Goal: Task Accomplishment & Management: Manage account settings

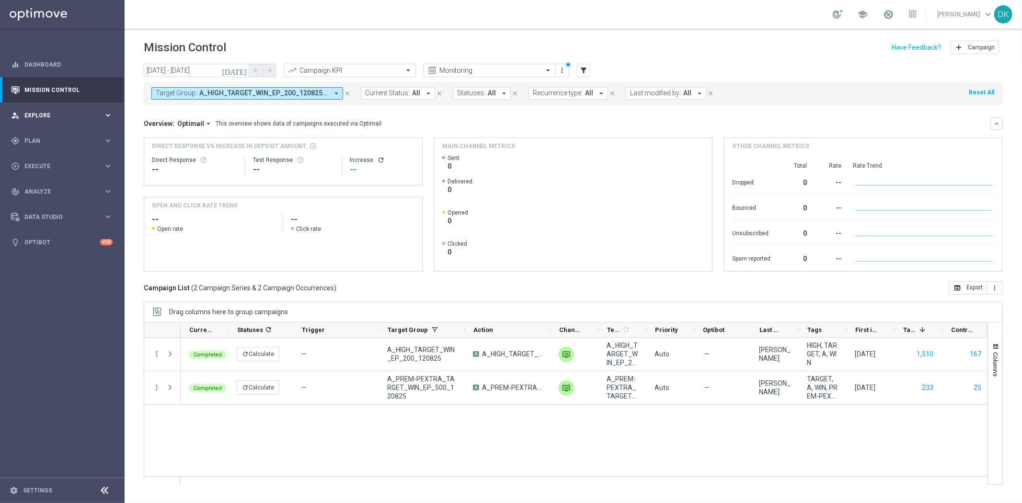
click at [15, 126] on div "person_search Explore keyboard_arrow_right" at bounding box center [62, 115] width 124 height 25
click at [53, 121] on div "person_search Explore keyboard_arrow_right" at bounding box center [62, 115] width 124 height 25
click at [43, 146] on div "gps_fixed Plan keyboard_arrow_right" at bounding box center [62, 140] width 124 height 25
click at [44, 160] on link "Target Groups" at bounding box center [62, 161] width 75 height 8
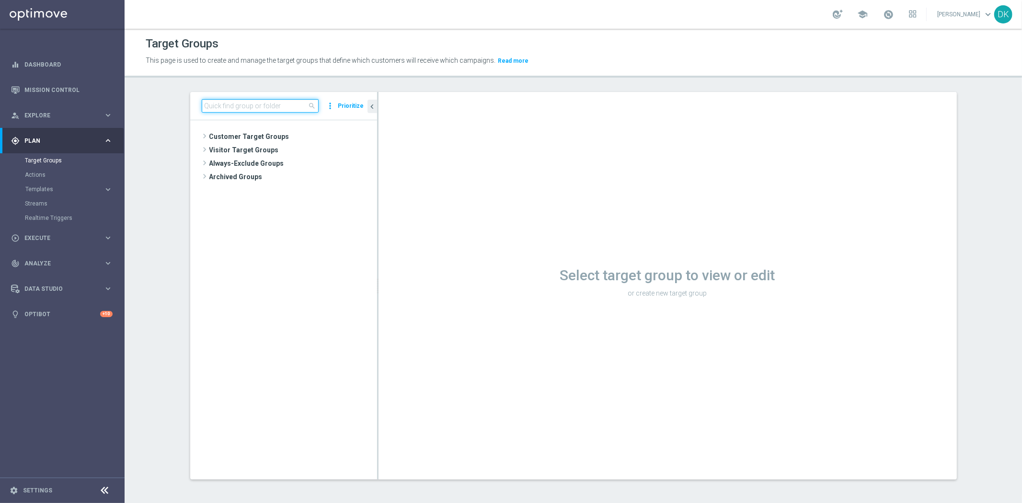
click at [260, 108] on input at bounding box center [260, 105] width 117 height 13
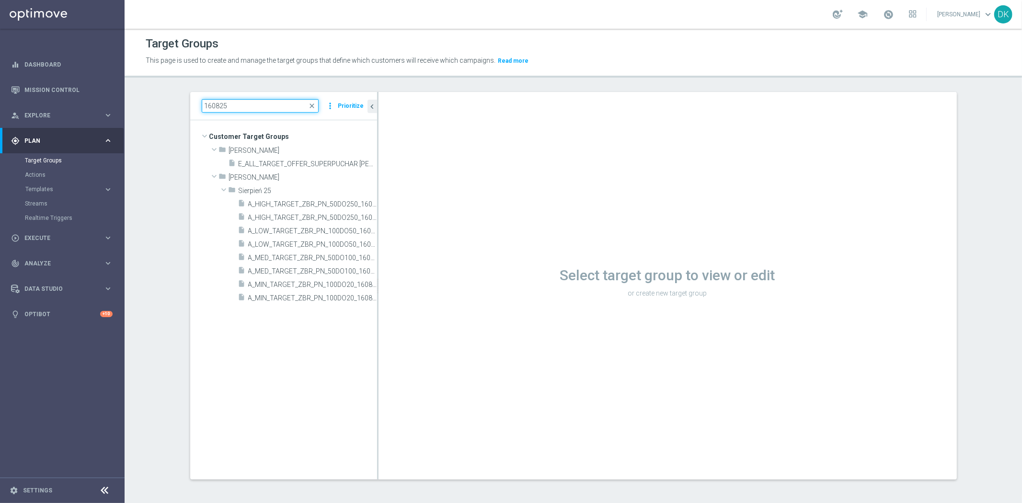
drag, startPoint x: 207, startPoint y: 107, endPoint x: 125, endPoint y: 109, distance: 81.9
click at [148, 114] on section "160825 close more_vert Prioritize Customer Target Groups library_add create_new…" at bounding box center [573, 293] width 897 height 402
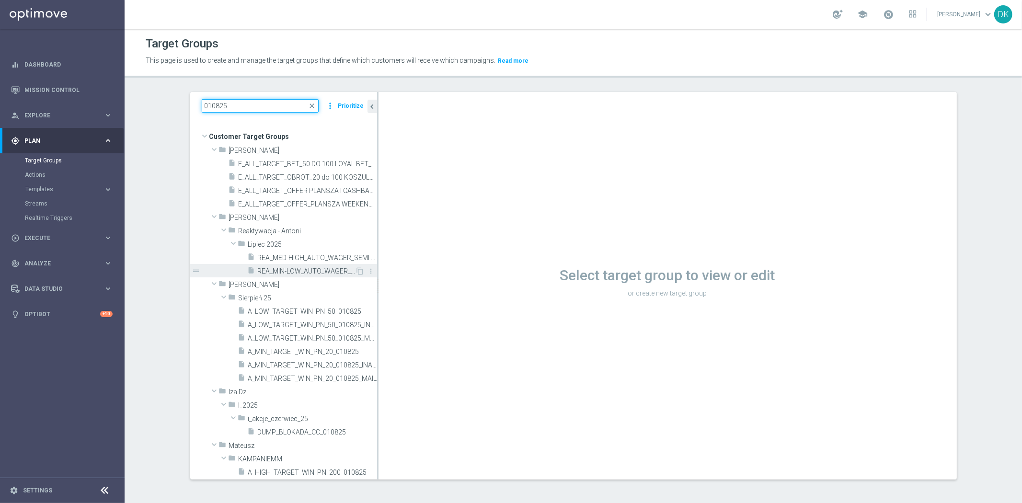
scroll to position [213, 0]
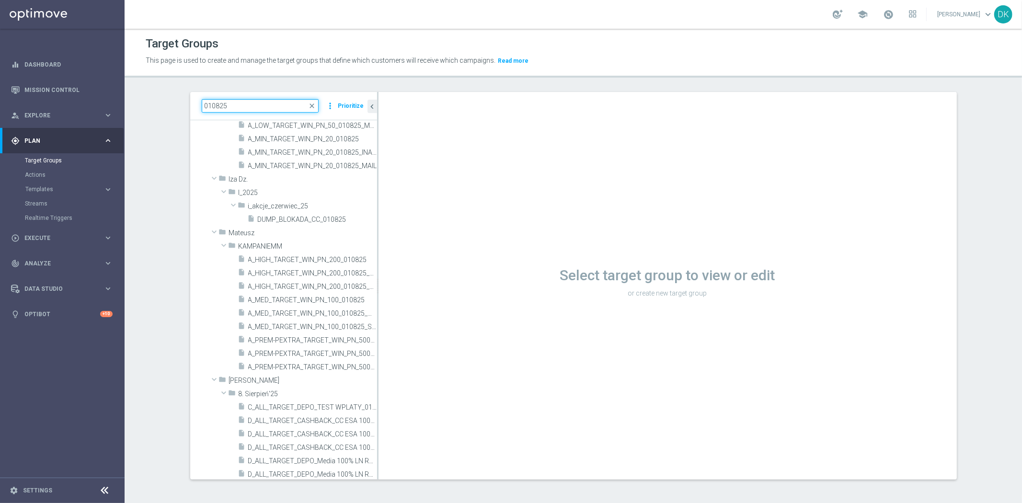
drag, startPoint x: 207, startPoint y: 106, endPoint x: 187, endPoint y: 122, distance: 25.6
click at [190, 122] on div "010825 close more_vert Prioritize Customer Target Groups library_add create_new…" at bounding box center [283, 285] width 187 height 387
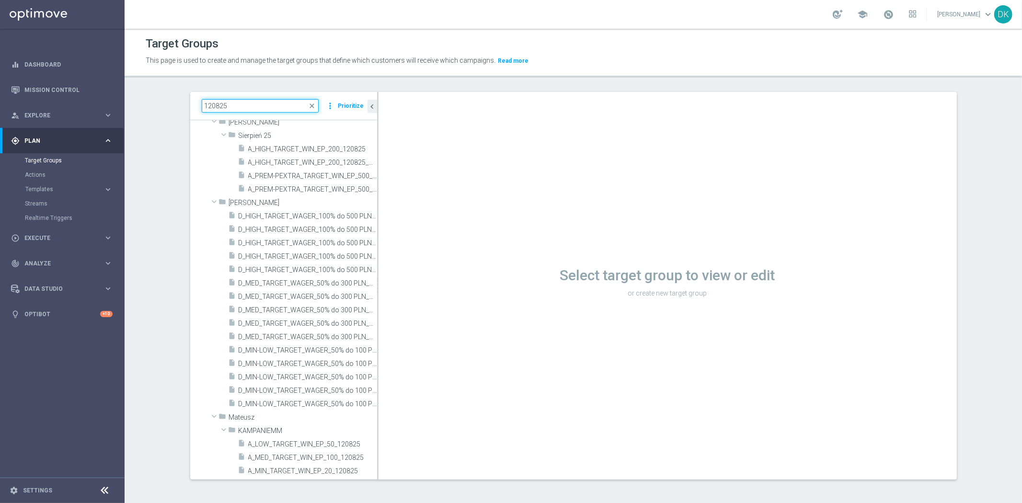
scroll to position [122, 0]
type input "120825"
click at [181, 158] on div "120825 close more_vert Prioritize Customer Target Groups library_add create_new…" at bounding box center [573, 293] width 805 height 402
click at [307, 177] on span "A_PREM-PEXTRA_TARGET_WIN_EP_500_120825" at bounding box center [301, 176] width 107 height 8
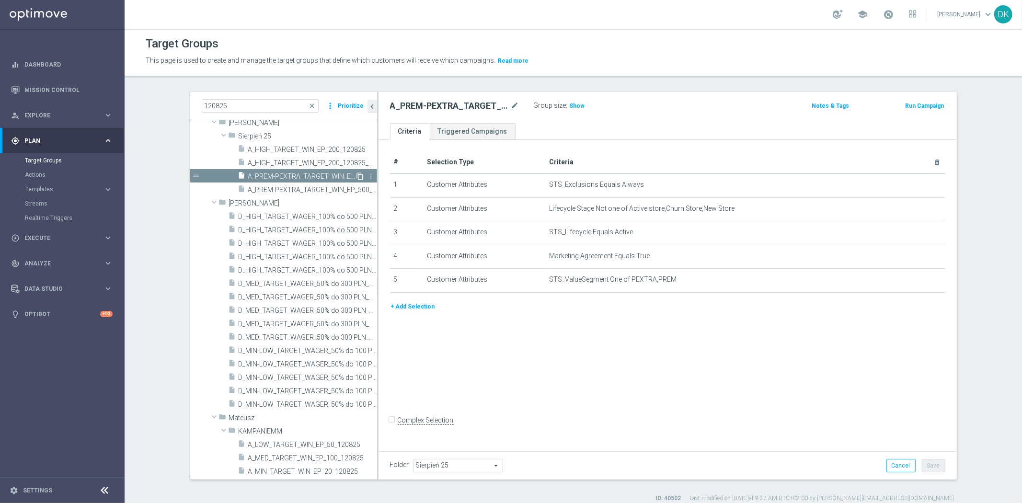
click at [356, 174] on icon "content_copy" at bounding box center [360, 176] width 8 height 8
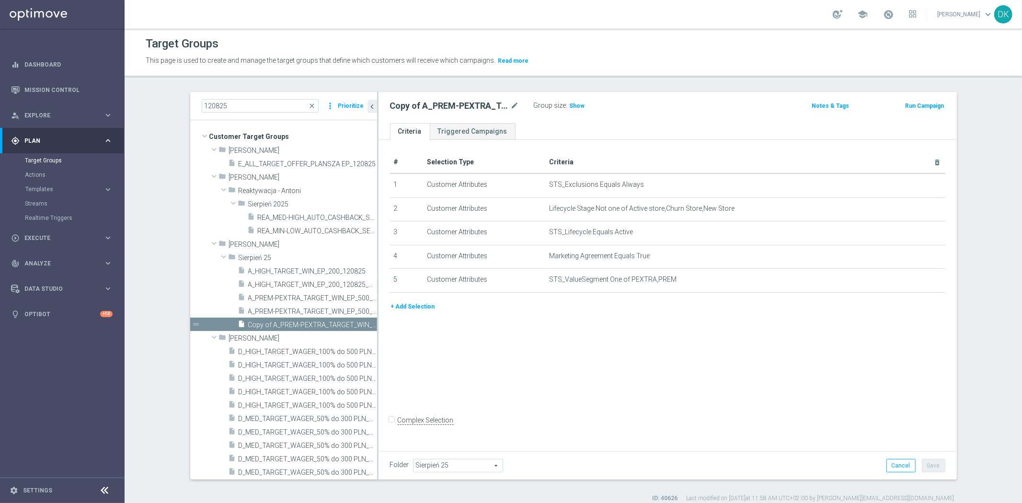
click at [516, 106] on div "Copy of A_PREM-PEXTRA_TARGET_WIN_EP_500_120825 mode_edit" at bounding box center [462, 105] width 144 height 13
click at [513, 104] on icon "mode_edit" at bounding box center [515, 105] width 9 height 11
type input "A_PREM_TARGET_CASHBACK_EP_20DO500_190825"
click at [721, 368] on div "# Selection Type Criteria delete_forever 1 Customer Attributes STS_Exclusions E…" at bounding box center [667, 294] width 578 height 308
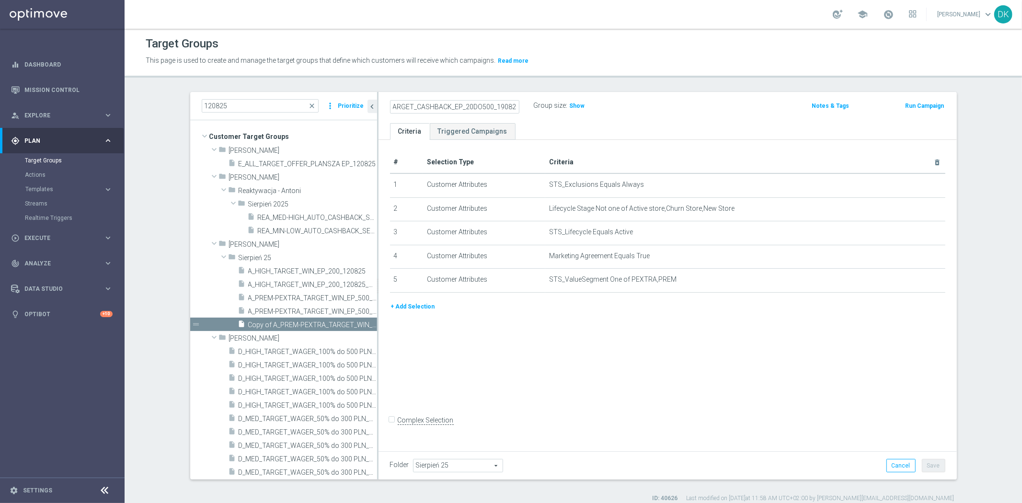
scroll to position [0, 0]
click at [911, 275] on div at bounding box center [910, 276] width 10 height 5
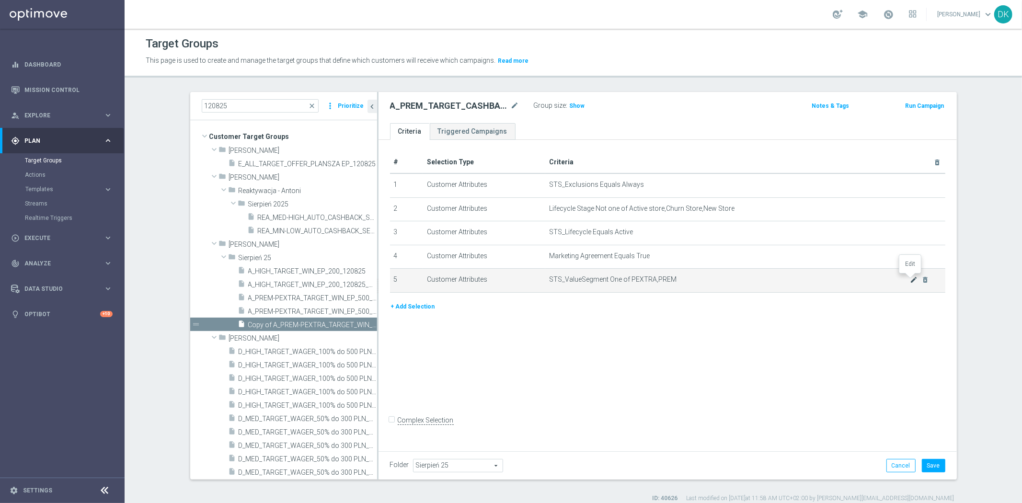
click at [911, 279] on icon "mode_edit" at bounding box center [914, 280] width 8 height 8
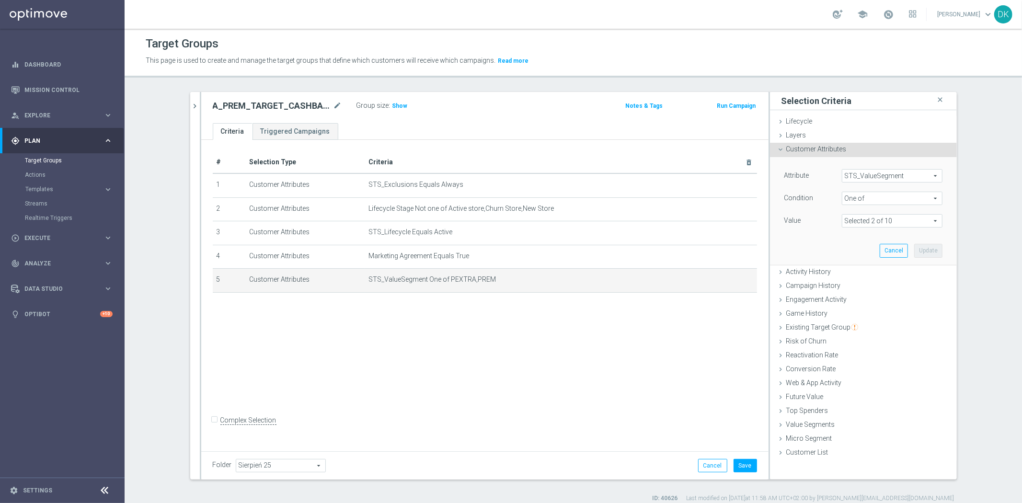
click at [899, 223] on span at bounding box center [892, 221] width 100 height 12
click at [855, 334] on label "PEXTRA" at bounding box center [898, 335] width 87 height 12
click at [849, 334] on input "PEXTRA" at bounding box center [852, 335] width 6 height 6
checkbox input "false"
type input "PREM"
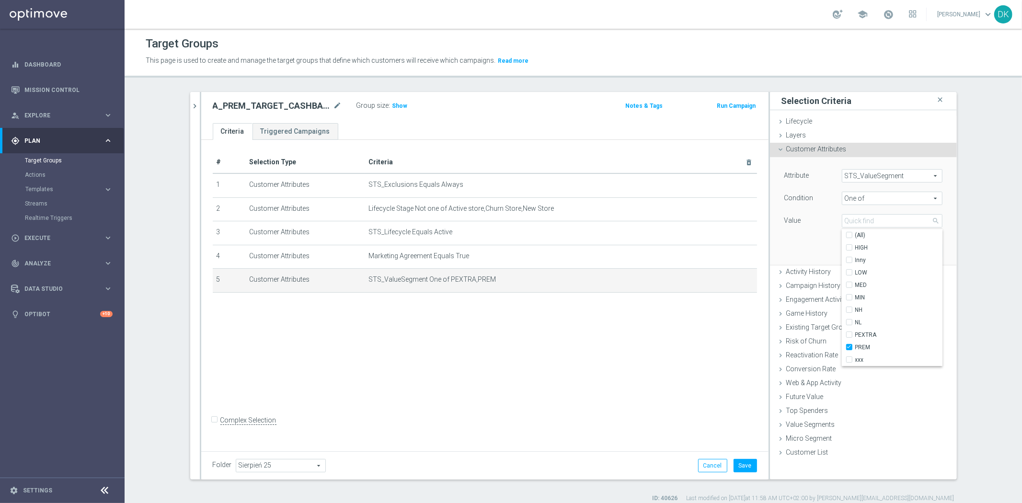
click at [808, 249] on div "Attribute STS_ValueSegment STS_ValueSegment arrow_drop_down search Condition On…" at bounding box center [863, 210] width 172 height 107
click at [920, 247] on button "Update" at bounding box center [928, 250] width 28 height 13
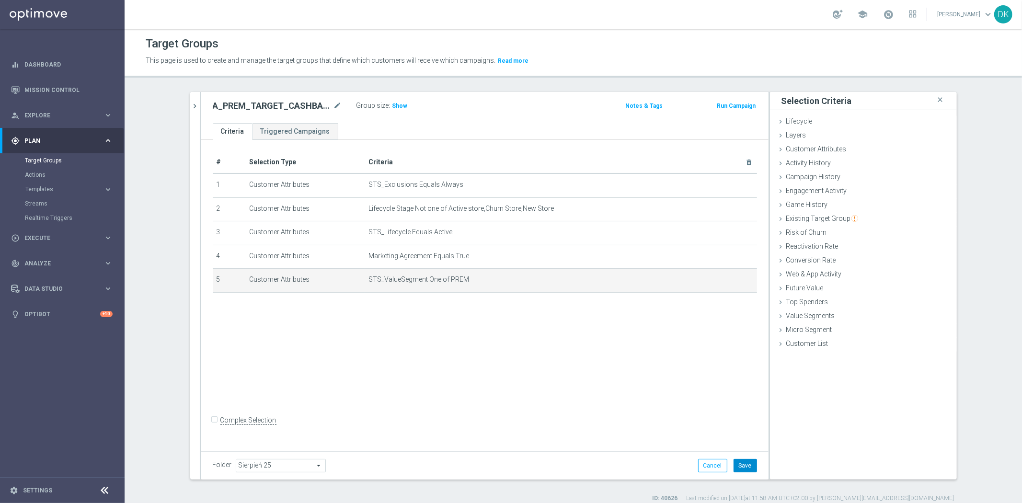
click at [746, 466] on button "Save" at bounding box center [744, 465] width 23 height 13
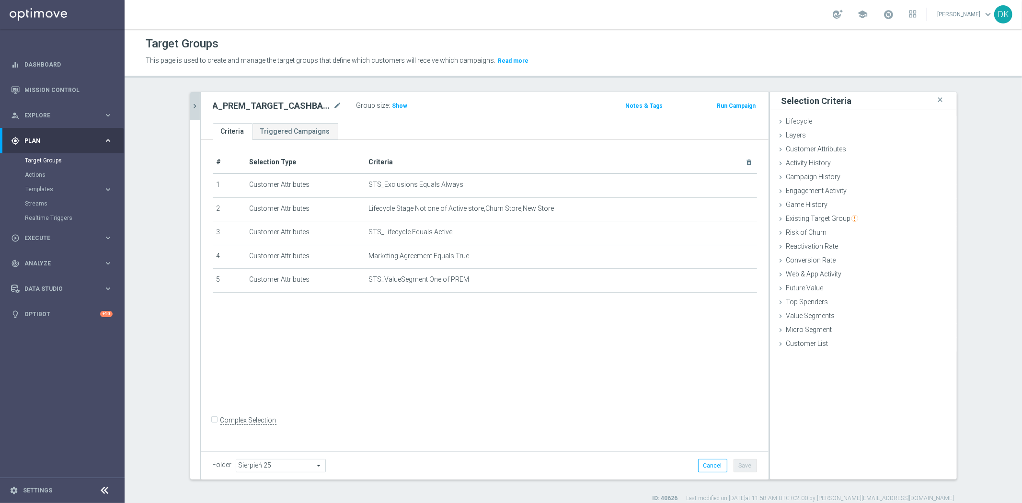
click at [194, 109] on icon "chevron_right" at bounding box center [195, 106] width 9 height 9
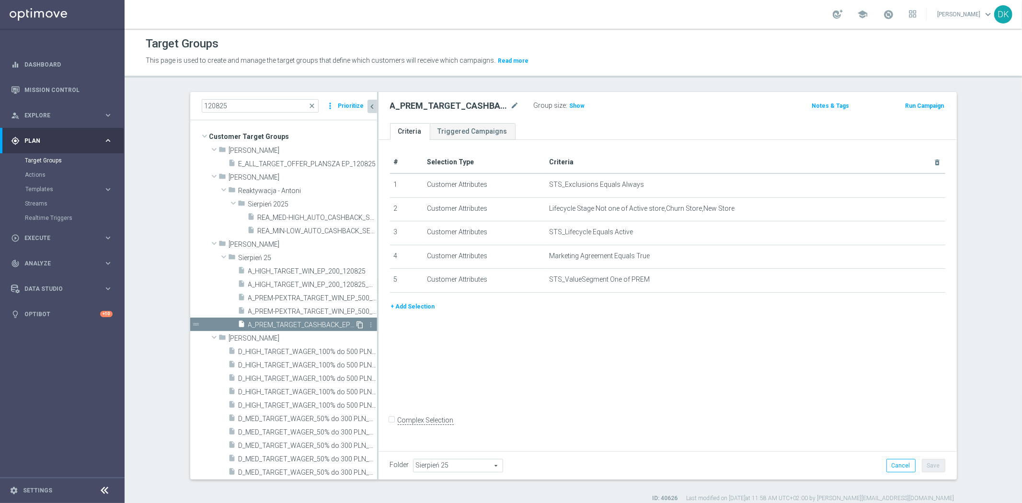
click at [356, 323] on icon "content_copy" at bounding box center [360, 325] width 8 height 8
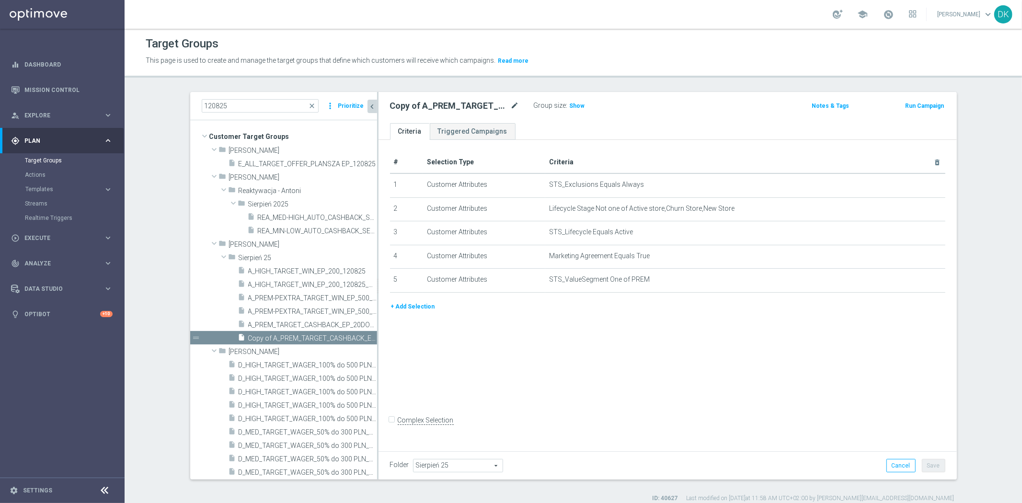
click at [511, 106] on icon "mode_edit" at bounding box center [515, 105] width 9 height 11
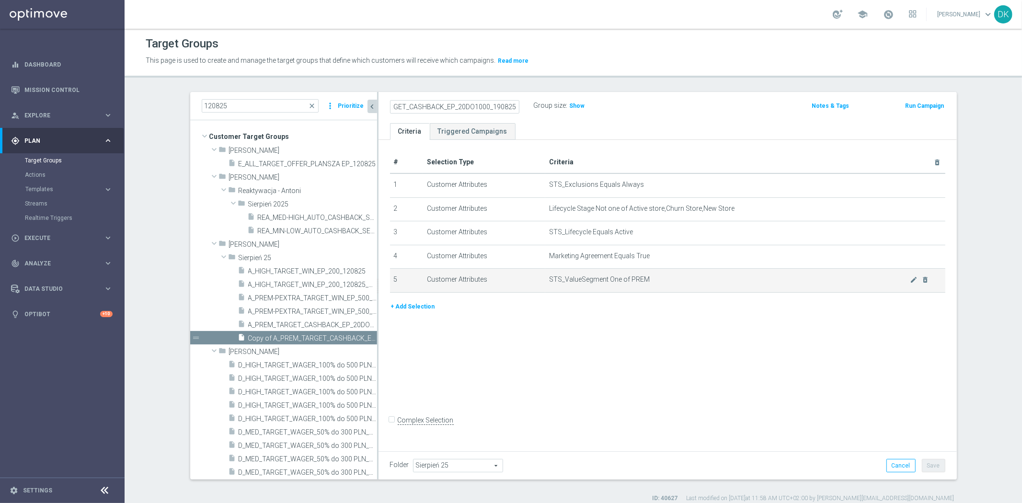
scroll to position [0, 43]
type input "A_PEXTRA_TARGET_CASHBACK_EP_20DO1000_190825"
click at [607, 318] on div "+ Add Selection" at bounding box center [668, 310] width 570 height 18
click at [910, 279] on icon "mode_edit" at bounding box center [914, 280] width 8 height 8
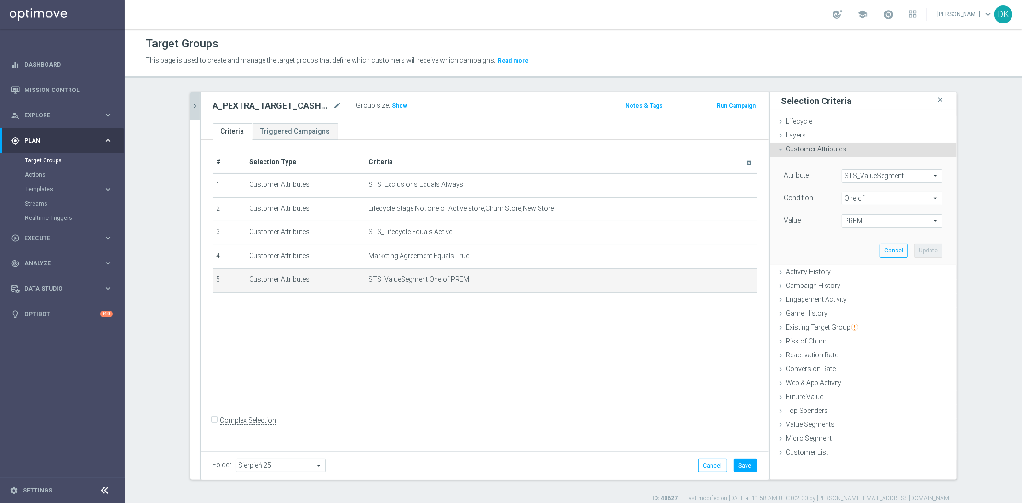
click at [860, 223] on span "PREM" at bounding box center [892, 221] width 100 height 12
click at [855, 334] on label "PEXTRA" at bounding box center [898, 335] width 87 height 12
click at [849, 334] on input "PEXTRA" at bounding box center [852, 335] width 6 height 6
checkbox input "true"
type input "Selected 2 of 10"
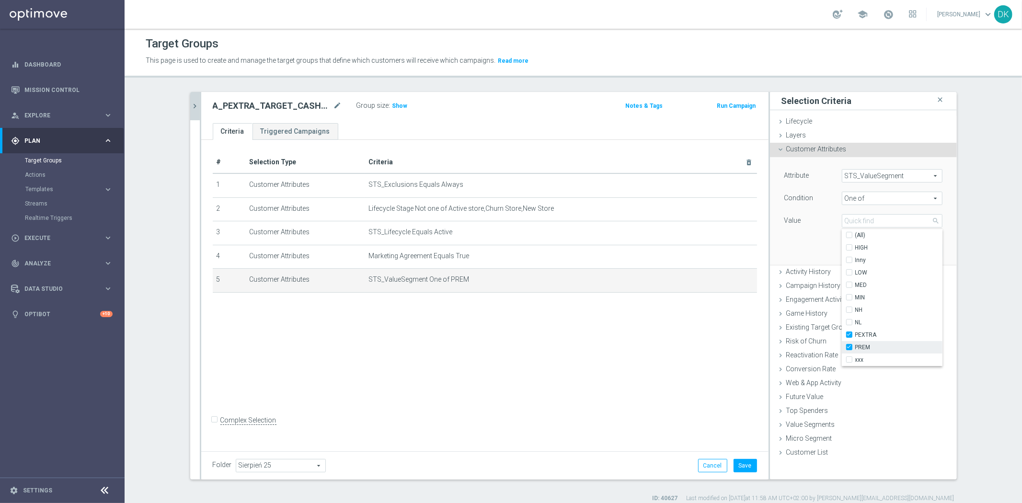
click at [855, 345] on label "PREM" at bounding box center [898, 347] width 87 height 12
click at [849, 345] on input "PREM" at bounding box center [852, 347] width 6 height 6
checkbox input "false"
type input "PEXTRA"
click at [800, 244] on div "Attribute STS_ValueSegment STS_ValueSegment arrow_drop_down search Condition On…" at bounding box center [863, 210] width 172 height 107
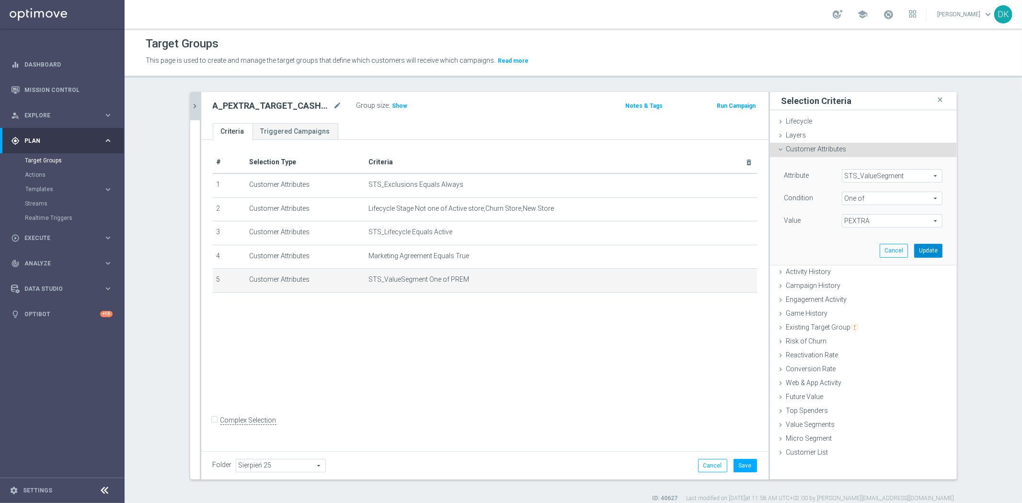
click at [925, 248] on button "Update" at bounding box center [928, 250] width 28 height 13
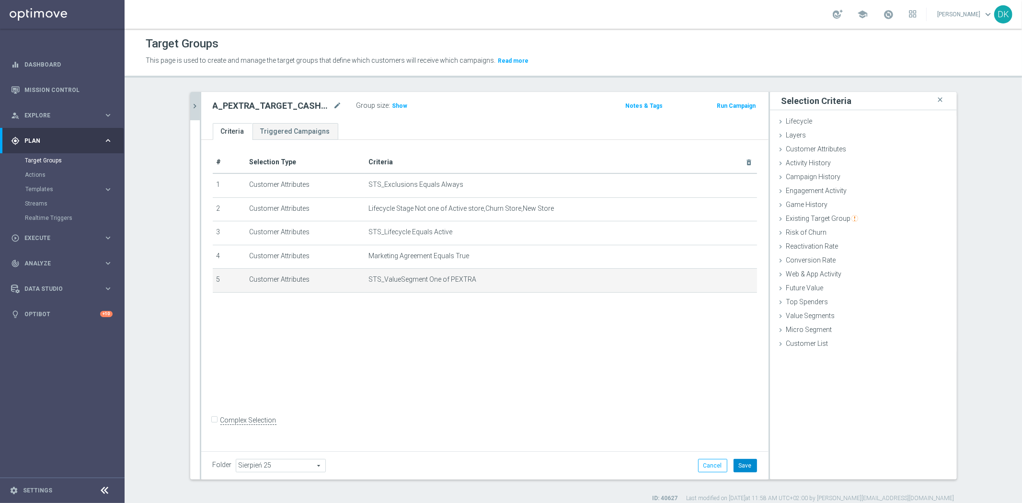
click at [745, 462] on button "Save" at bounding box center [744, 465] width 23 height 13
click at [479, 406] on div "# Selection Type Criteria delete_forever 1 Customer Attributes STS_Exclusions E…" at bounding box center [484, 294] width 567 height 308
click at [394, 104] on span "Show" at bounding box center [399, 106] width 15 height 7
click at [194, 111] on button "chevron_right" at bounding box center [195, 106] width 10 height 28
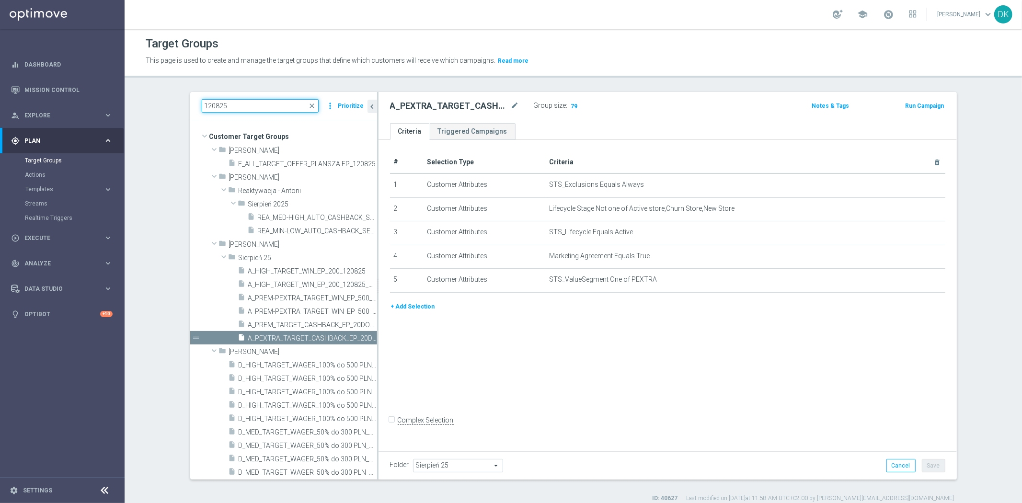
drag, startPoint x: 210, startPoint y: 108, endPoint x: 237, endPoint y: 115, distance: 28.2
click at [210, 108] on input "120825" at bounding box center [260, 105] width 117 height 13
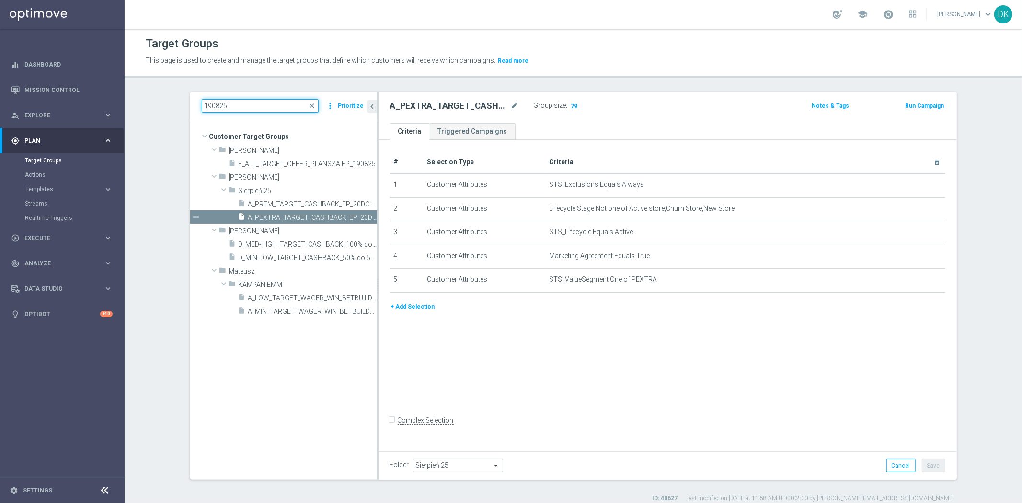
type input "190825"
click at [581, 380] on div "# Selection Type Criteria delete_forever 1 Customer Attributes STS_Exclusions E…" at bounding box center [667, 294] width 578 height 308
click at [299, 203] on span "A_PREM_TARGET_CASHBACK_EP_20DO500_190825" at bounding box center [301, 204] width 107 height 8
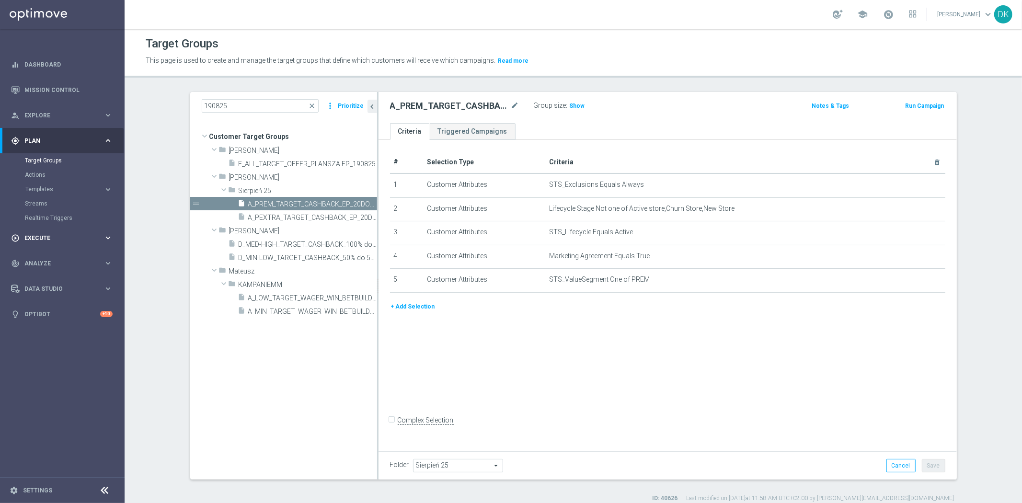
click at [56, 235] on span "Execute" at bounding box center [63, 238] width 79 height 6
click at [57, 188] on link "Campaign Builder" at bounding box center [62, 186] width 75 height 8
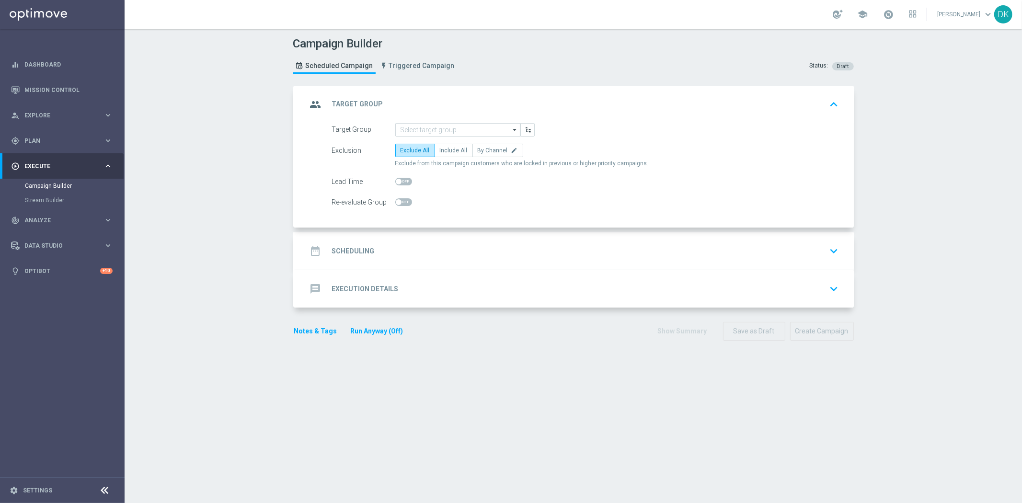
click at [439, 137] on form "Target Group arrow_drop_down Drag here to set row groups Drag here to set colum…" at bounding box center [585, 166] width 507 height 86
click at [444, 133] on input at bounding box center [457, 129] width 125 height 13
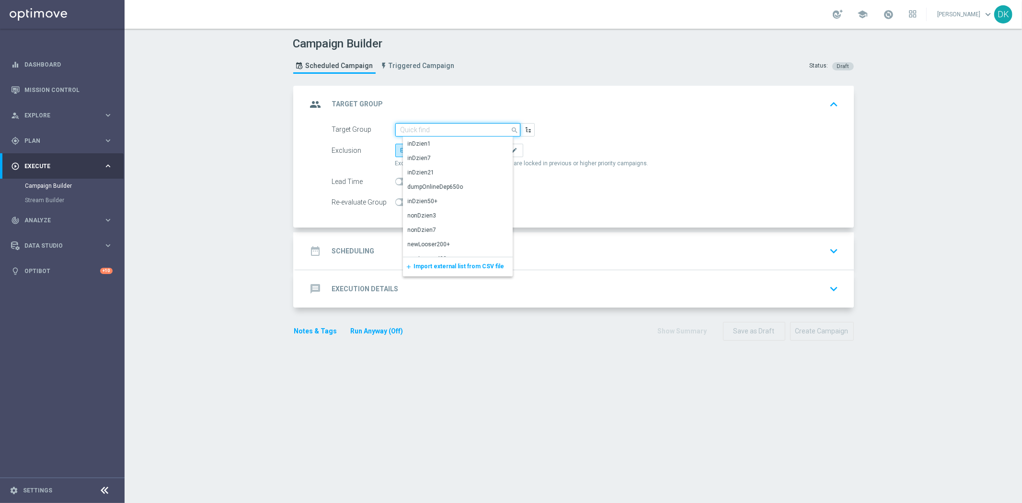
paste input "A_PREM_TARGET_CASHBACK_EP_20DO500_190825"
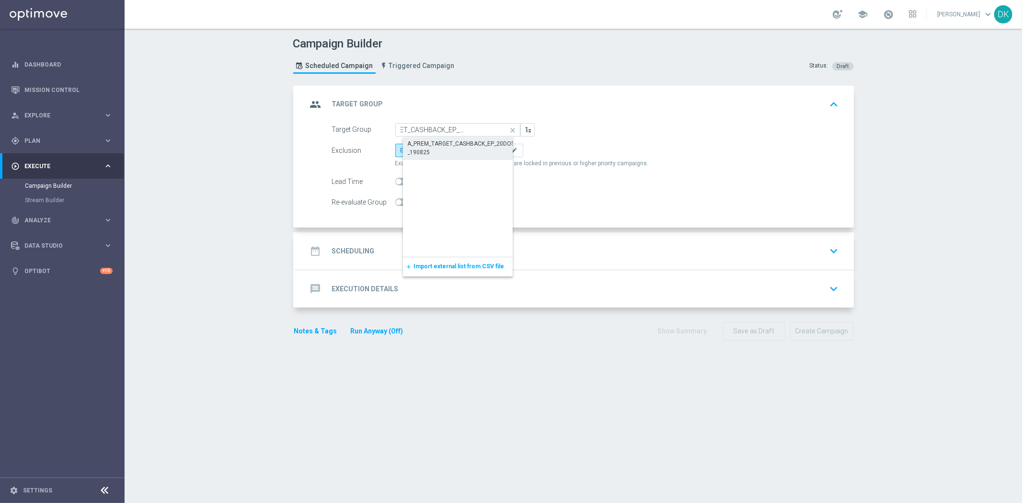
click at [444, 143] on div "A_PREM_TARGET_CASHBACK_EP_20DO500_190825" at bounding box center [466, 147] width 116 height 17
type input "A_PREM_TARGET_CASHBACK_EP_20DO500_190825"
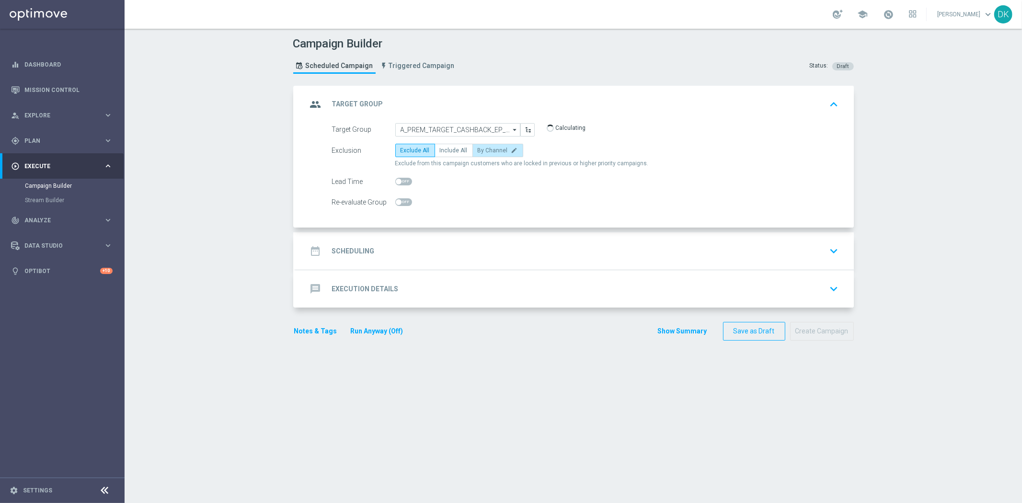
click at [478, 151] on span "By Channel" at bounding box center [493, 150] width 30 height 7
click at [478, 151] on input "By Channel edit" at bounding box center [481, 152] width 6 height 6
radio input "true"
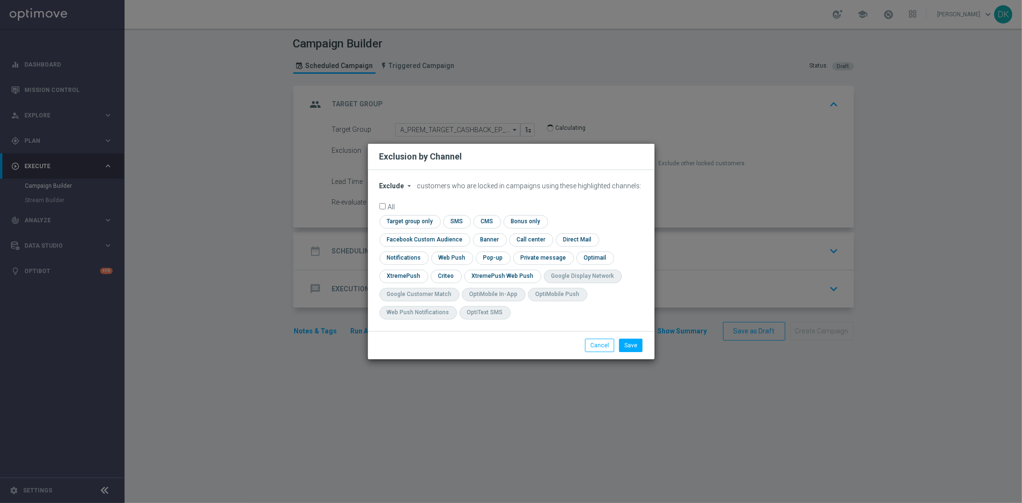
click at [399, 190] on span "Exclude" at bounding box center [391, 186] width 25 height 8
click at [0, 0] on span "Include" at bounding box center [0, 0] width 0 height 0
click at [400, 227] on input "checkbox" at bounding box center [408, 221] width 58 height 13
checkbox input "true"
click at [404, 240] on input "checkbox" at bounding box center [422, 239] width 87 height 13
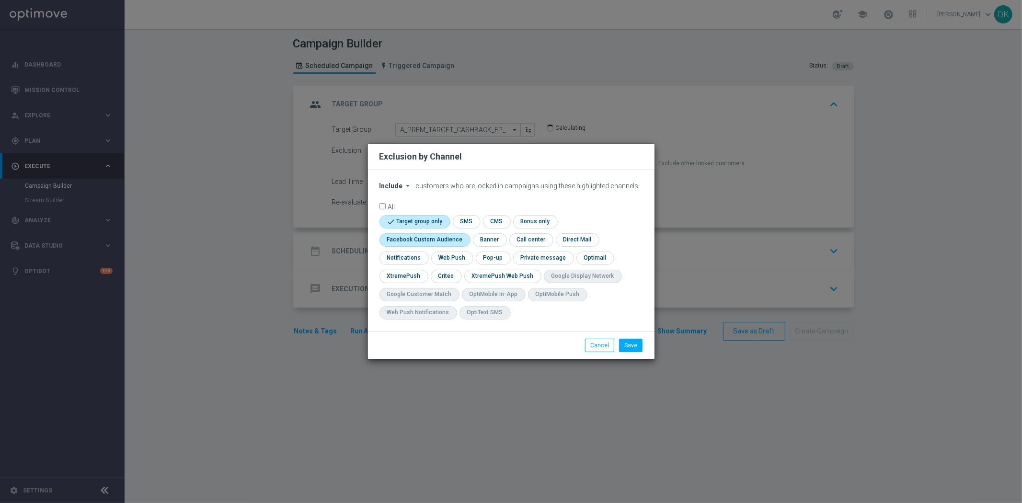
checkbox input "true"
click at [446, 279] on input "checkbox" at bounding box center [446, 276] width 30 height 13
checkbox input "true"
click at [629, 345] on button "Save" at bounding box center [630, 345] width 23 height 13
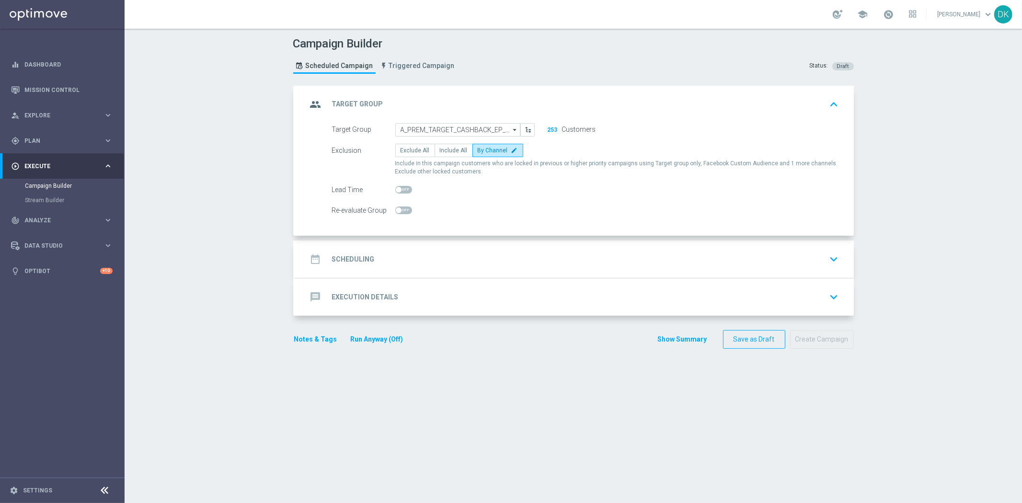
click at [370, 264] on div "date_range Scheduling keyboard_arrow_down" at bounding box center [574, 259] width 535 height 18
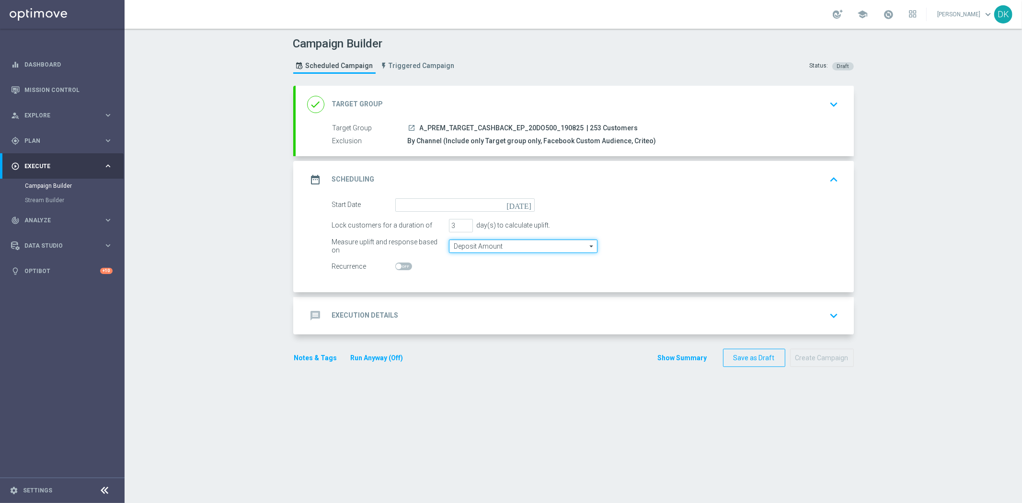
click at [467, 247] on input "Deposit Amount" at bounding box center [523, 246] width 148 height 13
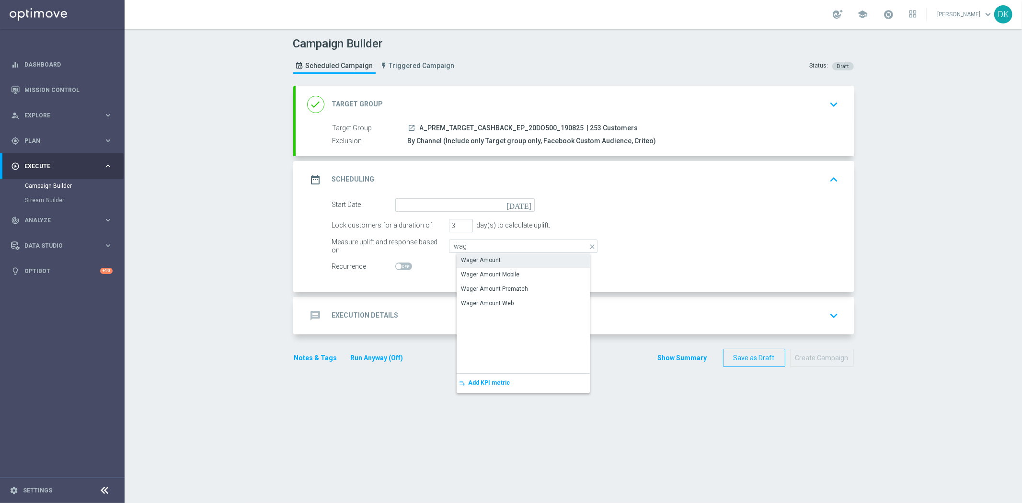
click at [478, 257] on div "Wager Amount" at bounding box center [481, 260] width 40 height 9
type input "Wager Amount"
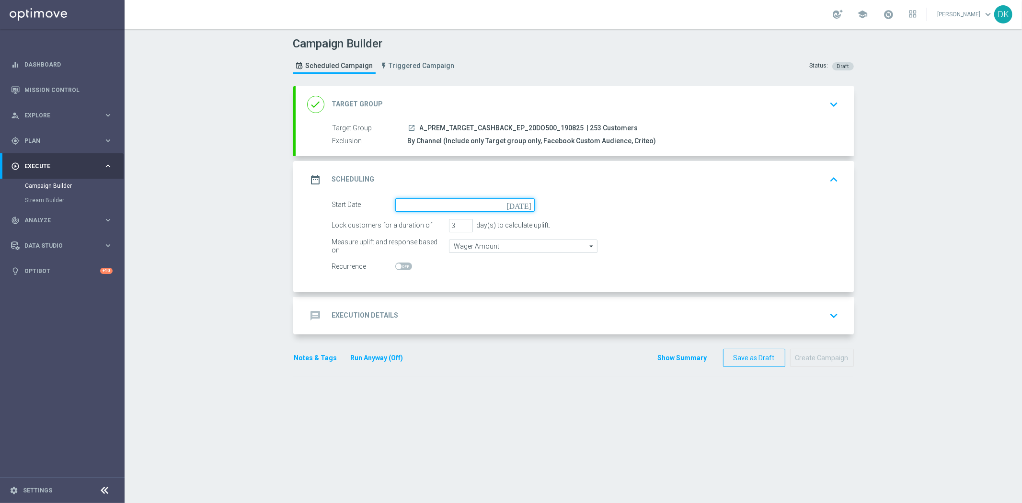
click at [465, 204] on input at bounding box center [464, 204] width 139 height 13
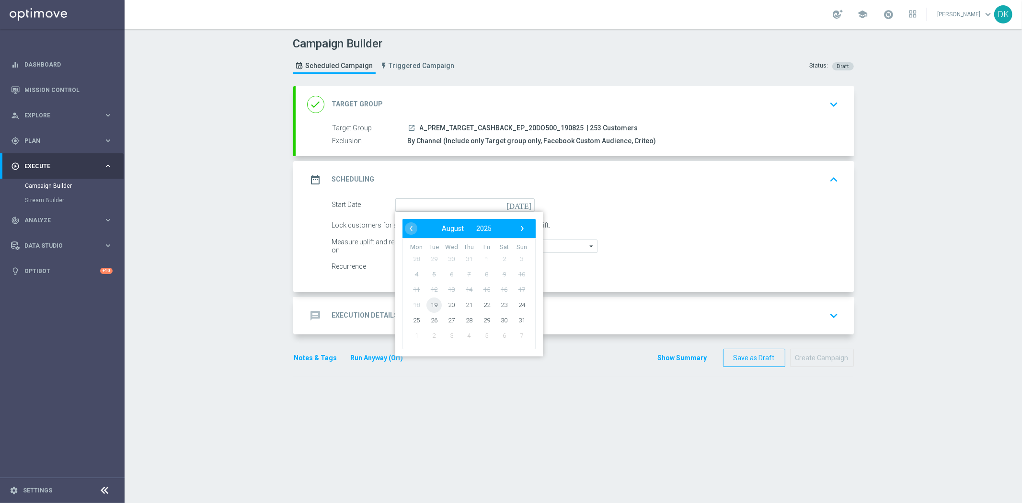
click at [426, 301] on span "19" at bounding box center [433, 304] width 15 height 15
type input "19 Aug 2025"
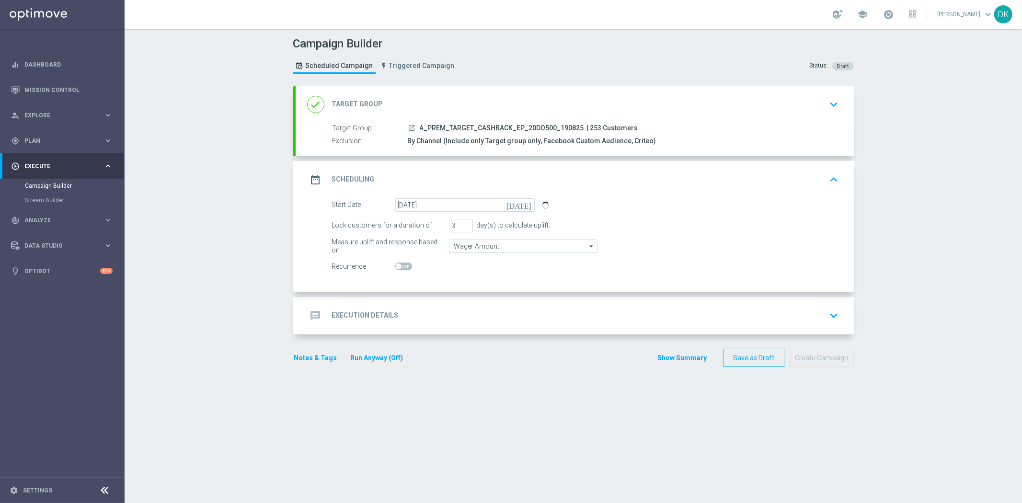
click at [419, 318] on div "message Execution Details keyboard_arrow_down" at bounding box center [574, 316] width 535 height 18
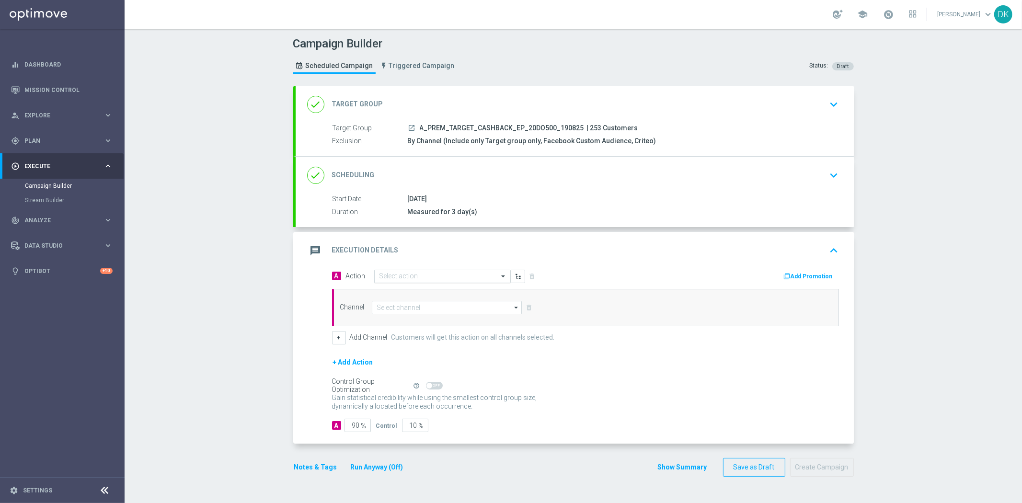
click at [433, 274] on input "text" at bounding box center [432, 277] width 107 height 8
click at [426, 403] on span "Create new action" at bounding box center [413, 406] width 50 height 7
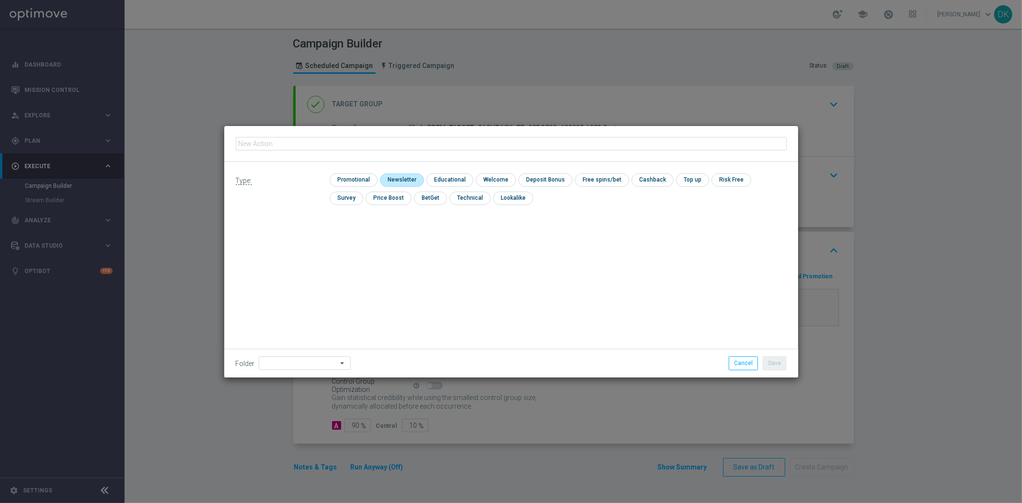
type input "A_PREM_TARGET_CASHBACK_EP_20DO500_190825"
click at [358, 181] on input "checkbox" at bounding box center [353, 179] width 46 height 13
checkbox input "true"
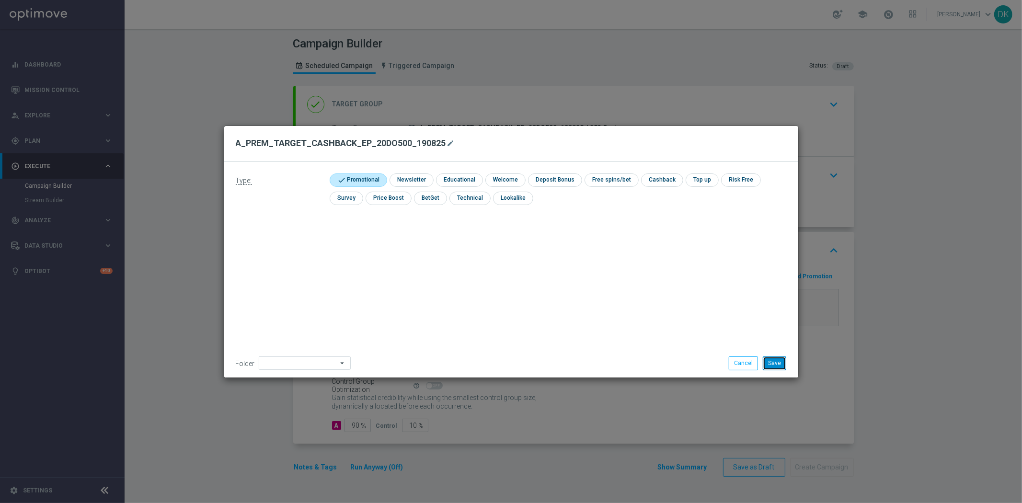
click at [769, 362] on button "Save" at bounding box center [774, 362] width 23 height 13
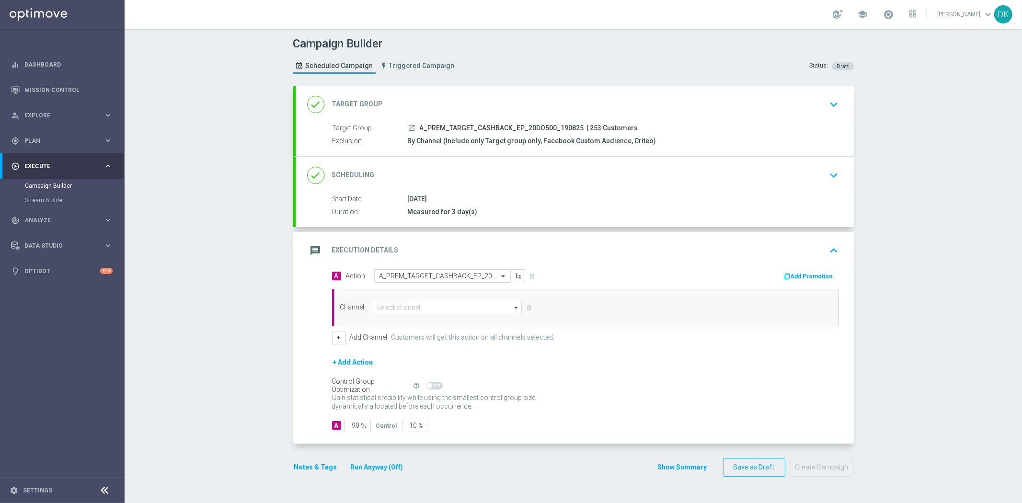
click at [429, 315] on div "Channel arrow_drop_down Drag here to set row groups Drag here to set column lab…" at bounding box center [585, 307] width 507 height 37
click at [429, 308] on input at bounding box center [447, 307] width 150 height 13
click at [426, 319] on div "Private message" at bounding box center [454, 321] width 151 height 13
type input "Private message"
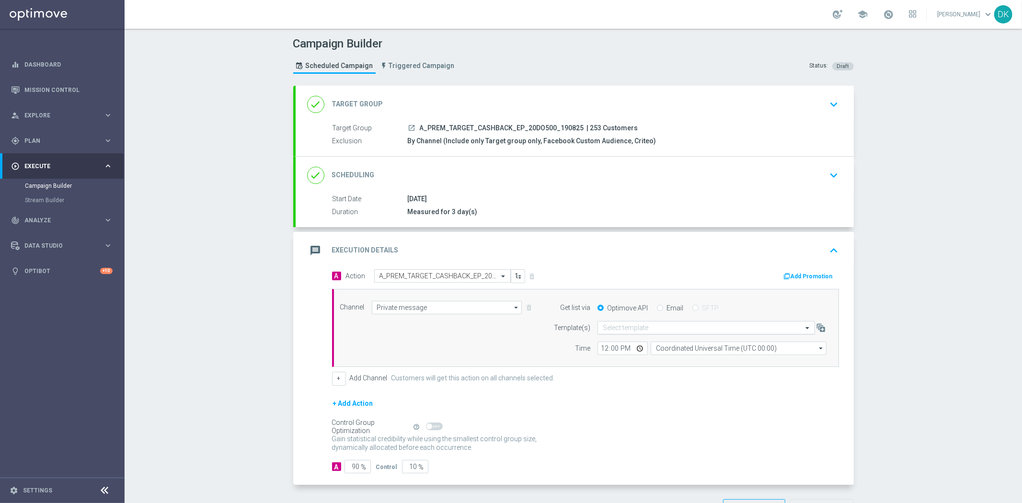
click at [625, 324] on input "text" at bounding box center [697, 328] width 188 height 8
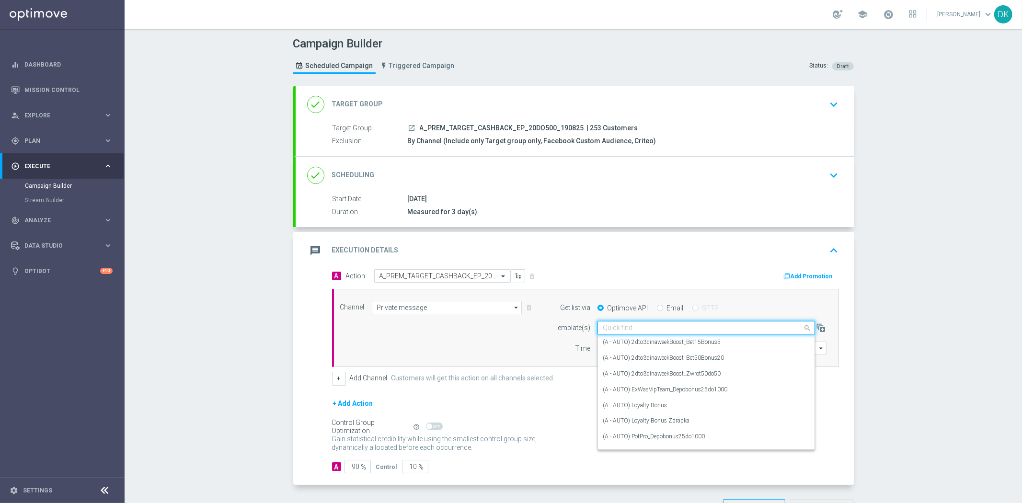
paste input "A_PREM_TARGET_CASHBACK_EP_20DO500_190825"
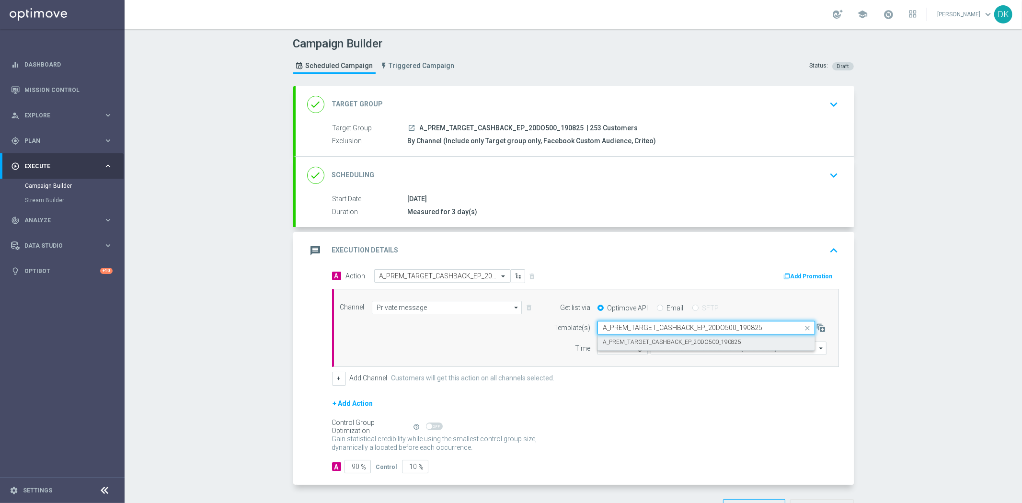
click at [633, 338] on label "A_PREM_TARGET_CASHBACK_EP_20DO500_190825" at bounding box center [672, 342] width 138 height 8
type input "A_PREM_TARGET_CASHBACK_EP_20DO500_190825"
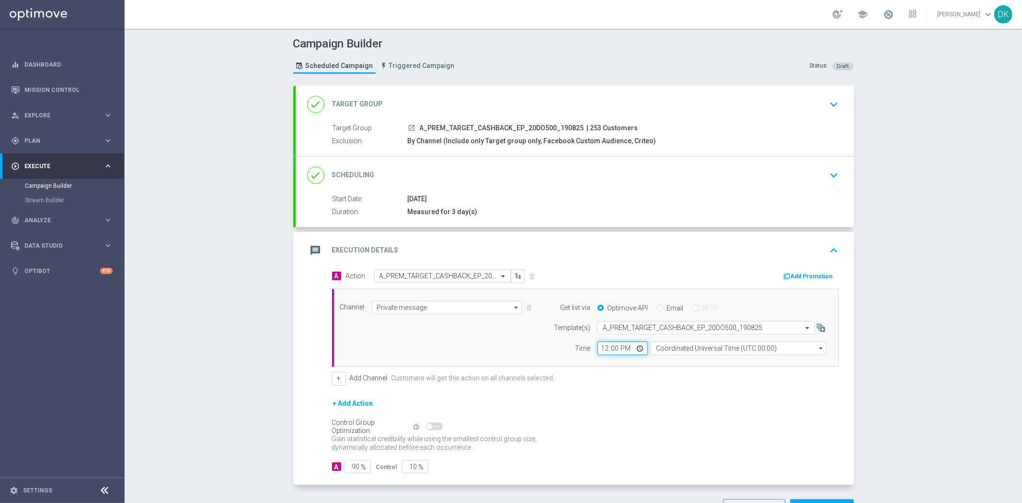
click at [599, 352] on input "12:00" at bounding box center [622, 348] width 50 height 13
type input "14:01"
click at [683, 350] on input "Coordinated Universal Time (UTC 00:00)" at bounding box center [739, 348] width 176 height 13
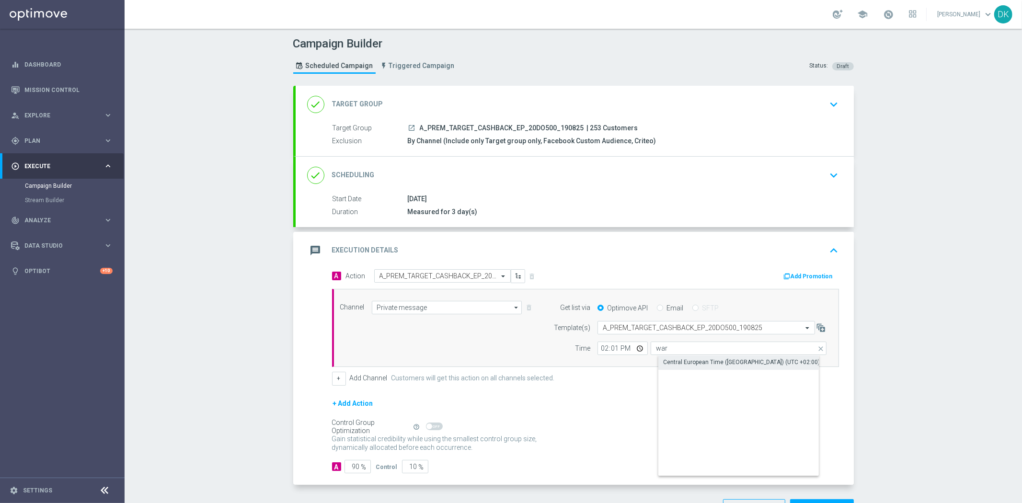
click at [685, 359] on div "Central European Time (Warsaw) (UTC +02:00)" at bounding box center [741, 362] width 157 height 9
type input "Central European Time (Warsaw) (UTC +02:00)"
click at [638, 404] on div "+ Add Action" at bounding box center [585, 410] width 507 height 24
click at [798, 278] on button "Add Promotion" at bounding box center [809, 276] width 53 height 11
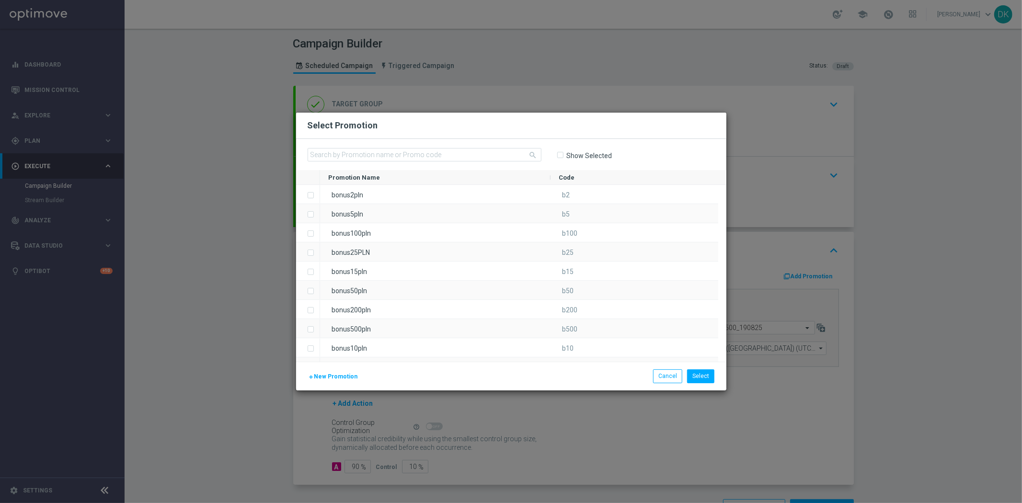
click at [340, 373] on span "New Promotion" at bounding box center [336, 376] width 44 height 7
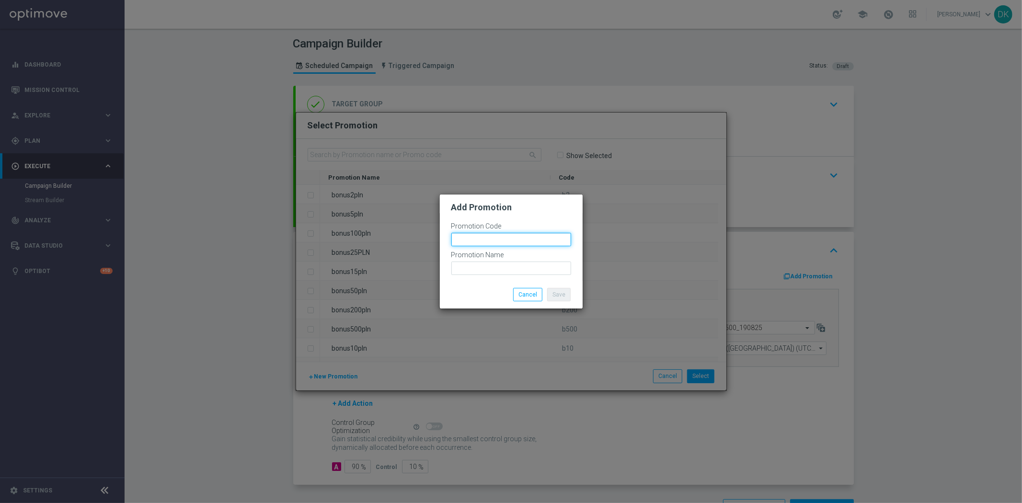
click at [467, 238] on input "text" at bounding box center [511, 239] width 120 height 13
paste input "168918"
click at [466, 240] on input "bonusapi_tg-168918" at bounding box center [511, 239] width 120 height 13
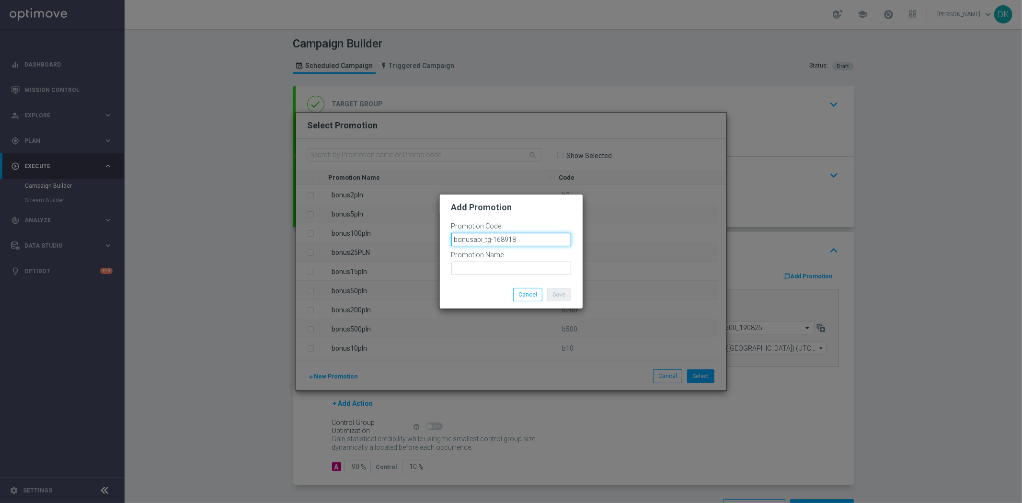
type input "bonusapi_tg-168918"
click at [469, 263] on input "text" at bounding box center [511, 268] width 120 height 13
paste input "bonusapi_tg-168918"
type input "bonusapi_tg-168918"
click at [557, 295] on button "Save" at bounding box center [558, 294] width 23 height 13
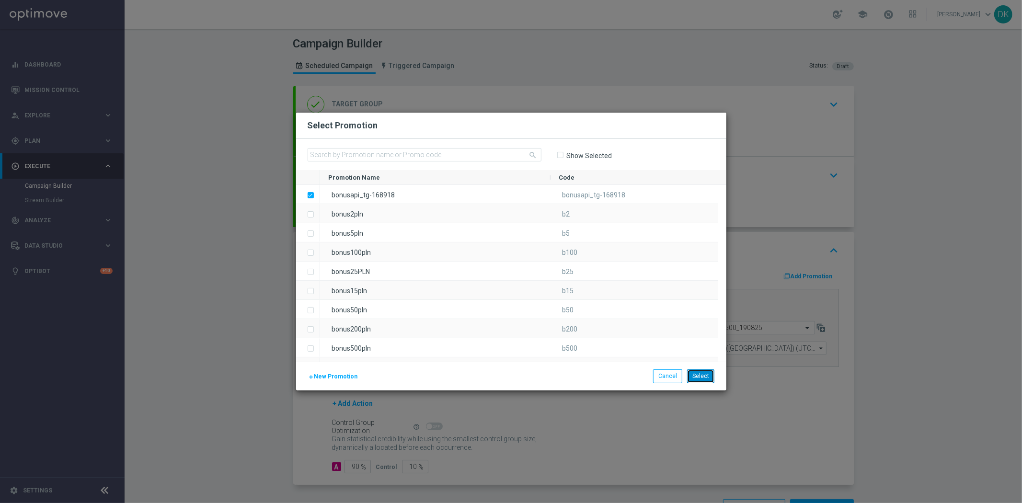
click at [702, 374] on button "Select" at bounding box center [700, 375] width 27 height 13
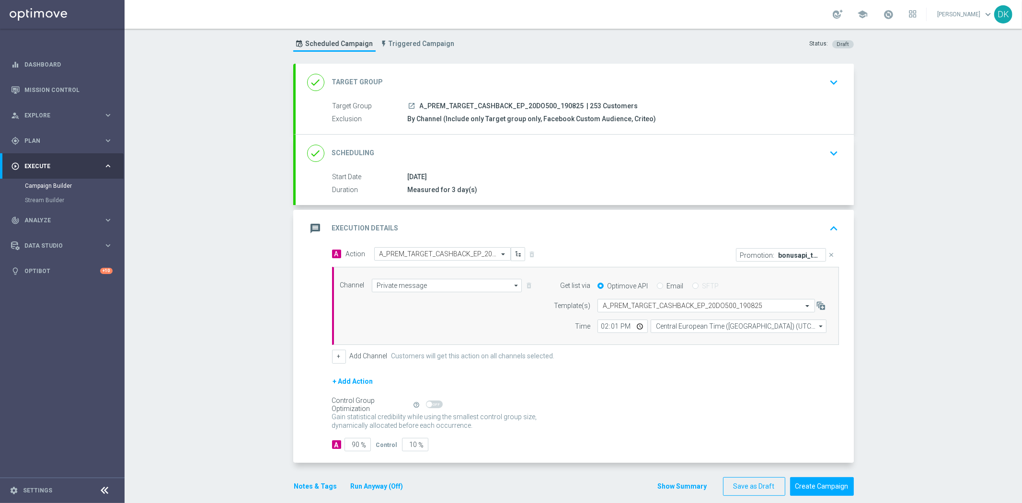
scroll to position [34, 0]
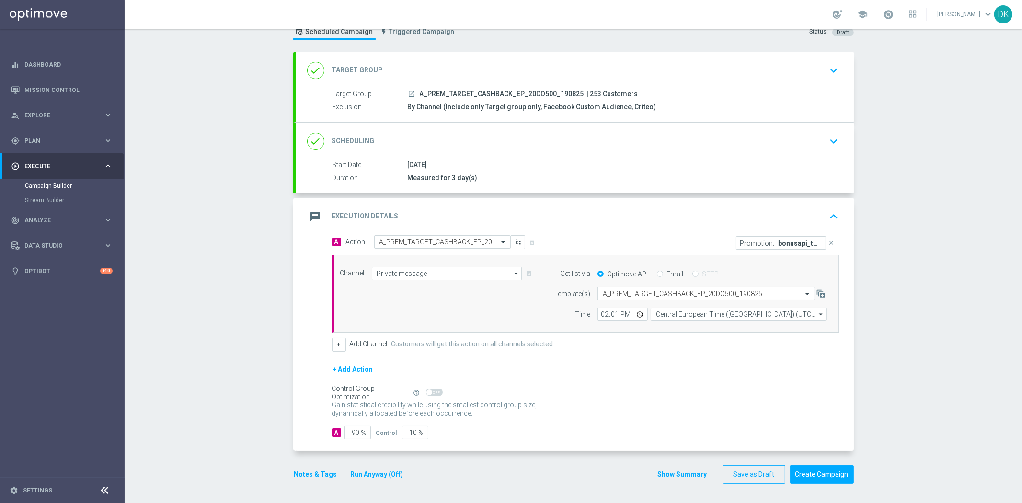
click at [315, 474] on button "Notes & Tags" at bounding box center [315, 474] width 45 height 12
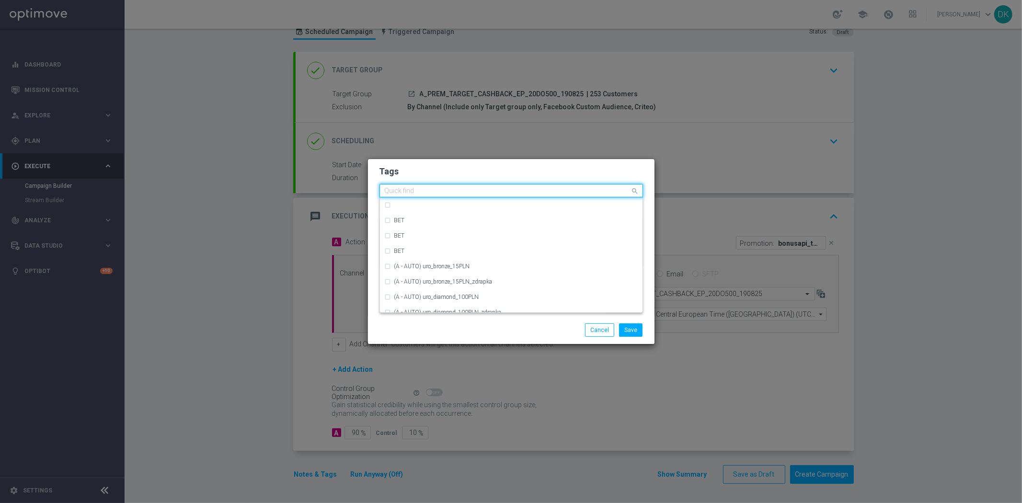
click at [425, 187] on input "text" at bounding box center [508, 191] width 246 height 8
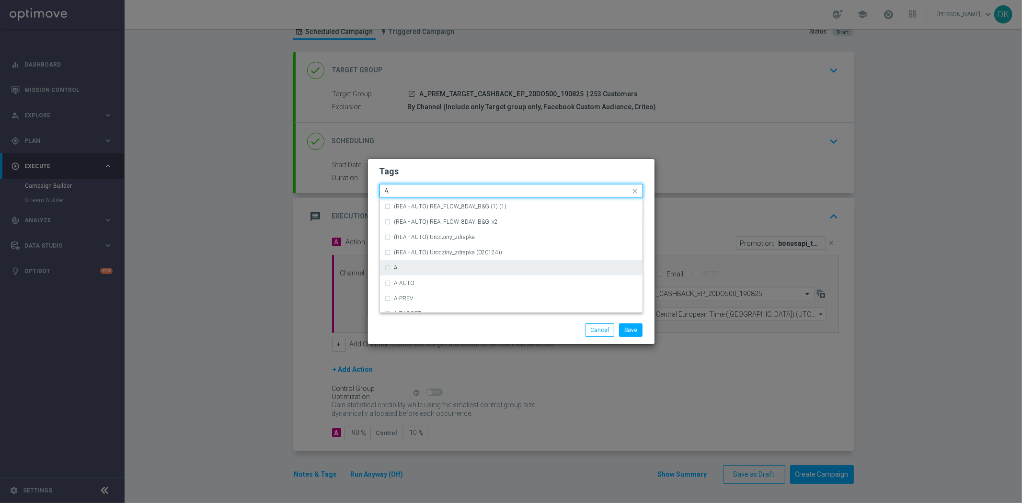
click at [434, 260] on div "A" at bounding box center [511, 267] width 253 height 15
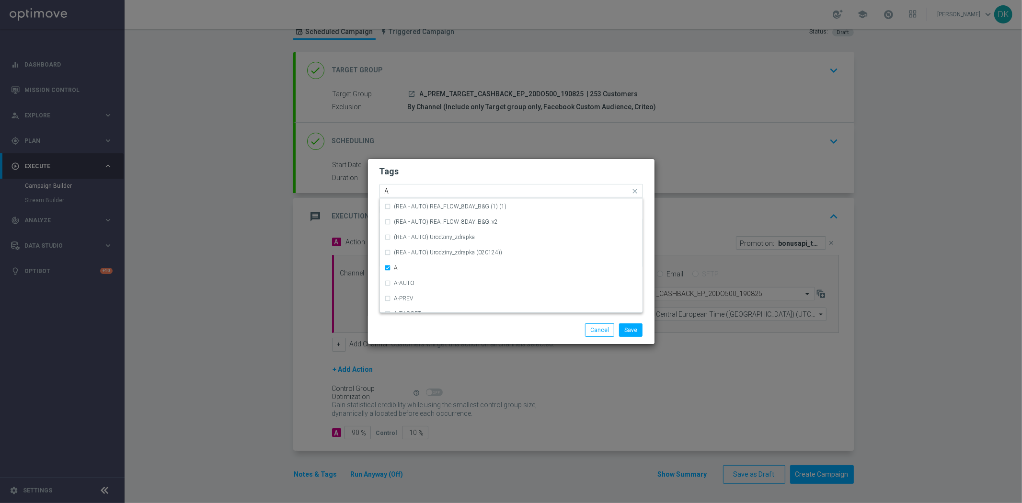
click at [397, 187] on input "A" at bounding box center [508, 191] width 246 height 8
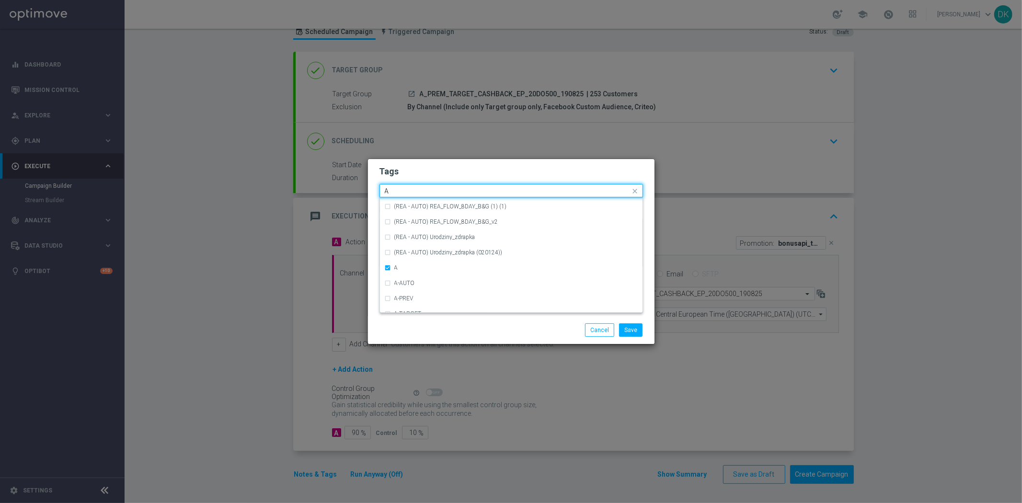
click at [397, 187] on input "A" at bounding box center [508, 191] width 246 height 8
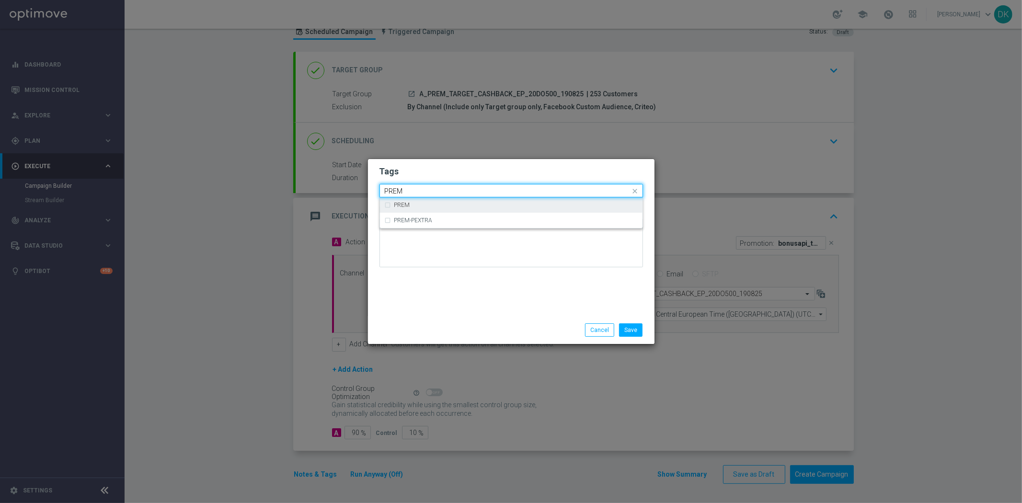
click at [408, 202] on label "PREM" at bounding box center [402, 205] width 16 height 6
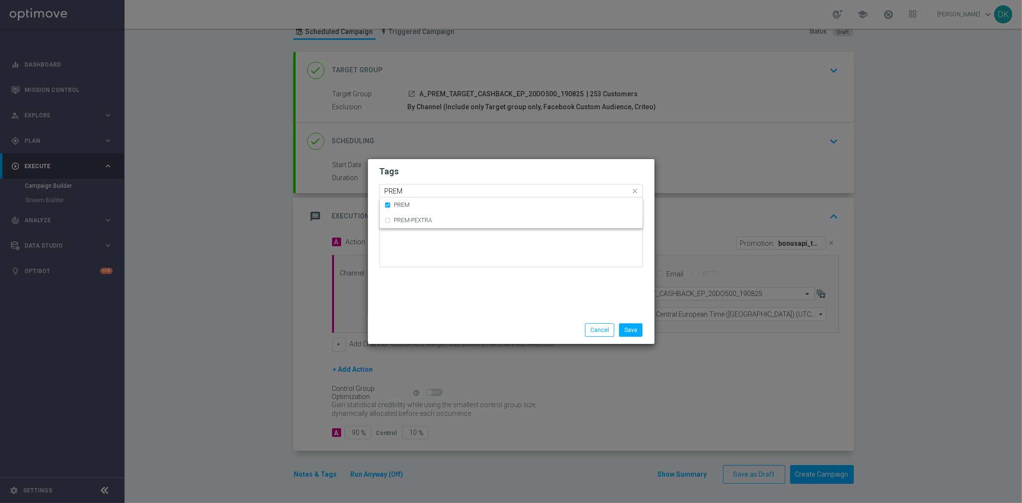
click at [422, 189] on input "PREM" at bounding box center [508, 191] width 246 height 8
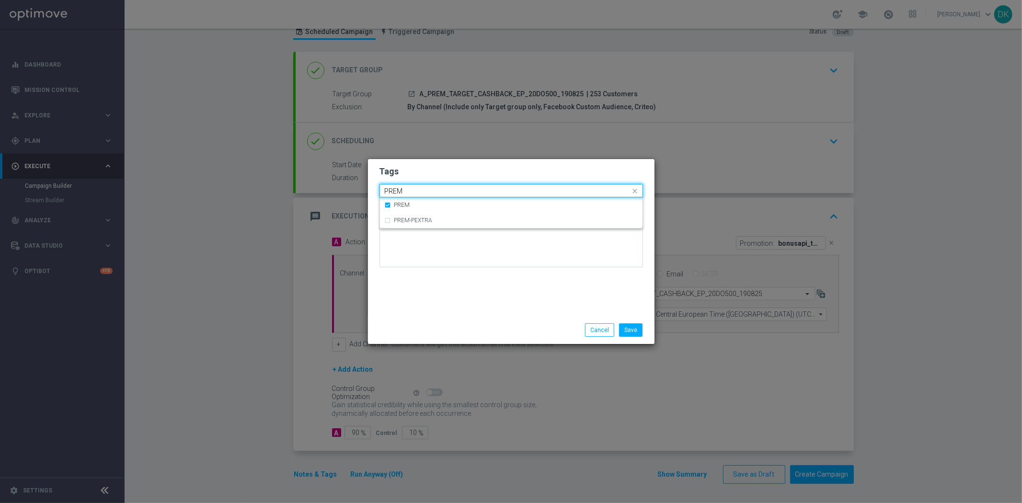
click at [422, 189] on input "PREM" at bounding box center [508, 191] width 246 height 8
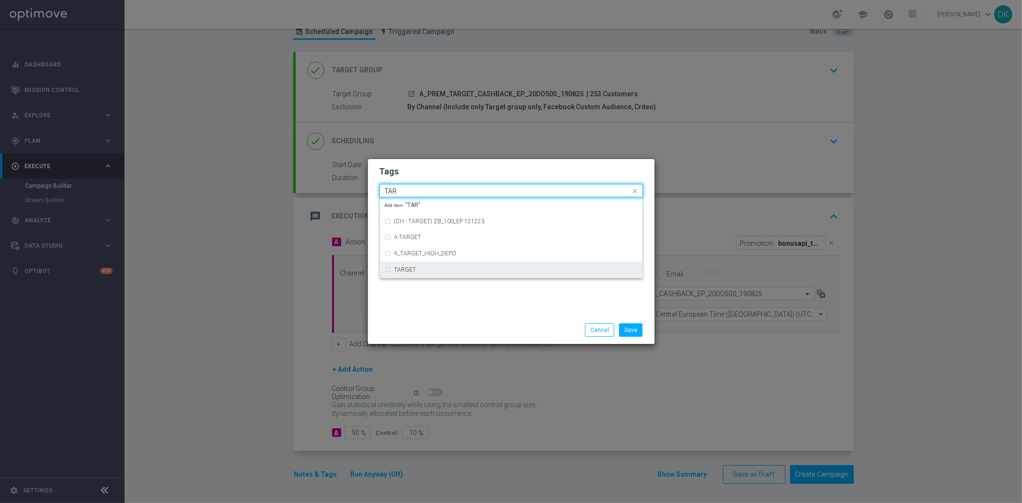
click at [408, 265] on div "TARGET" at bounding box center [511, 269] width 253 height 15
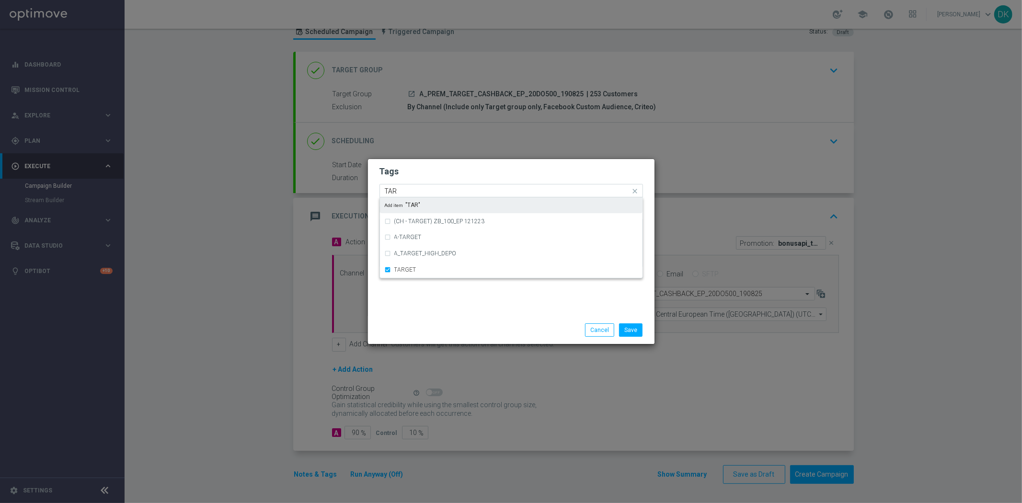
click at [414, 189] on input "TAR" at bounding box center [508, 191] width 246 height 8
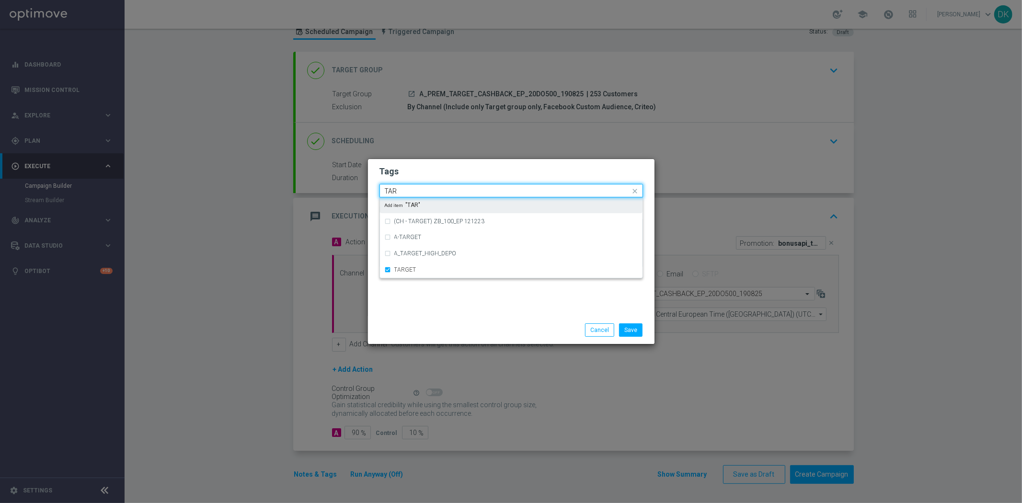
click at [414, 189] on input "TAR" at bounding box center [508, 191] width 246 height 8
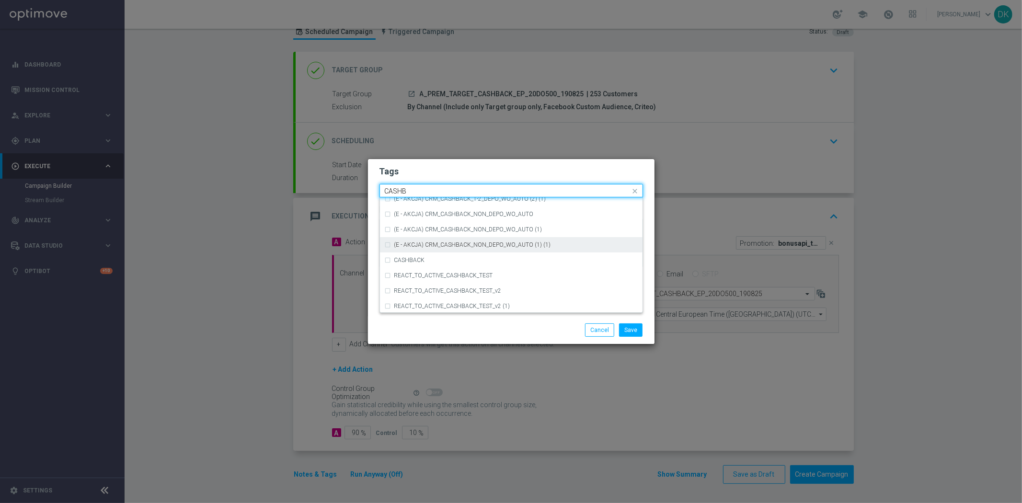
scroll to position [164, 0]
click at [437, 252] on div "CASHBACK" at bounding box center [515, 255] width 243 height 6
type input "CASHB"
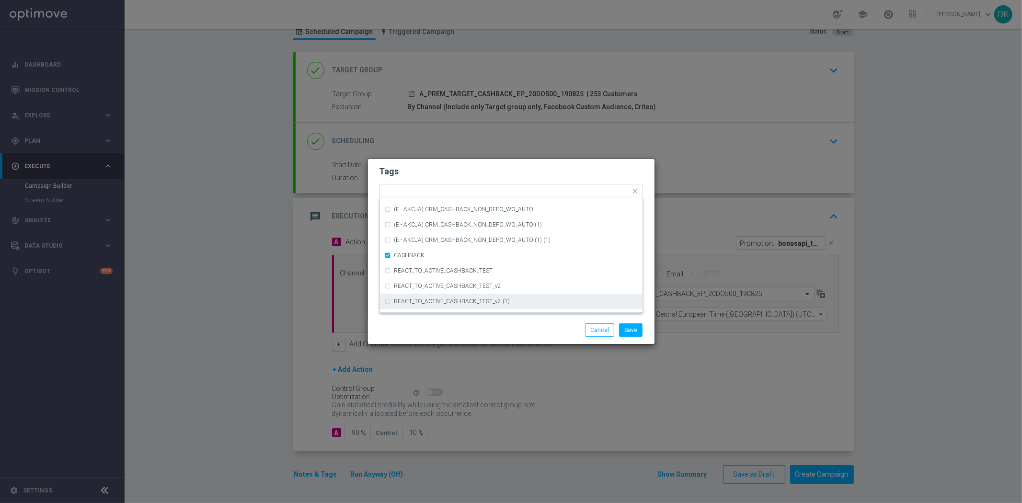
click at [469, 331] on div "Save Cancel" at bounding box center [557, 329] width 185 height 13
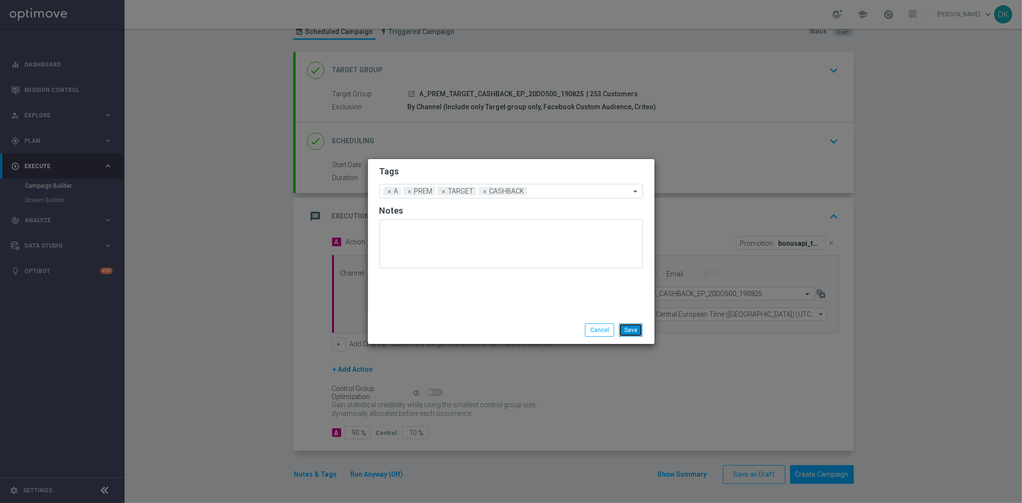
click at [628, 328] on button "Save" at bounding box center [630, 329] width 23 height 13
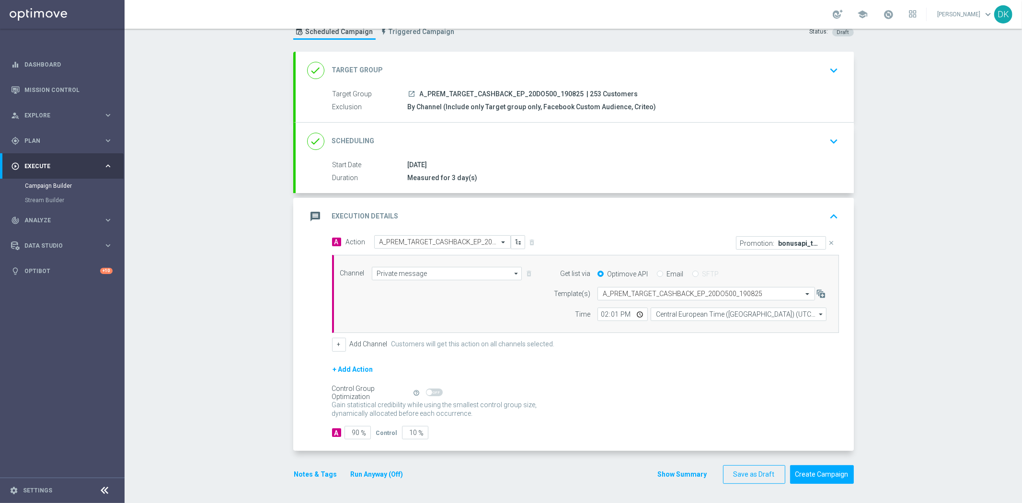
click at [827, 147] on icon "keyboard_arrow_down" at bounding box center [834, 141] width 14 height 14
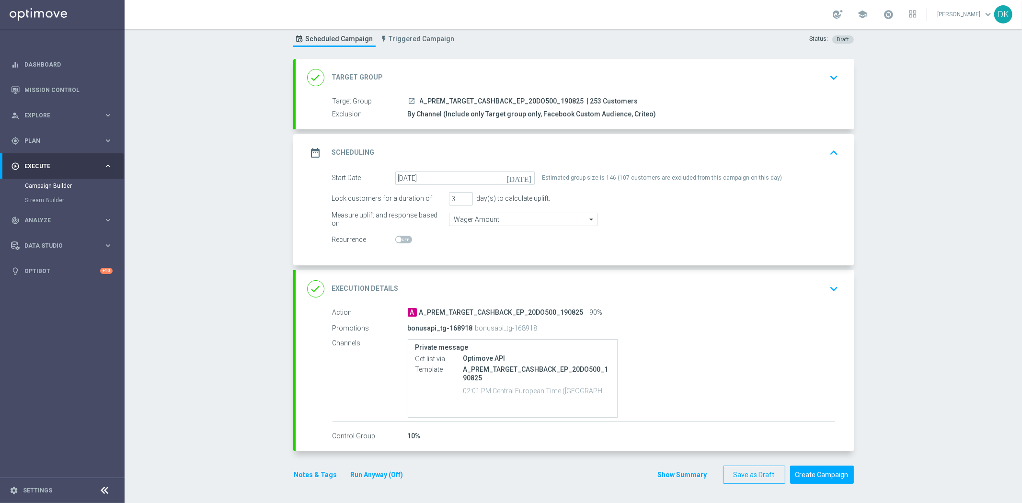
scroll to position [26, 0]
click at [234, 425] on div "Campaign Builder Scheduled Campaign Triggered Campaign Status: Draft done Targe…" at bounding box center [573, 266] width 897 height 474
click at [228, 408] on div "Campaign Builder Scheduled Campaign Triggered Campaign Status: Draft done Targe…" at bounding box center [573, 266] width 897 height 474
click at [829, 470] on button "Create Campaign" at bounding box center [822, 475] width 64 height 19
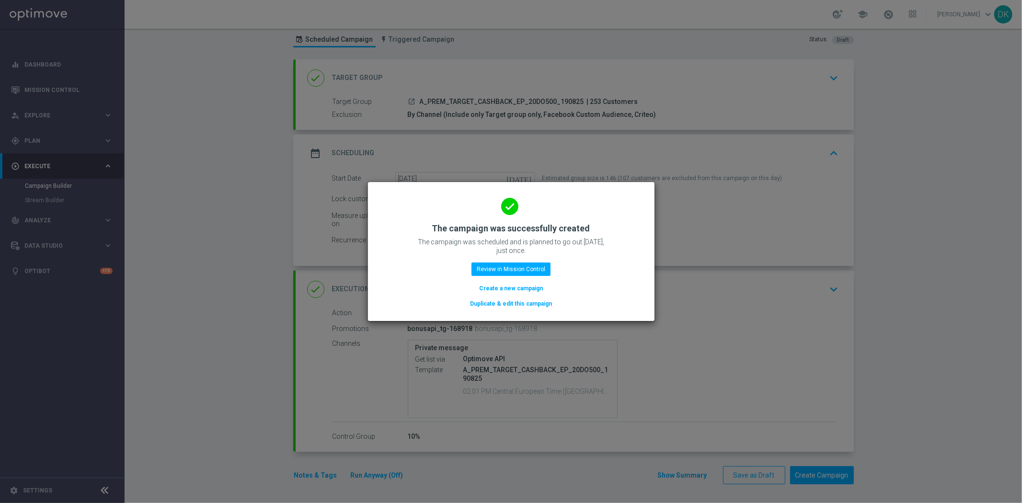
click at [535, 289] on button "Create a new campaign" at bounding box center [511, 288] width 66 height 11
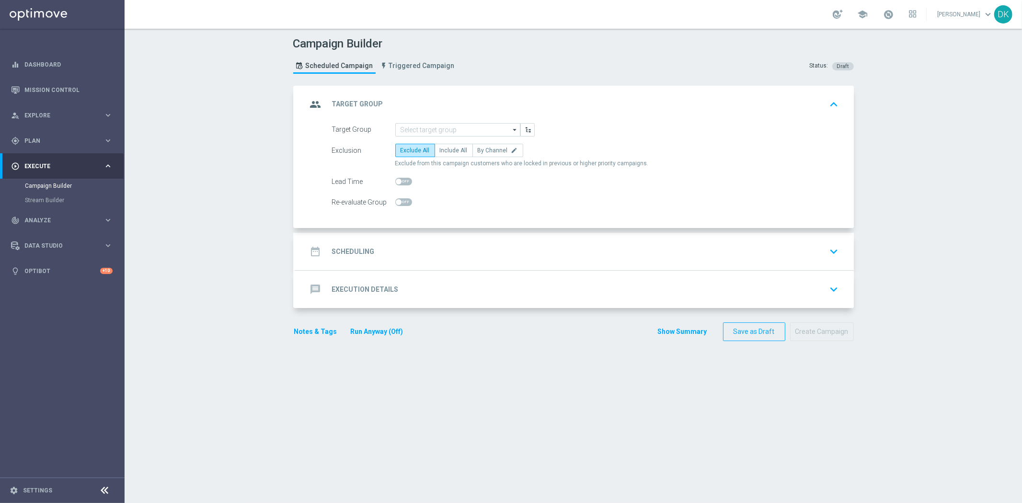
scroll to position [0, 0]
click at [419, 129] on input at bounding box center [457, 129] width 125 height 13
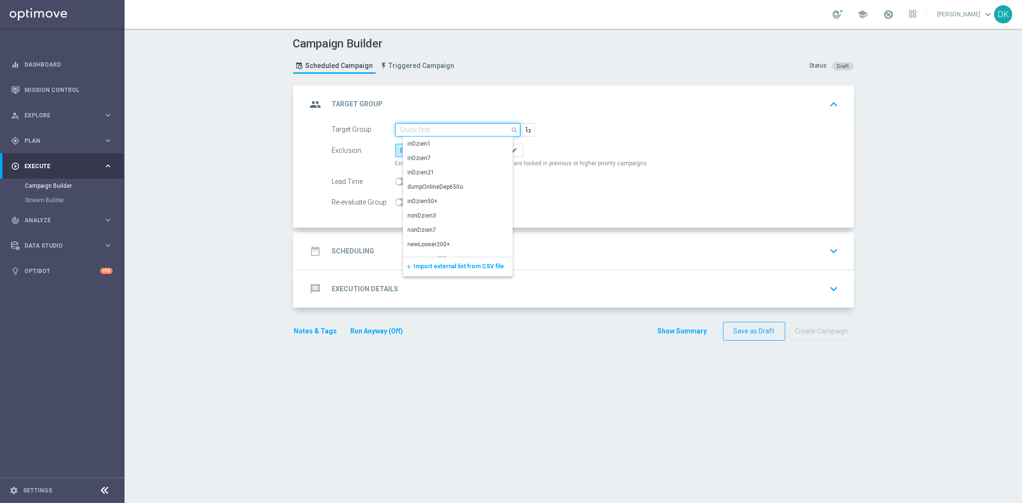
paste input "A_PEXTRA_TARGET_CASHBACK_EP_20DO1000_190825"
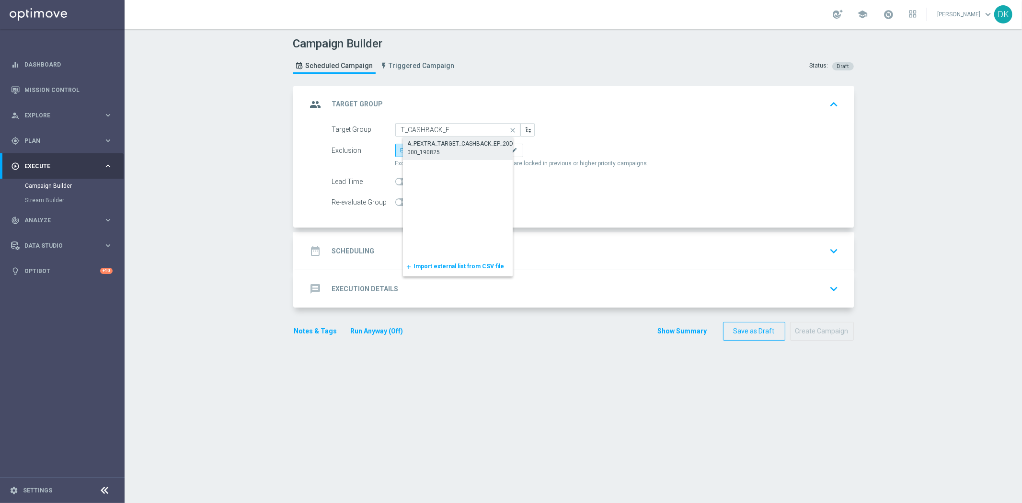
click at [444, 150] on div "A_PEXTRA_TARGET_CASHBACK_EP_20DO1000_190825" at bounding box center [466, 147] width 116 height 17
type input "A_PEXTRA_TARGET_CASHBACK_EP_20DO1000_190825"
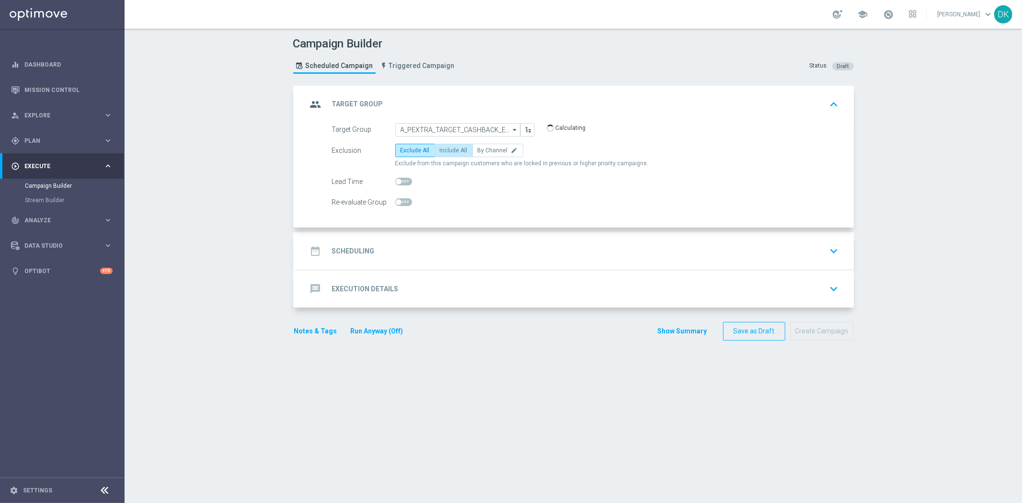
click at [443, 147] on span "Include All" at bounding box center [454, 150] width 28 height 7
click at [443, 149] on input "Include All" at bounding box center [443, 152] width 6 height 6
radio input "true"
click at [403, 256] on div "date_range Scheduling keyboard_arrow_down" at bounding box center [574, 251] width 535 height 18
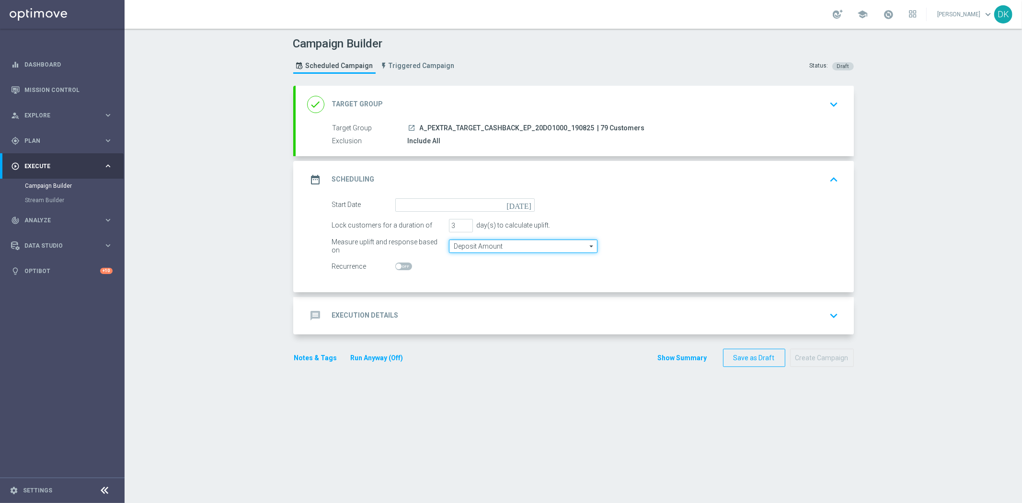
click at [483, 249] on input "Deposit Amount" at bounding box center [523, 246] width 148 height 13
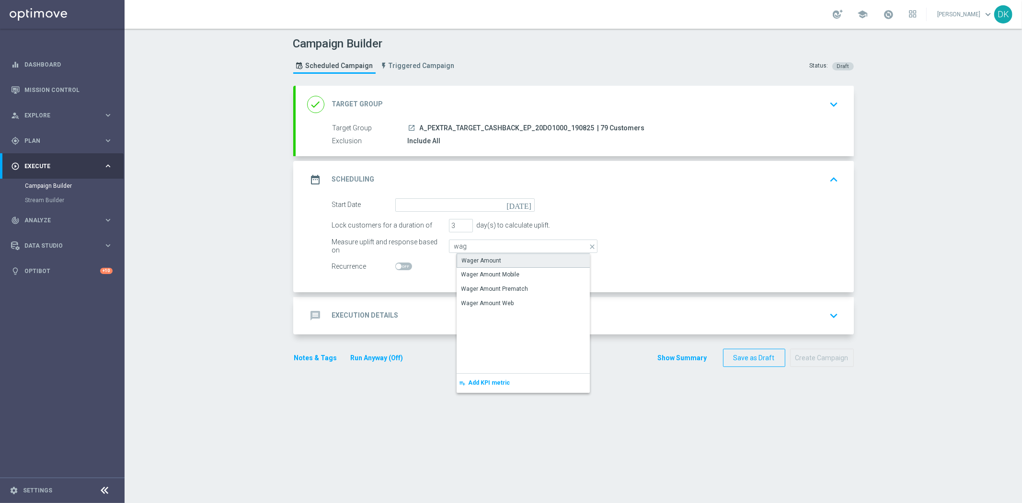
click at [487, 262] on div "Wager Amount" at bounding box center [482, 260] width 40 height 9
type input "Wager Amount"
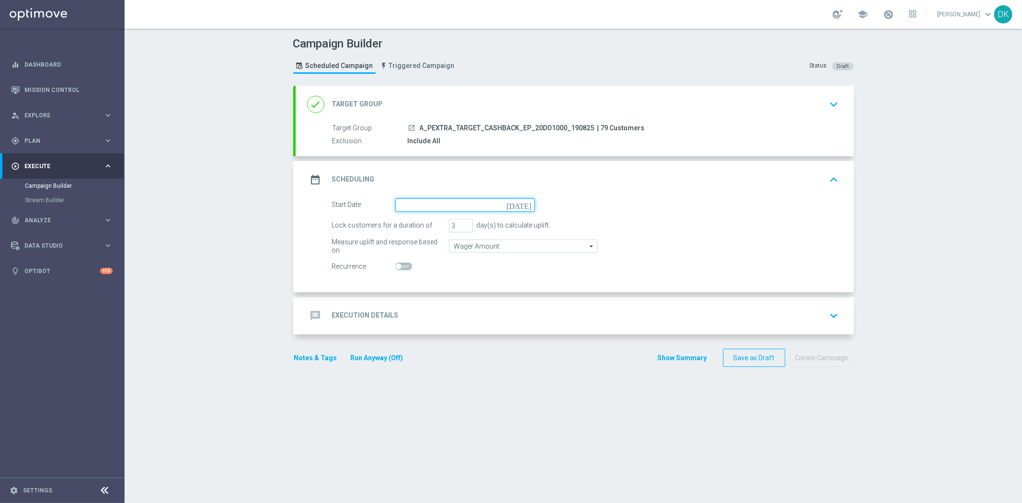
click at [468, 207] on input at bounding box center [464, 204] width 139 height 13
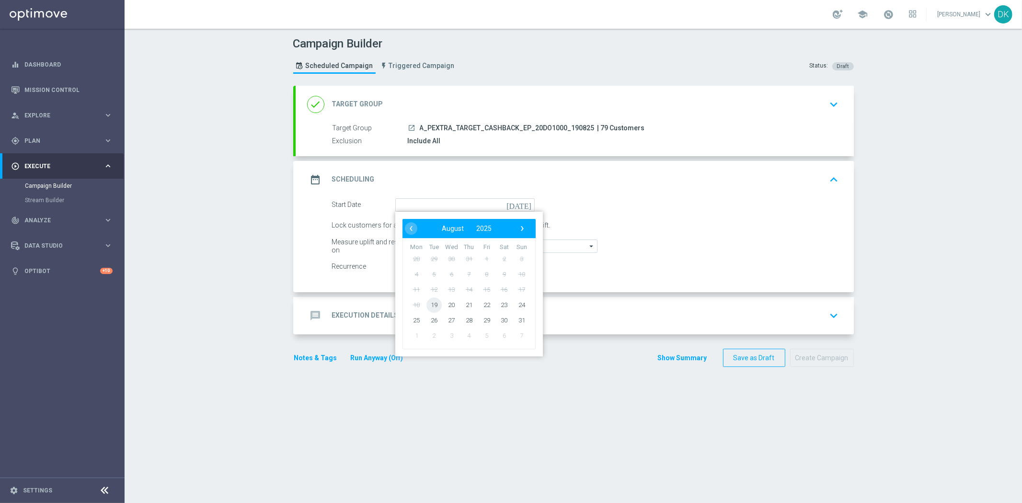
click at [432, 304] on span "19" at bounding box center [433, 304] width 15 height 15
type input "19 Aug 2025"
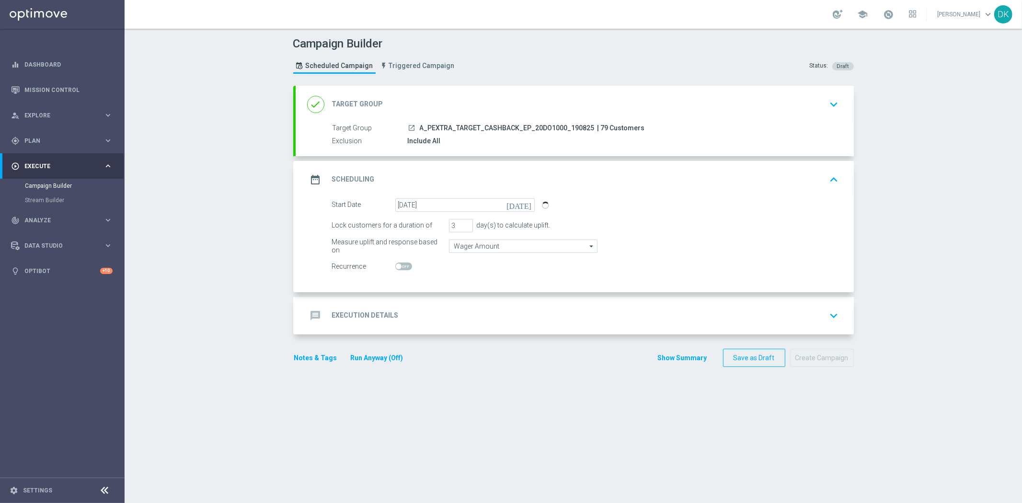
click at [418, 311] on div "message Execution Details keyboard_arrow_down" at bounding box center [574, 316] width 535 height 18
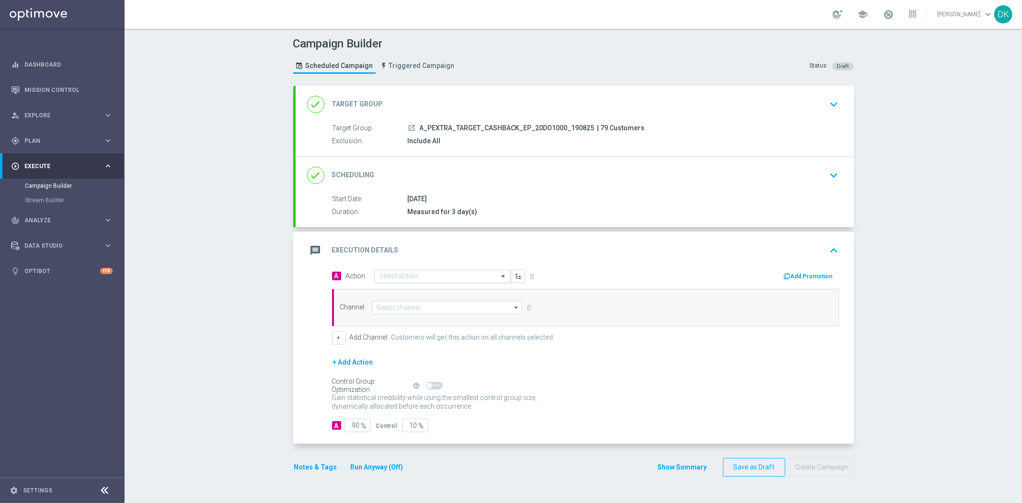
click at [417, 276] on input "text" at bounding box center [432, 277] width 107 height 8
click at [409, 406] on span "Create new action" at bounding box center [413, 406] width 50 height 7
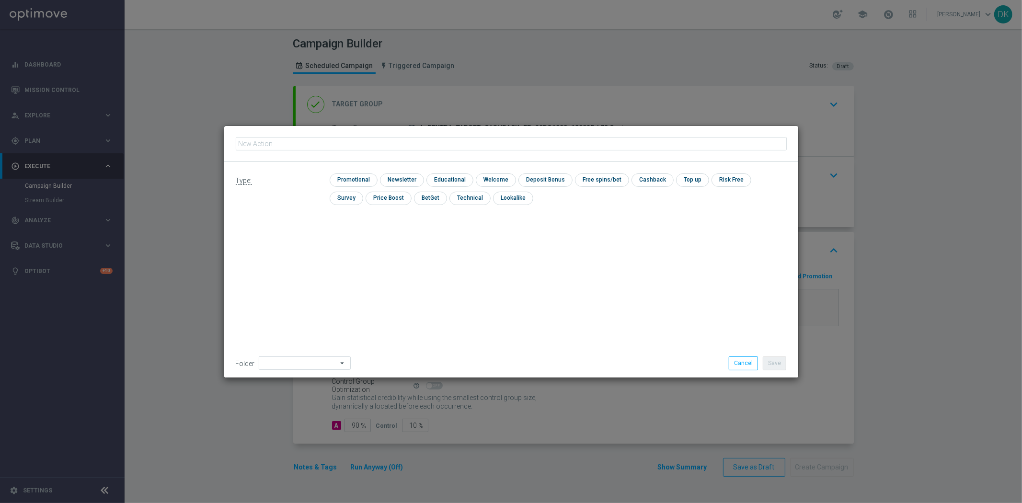
type input "A_PEXTRA_TARGET_CASHBACK_EP_20DO1000_190825"
click at [361, 182] on input "checkbox" at bounding box center [353, 179] width 46 height 13
checkbox input "true"
click at [768, 365] on button "Save" at bounding box center [774, 362] width 23 height 13
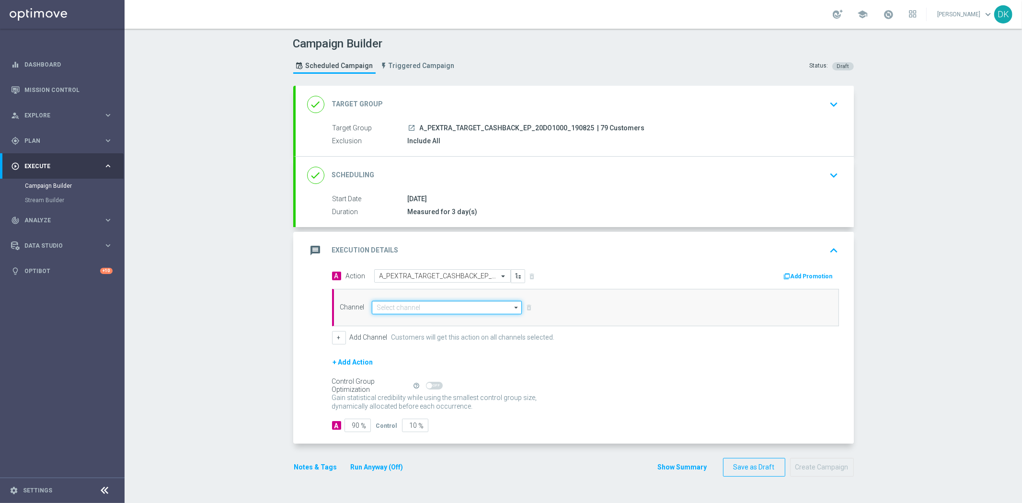
click at [428, 308] on input at bounding box center [447, 307] width 150 height 13
click at [423, 312] on input "pri" at bounding box center [447, 307] width 150 height 13
click at [423, 313] on input "pri" at bounding box center [447, 307] width 150 height 13
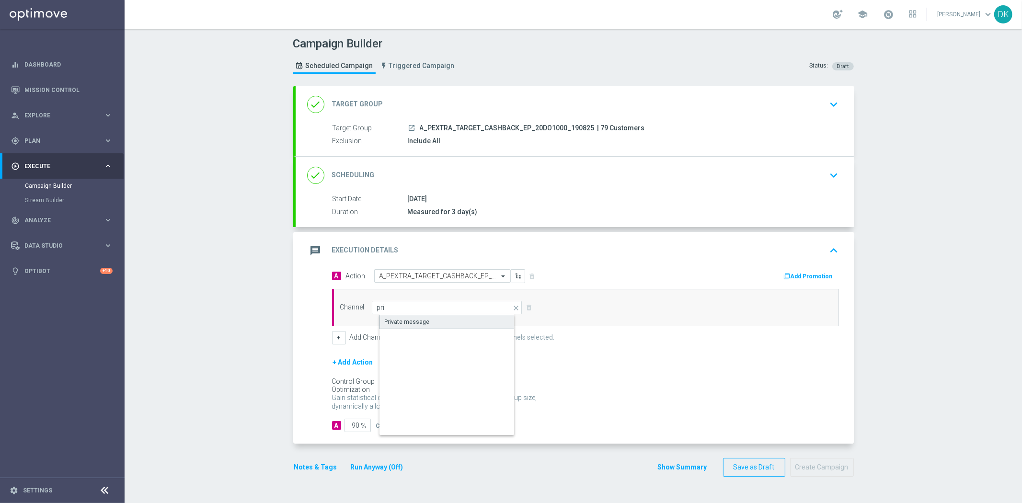
click at [425, 320] on div "Private message" at bounding box center [454, 322] width 151 height 14
type input "Private message"
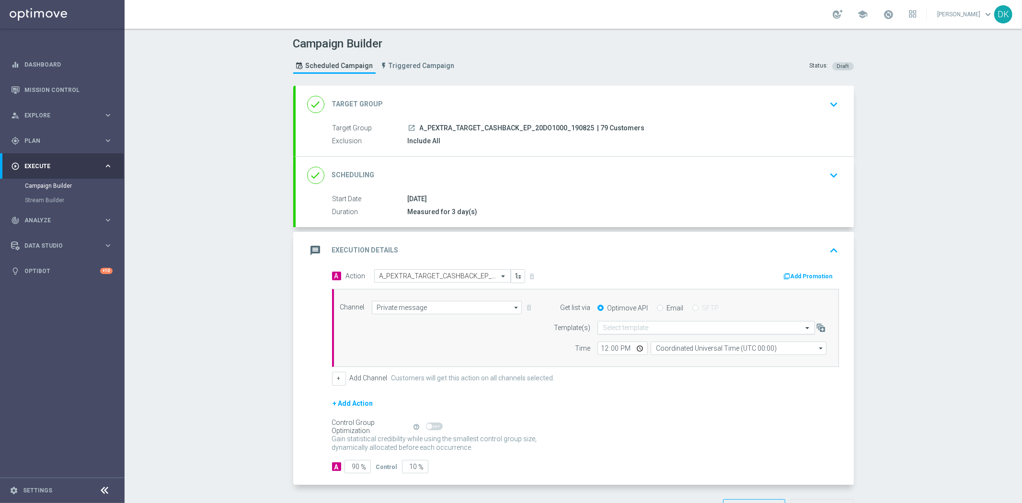
click at [625, 332] on div "Select template" at bounding box center [705, 327] width 217 height 13
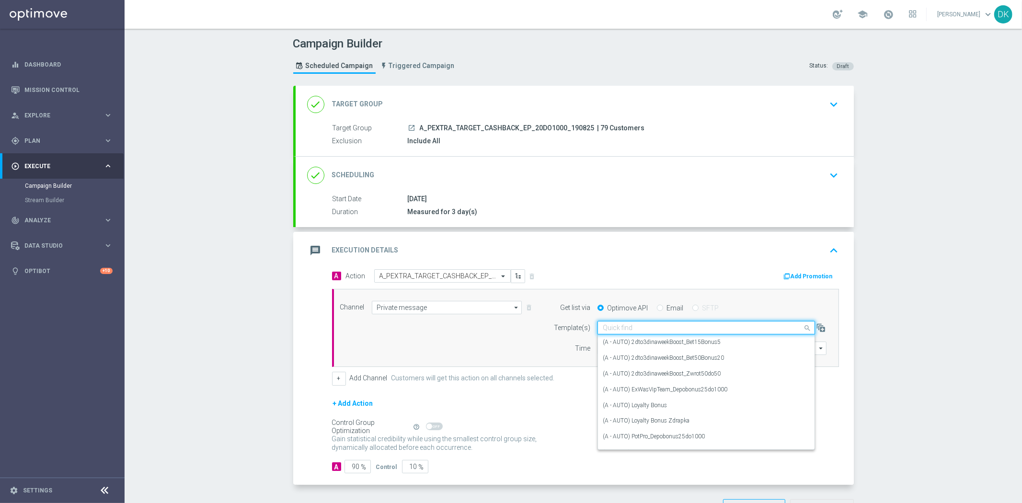
paste input "A_PEXTRA_TARGET_CASHBACK_EP_20DO1000_190825"
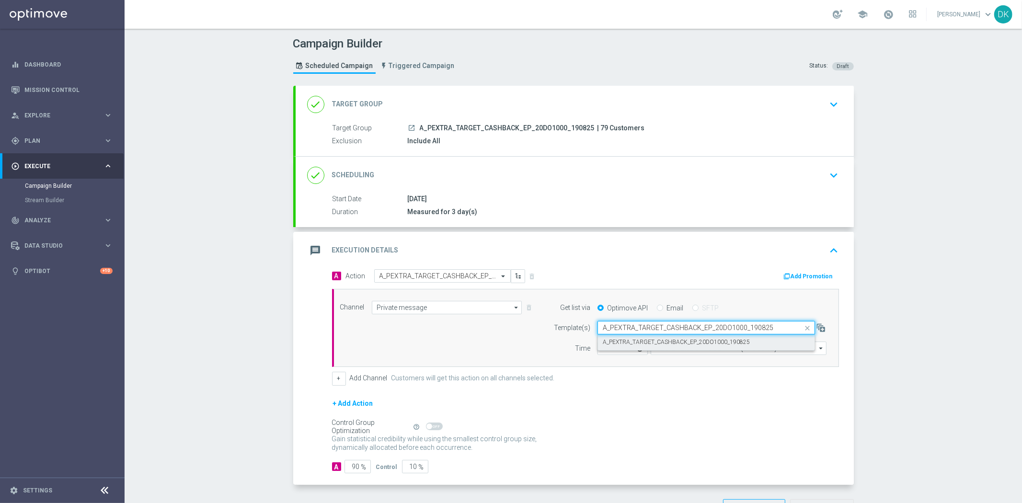
click at [625, 342] on label "A_PEXTRA_TARGET_CASHBACK_EP_20DO1000_190825" at bounding box center [676, 342] width 147 height 8
type input "A_PEXTRA_TARGET_CASHBACK_EP_20DO1000_190825"
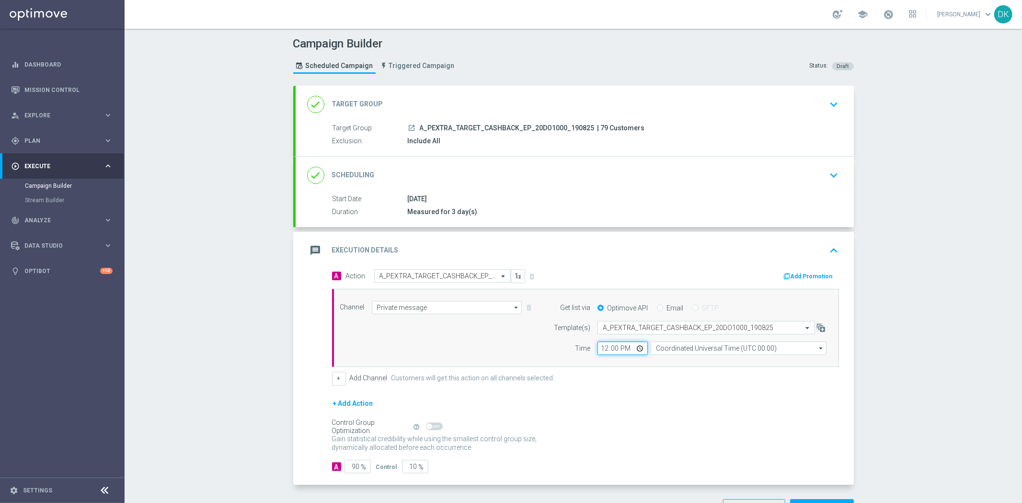
click at [597, 348] on input "12:00" at bounding box center [622, 348] width 50 height 13
type input "14:01"
click at [685, 352] on input "Coordinated Universal Time (UTC 00:00)" at bounding box center [739, 348] width 176 height 13
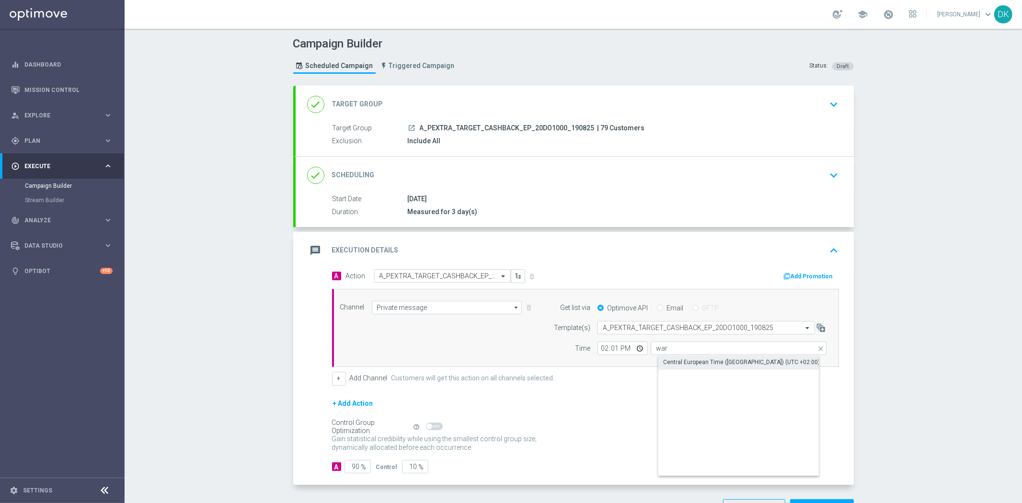
click at [685, 359] on div "Central European Time (Warsaw) (UTC +02:00)" at bounding box center [741, 362] width 157 height 9
type input "Central European Time (Warsaw) (UTC +02:00)"
click at [794, 277] on button "Add Promotion" at bounding box center [809, 276] width 53 height 11
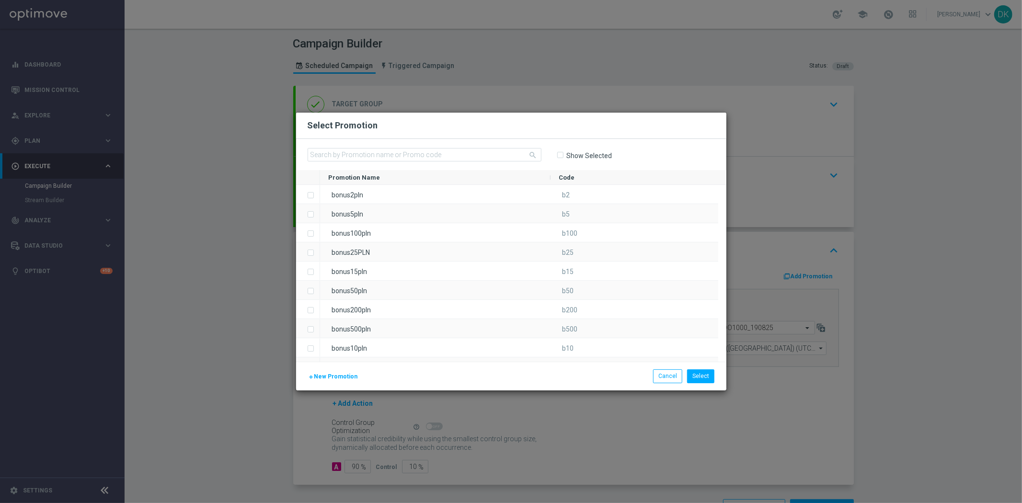
click at [341, 376] on span "New Promotion" at bounding box center [336, 376] width 44 height 7
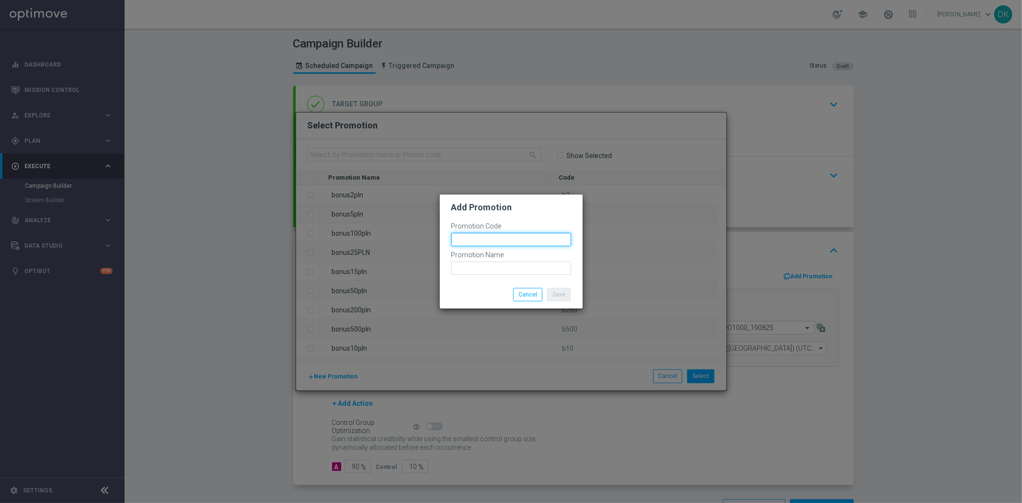
click at [512, 238] on input "text" at bounding box center [511, 239] width 120 height 13
paste input "168919"
click at [512, 238] on input "bonusapi_tg-168919" at bounding box center [511, 239] width 120 height 13
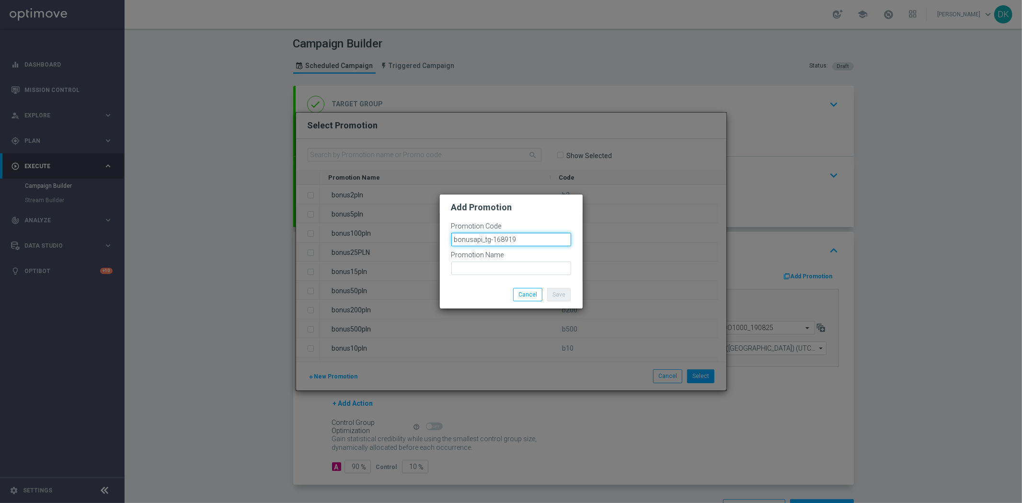
type input "bonusapi_tg-168919"
click at [510, 271] on input "text" at bounding box center [511, 268] width 120 height 13
paste input "bonusapi_tg-168919"
type input "bonusapi_tg-168919"
click at [560, 290] on button "Save" at bounding box center [558, 294] width 23 height 13
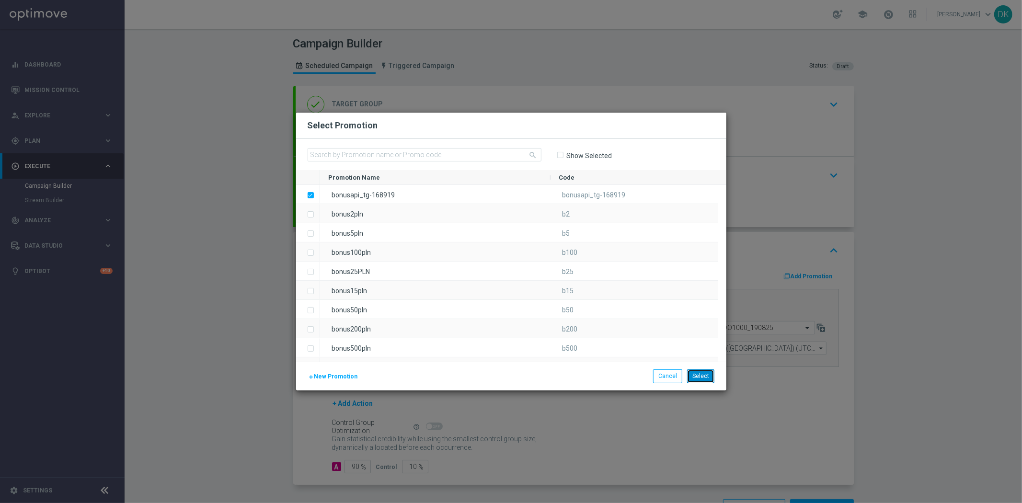
click at [707, 377] on button "Select" at bounding box center [700, 375] width 27 height 13
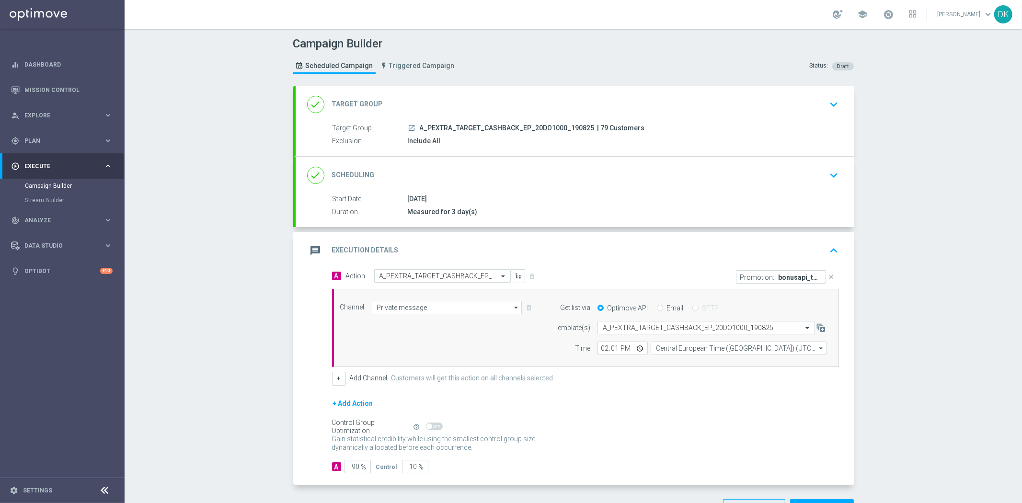
click at [781, 180] on div "done Scheduling keyboard_arrow_down" at bounding box center [574, 175] width 535 height 18
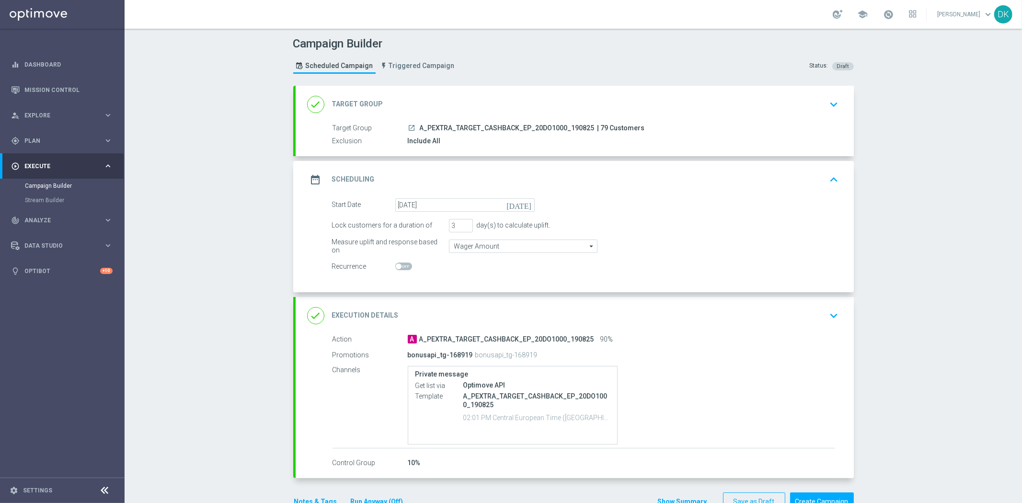
click at [826, 187] on button "keyboard_arrow_up" at bounding box center [834, 180] width 16 height 18
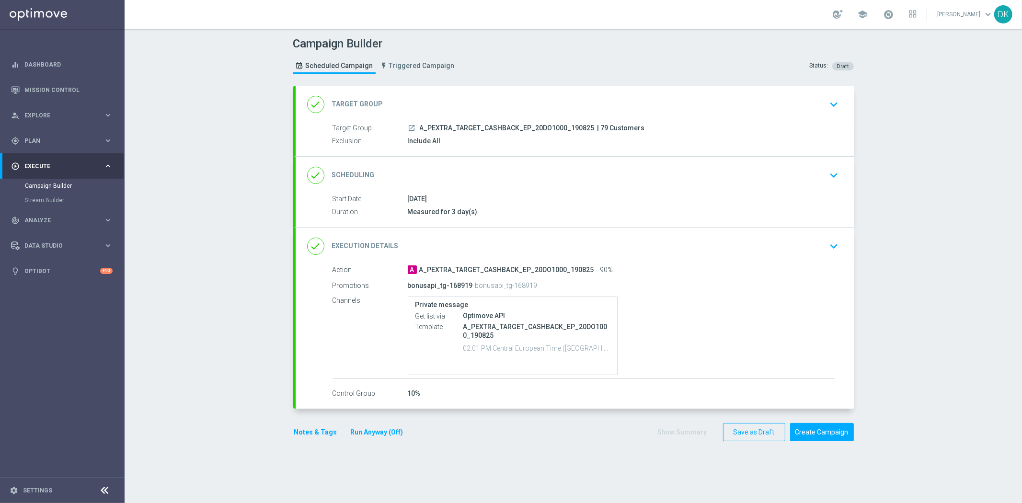
click at [314, 434] on button "Notes & Tags" at bounding box center [315, 432] width 45 height 12
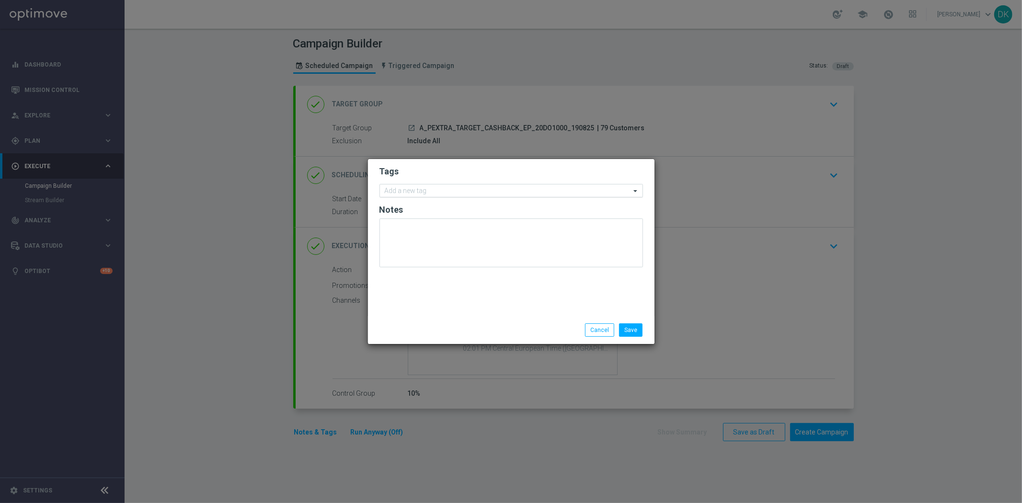
click at [450, 193] on input "text" at bounding box center [508, 191] width 246 height 8
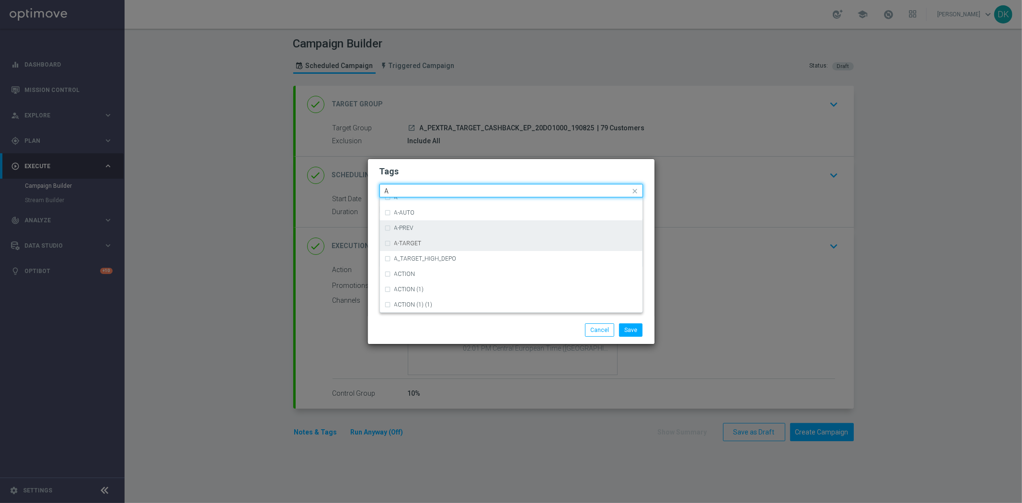
scroll to position [1171, 0]
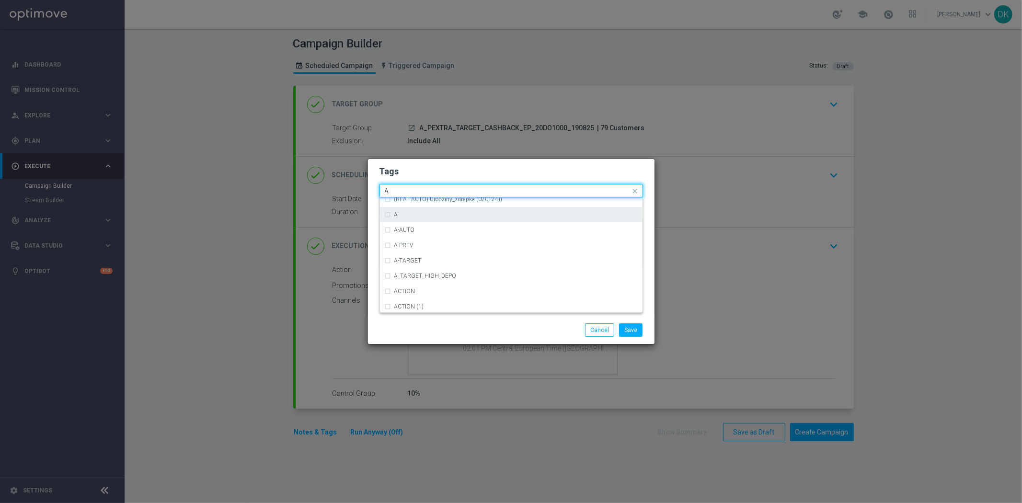
click at [418, 216] on div "A" at bounding box center [515, 215] width 243 height 6
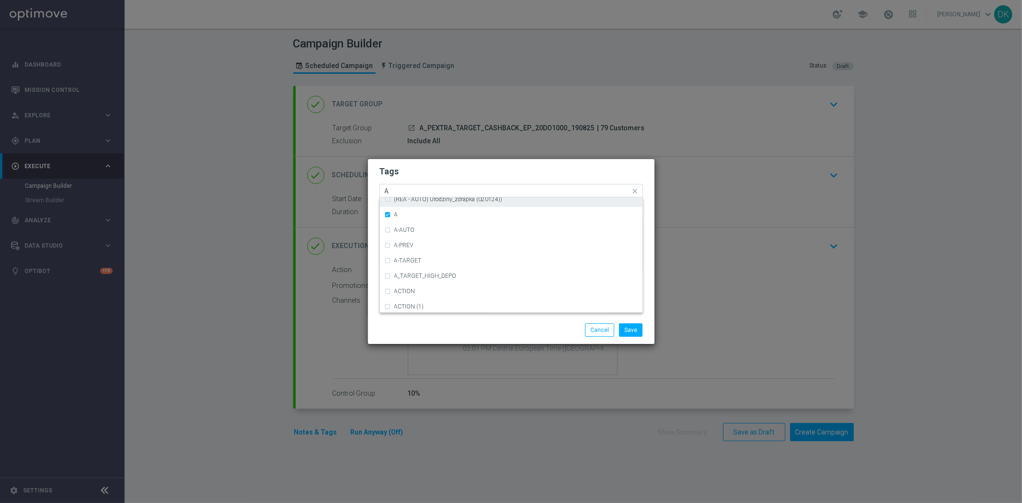
click at [413, 187] on input "A" at bounding box center [508, 191] width 246 height 8
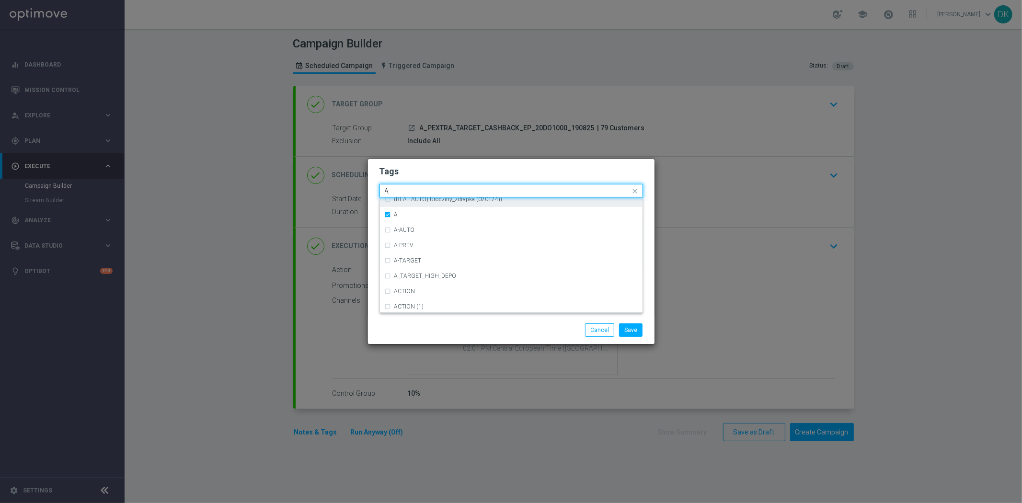
click at [413, 187] on input "A" at bounding box center [508, 191] width 246 height 8
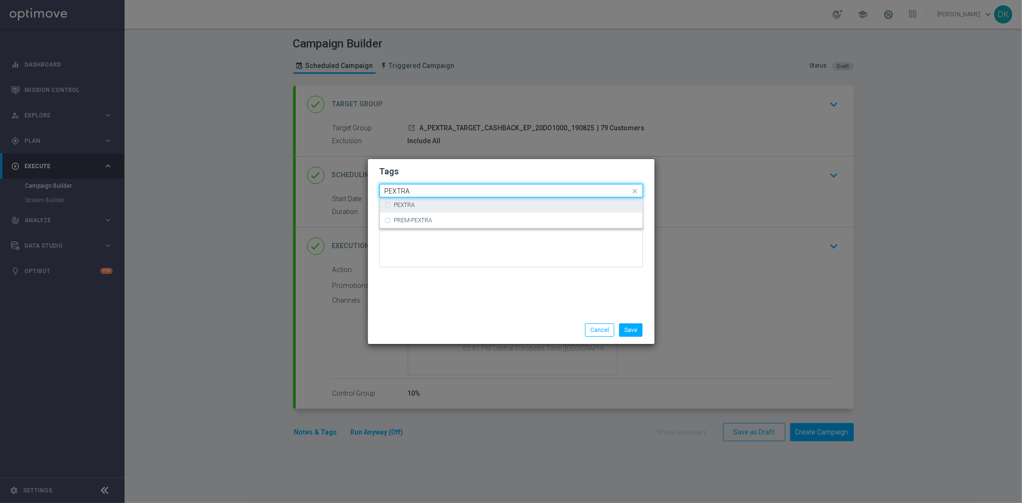
click at [414, 212] on div "PEXTRA" at bounding box center [511, 204] width 253 height 15
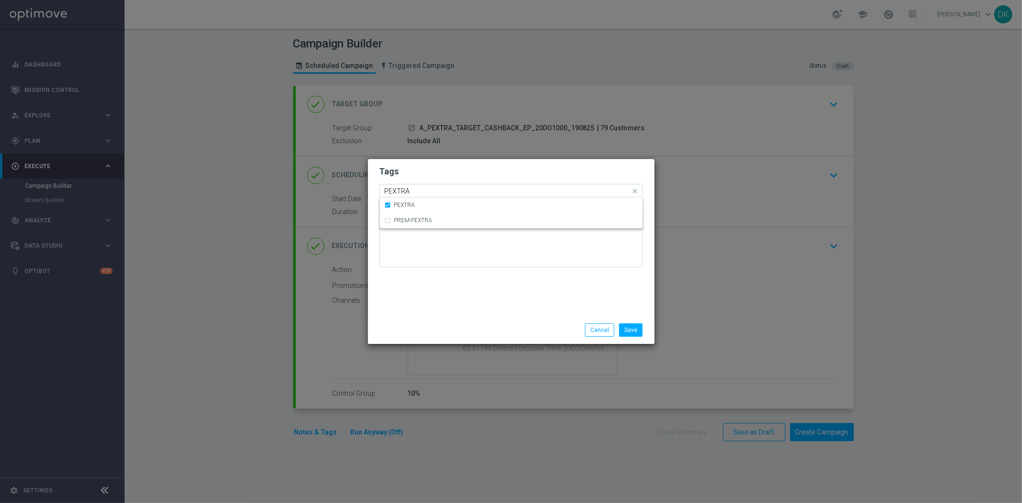
click at [432, 190] on input "PEXTRA" at bounding box center [508, 191] width 246 height 8
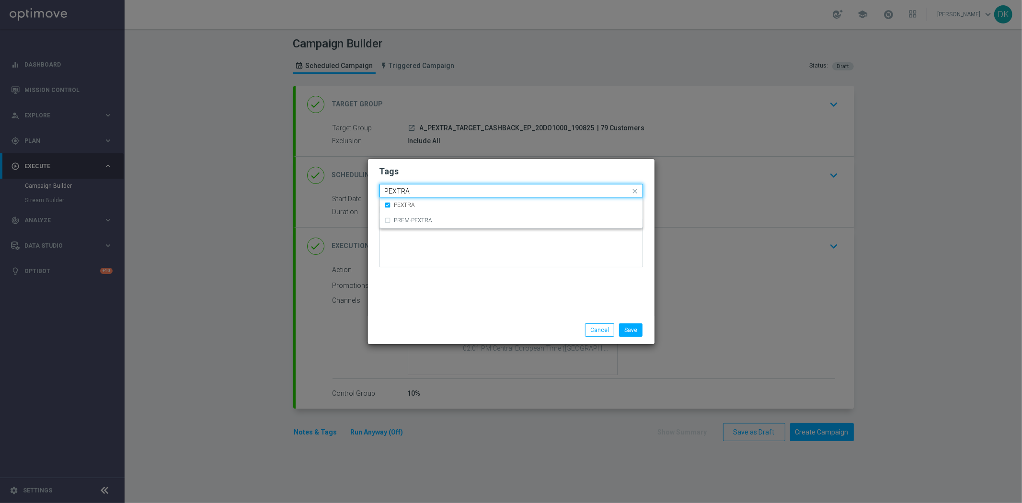
click at [432, 190] on input "PEXTRA" at bounding box center [508, 191] width 246 height 8
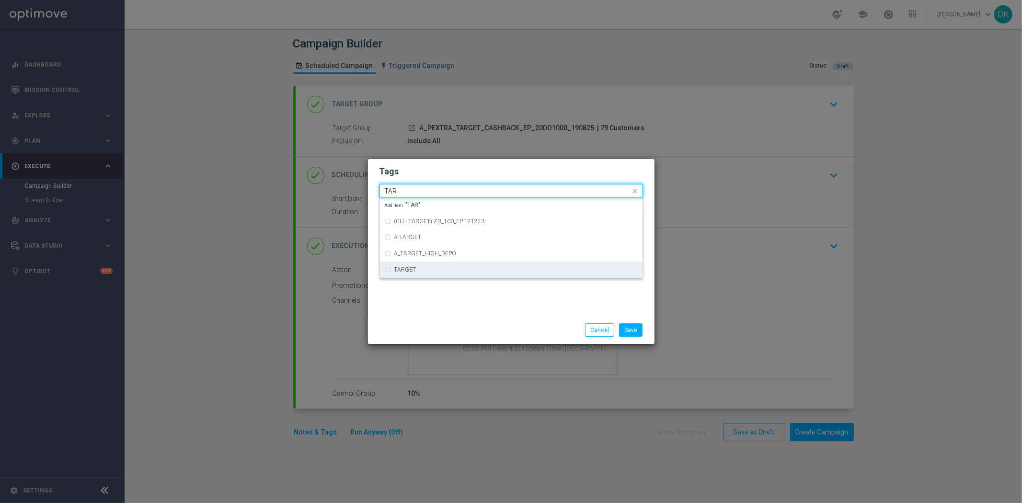
click at [416, 270] on div "TARGET" at bounding box center [515, 270] width 243 height 6
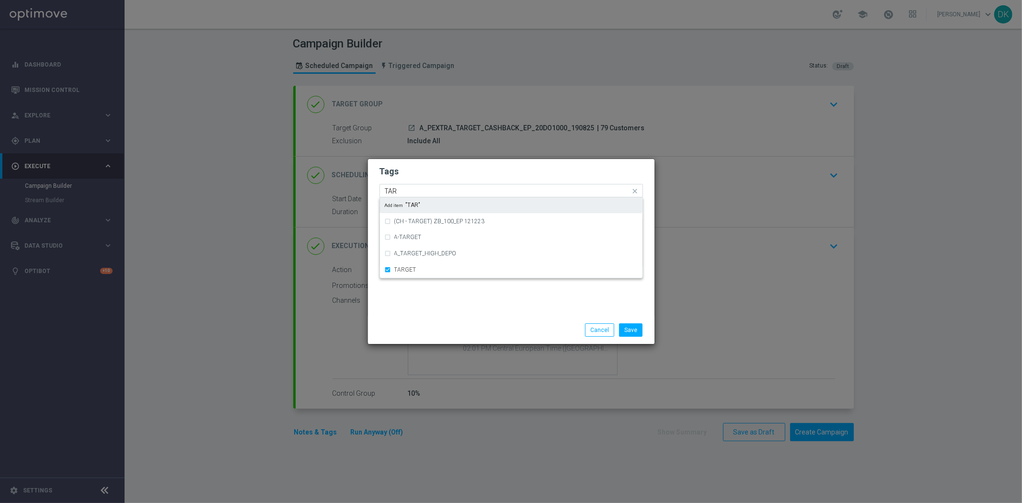
click at [411, 192] on input "TAR" at bounding box center [508, 191] width 246 height 8
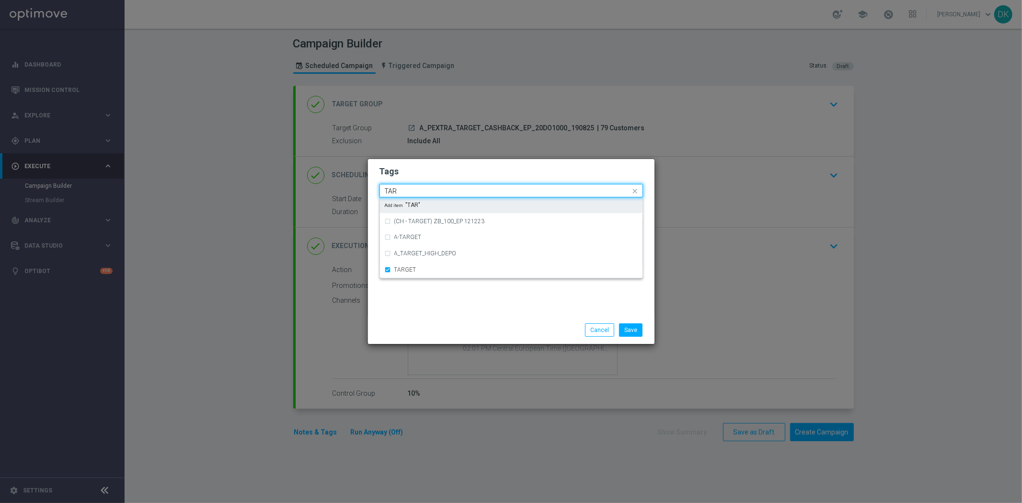
click at [411, 192] on input "TAR" at bounding box center [508, 191] width 246 height 8
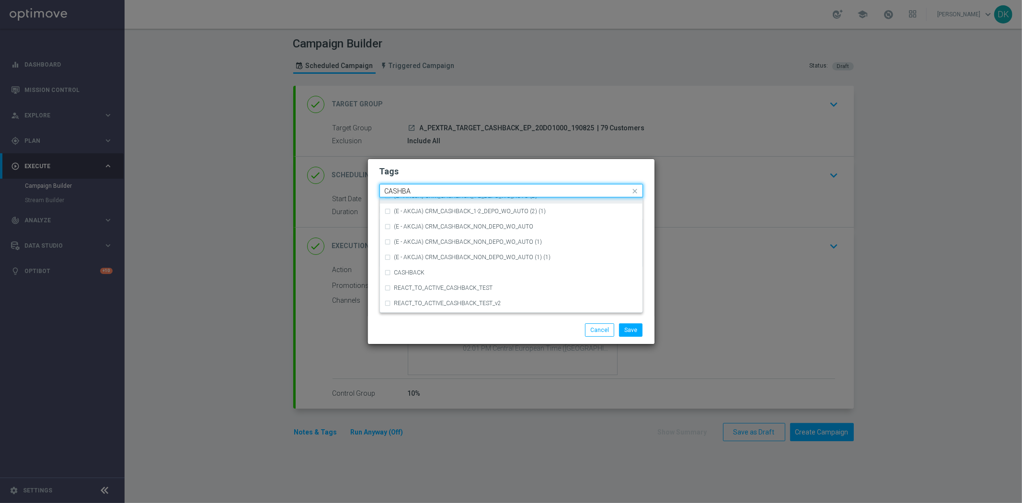
scroll to position [164, 0]
click at [444, 252] on div "CASHBACK" at bounding box center [515, 255] width 243 height 6
type input "CASHBA"
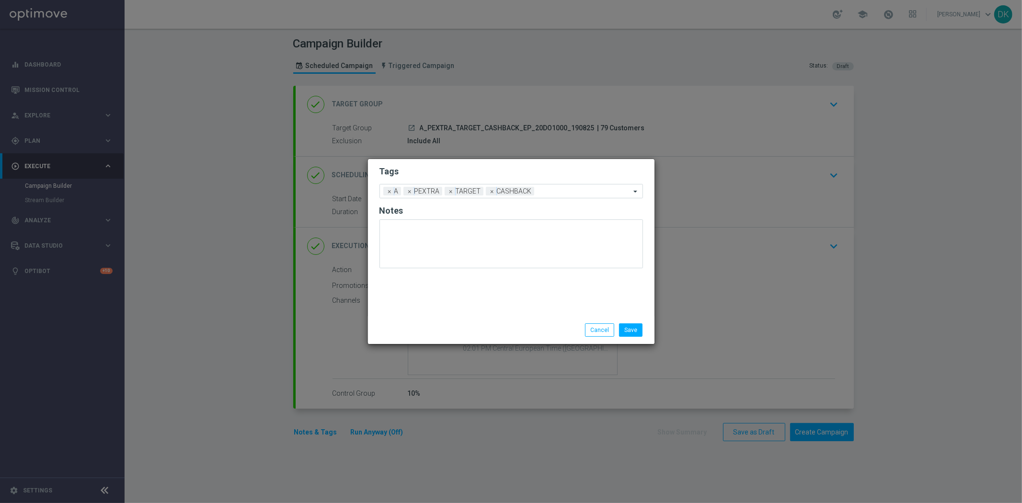
click at [465, 333] on div "Save Cancel" at bounding box center [557, 329] width 185 height 13
click at [632, 329] on button "Save" at bounding box center [630, 329] width 23 height 13
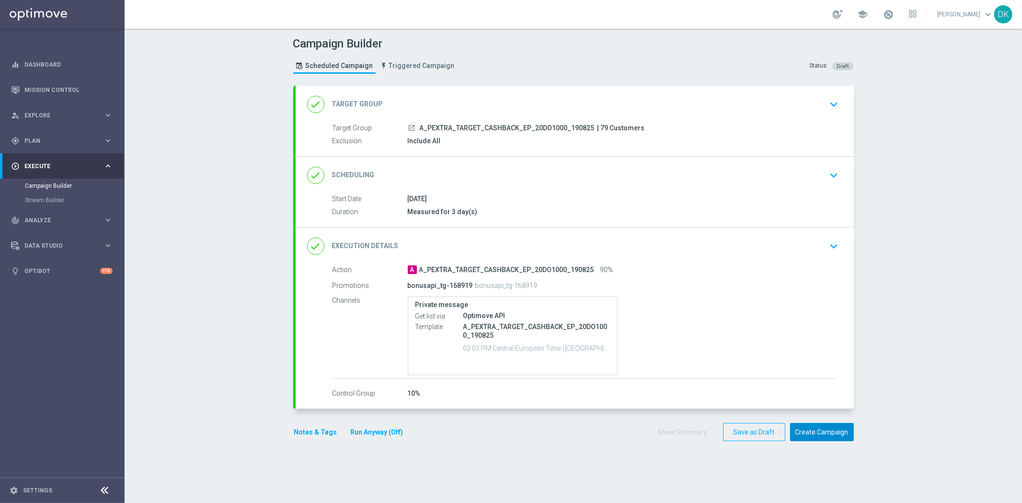
click at [806, 428] on button "Create Campaign" at bounding box center [822, 432] width 64 height 19
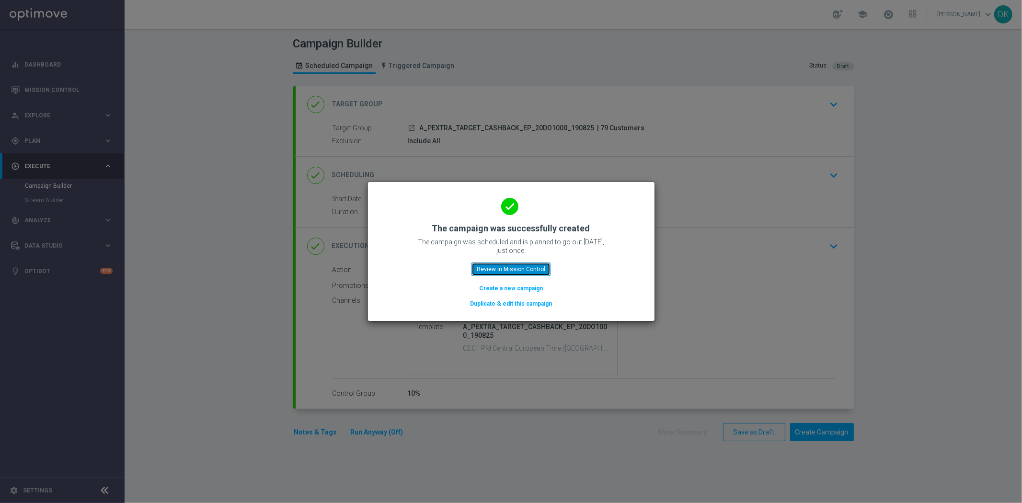
click at [510, 271] on button "Review in Mission Control" at bounding box center [510, 269] width 79 height 13
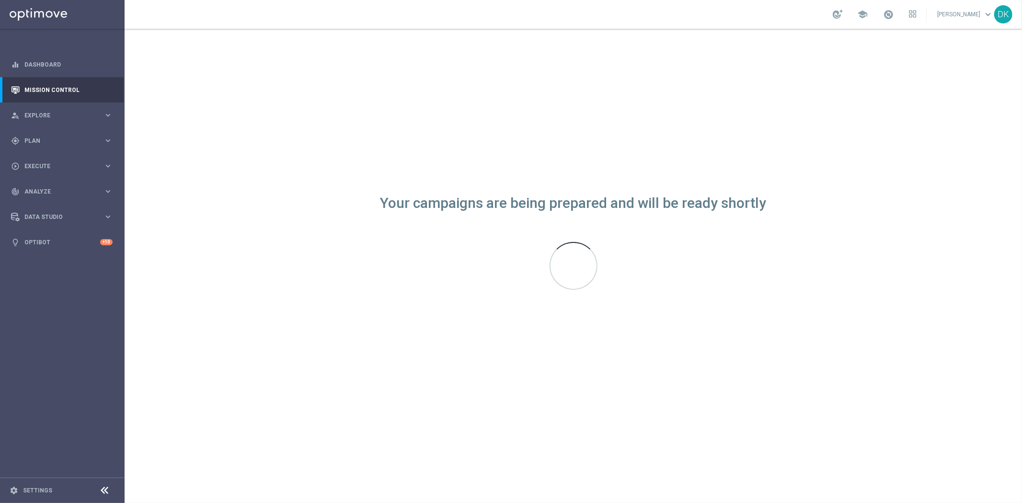
click at [513, 398] on div "Your campaigns are being prepared and will be ready shortly" at bounding box center [573, 266] width 897 height 474
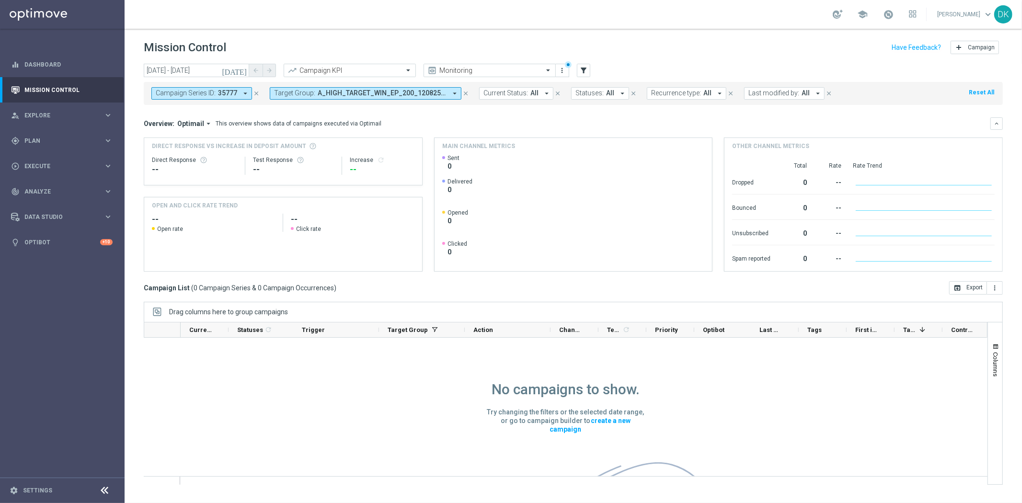
click at [234, 97] on span "35777" at bounding box center [227, 93] width 19 height 8
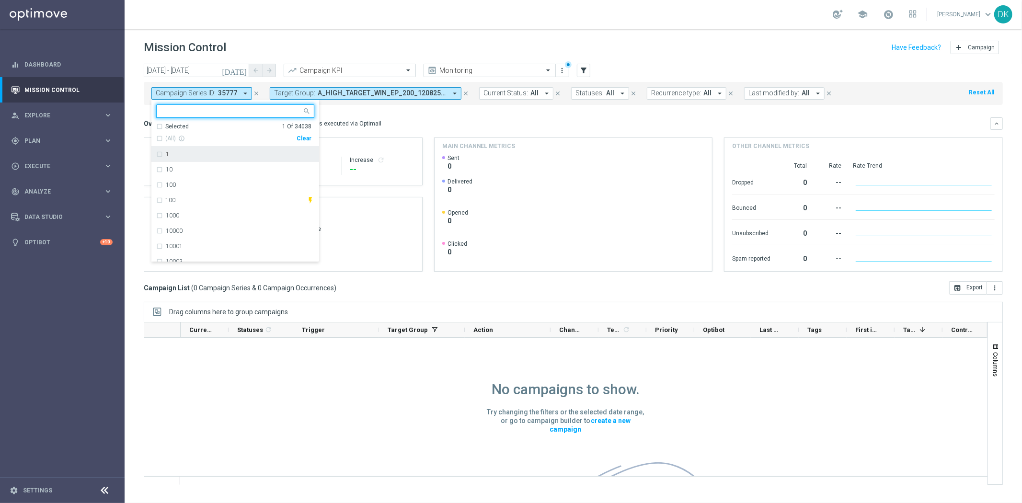
click at [0, 0] on div "Clear" at bounding box center [0, 0] width 0 height 0
click at [344, 107] on mini-dashboard "Overview: Optimail arrow_drop_down This overview shows data of campaigns execut…" at bounding box center [573, 193] width 859 height 176
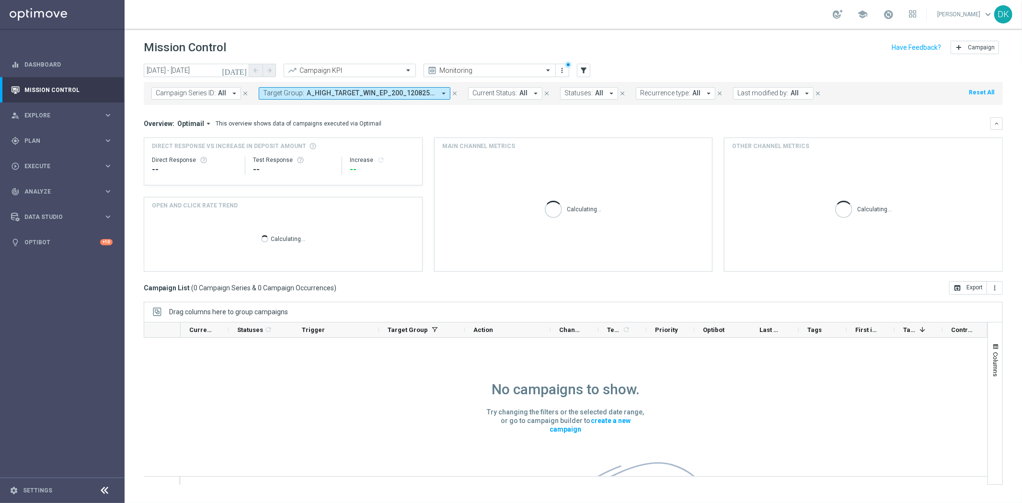
click at [365, 93] on span "A_HIGH_TARGET_WIN_EP_200_120825, A_PREM-PEXTRA_TARGET_WIN_EP_500_120825" at bounding box center [371, 93] width 129 height 8
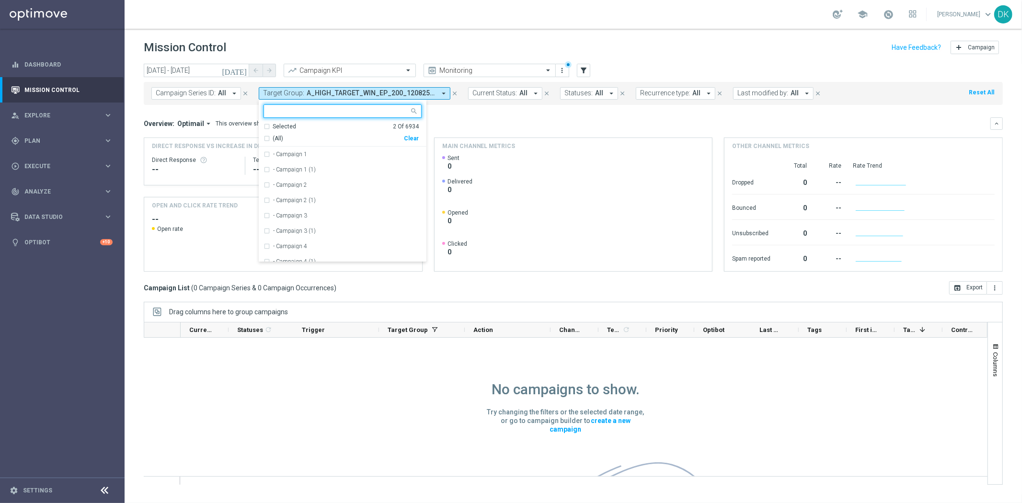
click at [0, 0] on div "Clear" at bounding box center [0, 0] width 0 height 0
click at [467, 116] on mini-dashboard "Overview: Optimail arrow_drop_down This overview shows data of campaigns execut…" at bounding box center [573, 193] width 859 height 176
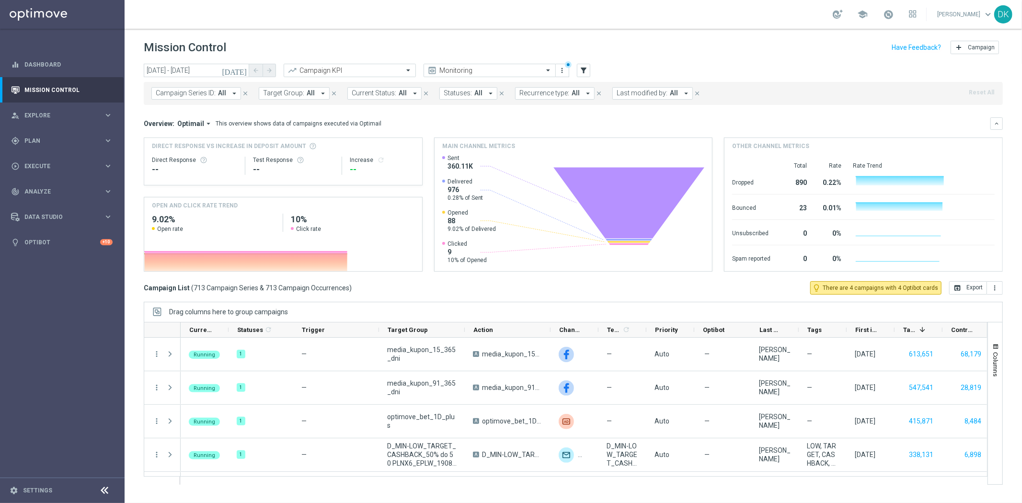
click at [278, 96] on span "Target Group:" at bounding box center [283, 93] width 41 height 8
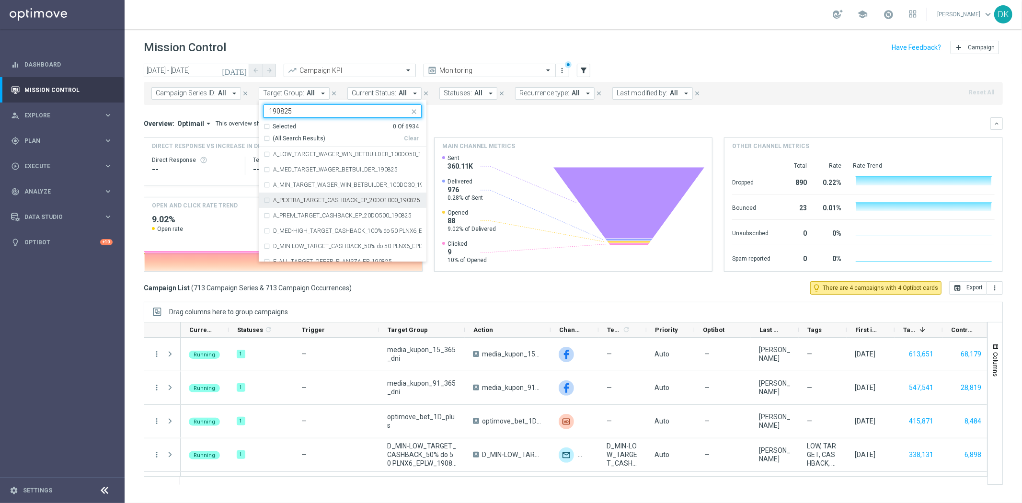
click at [349, 202] on label "A_PEXTRA_TARGET_CASHBACK_EP_20DO1000_190825" at bounding box center [346, 200] width 147 height 6
type input "190825"
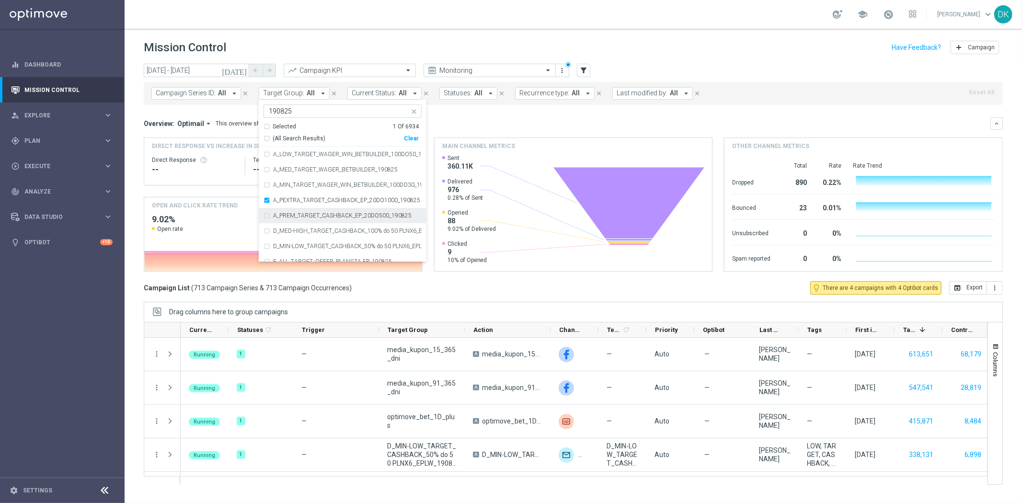
click at [348, 213] on label "A_PREM_TARGET_CASHBACK_EP_20DO500_190825" at bounding box center [342, 216] width 138 height 6
click at [133, 228] on div "today 19 Aug 2025 - 19 Aug 2025 arrow_back arrow_forward Campaign KPI trending_…" at bounding box center [573, 279] width 897 height 431
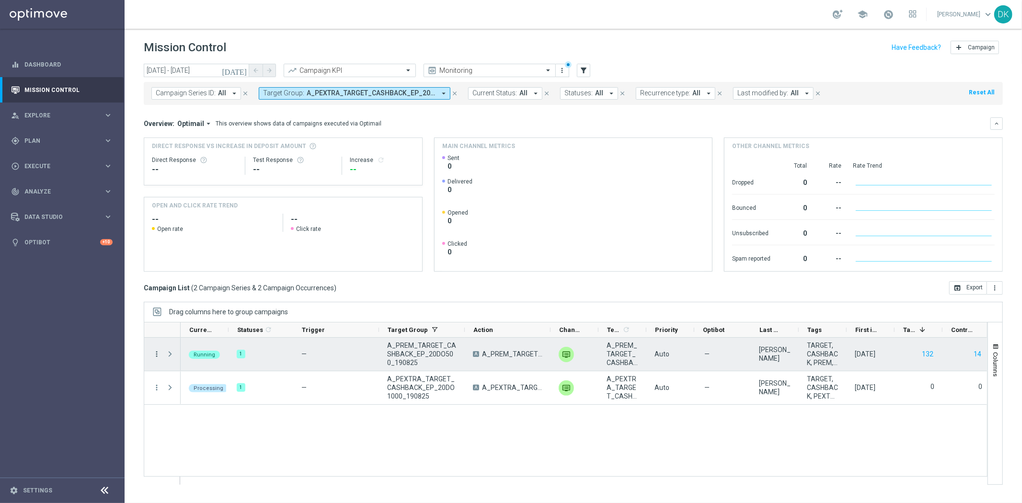
click at [159, 354] on icon "more_vert" at bounding box center [156, 354] width 9 height 9
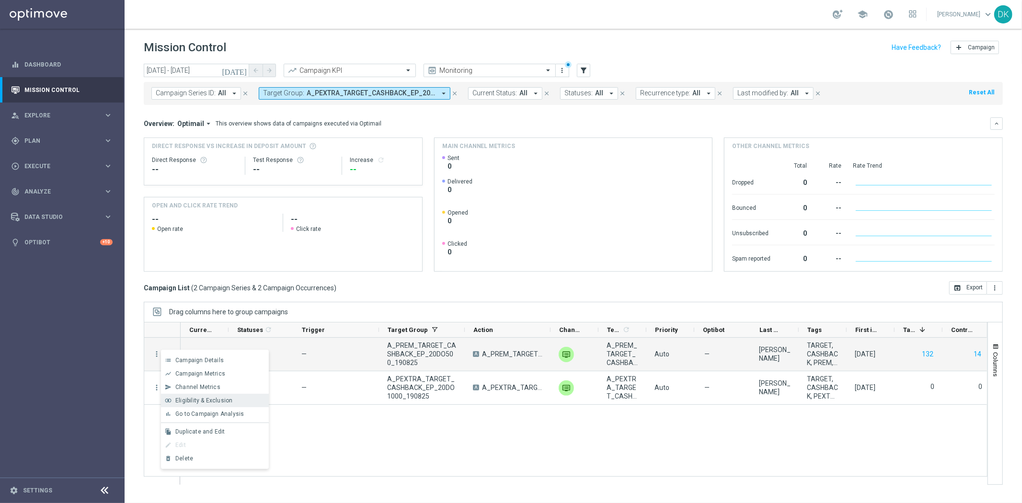
click at [240, 404] on div "Eligibility & Exclusion" at bounding box center [219, 400] width 89 height 7
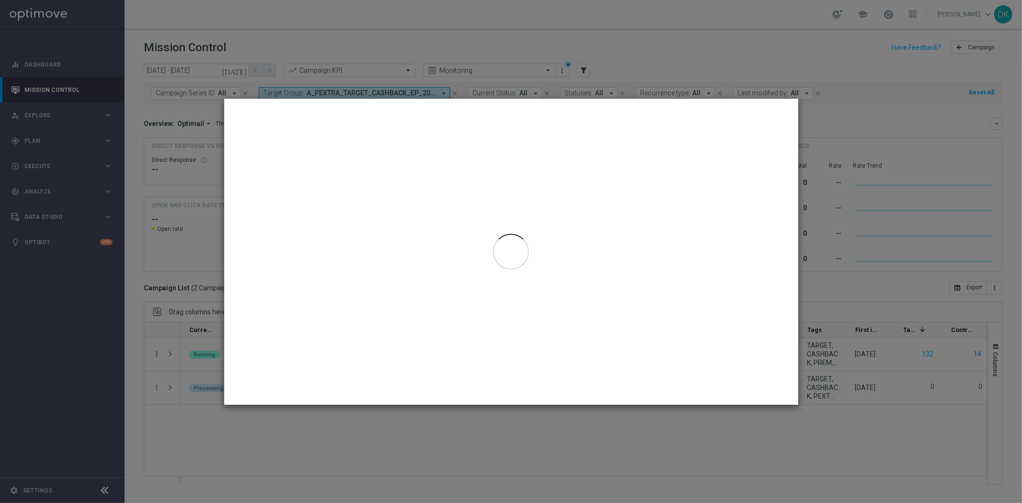
type input "19 Aug 2025 - 19 Aug 2025"
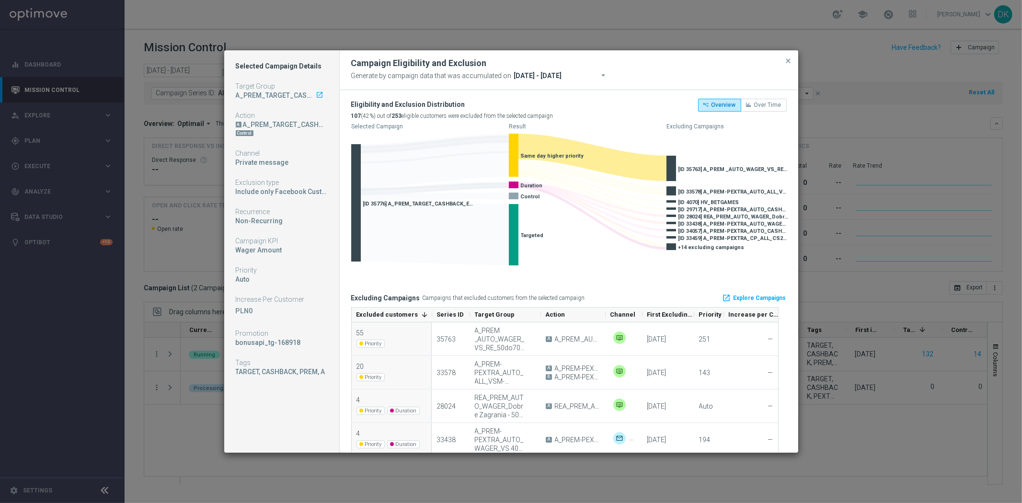
click at [738, 169] on span "[ID 35763] A_PREM _AUTO_WAGER_VS_RE_50do70_14d" at bounding box center [733, 169] width 110 height 6
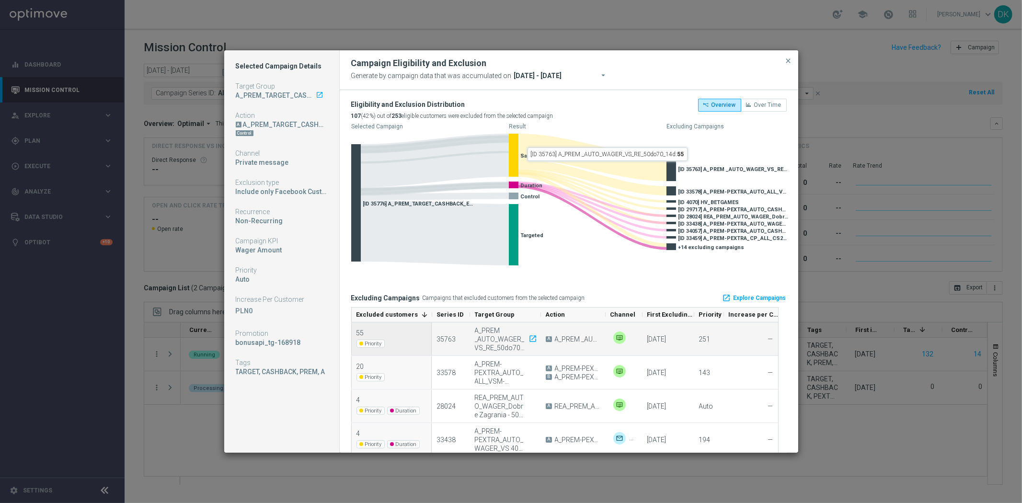
click at [501, 341] on div "A_PREM _AUTO_WAGER_VS_RE_50do70_14d launch" at bounding box center [505, 339] width 60 height 26
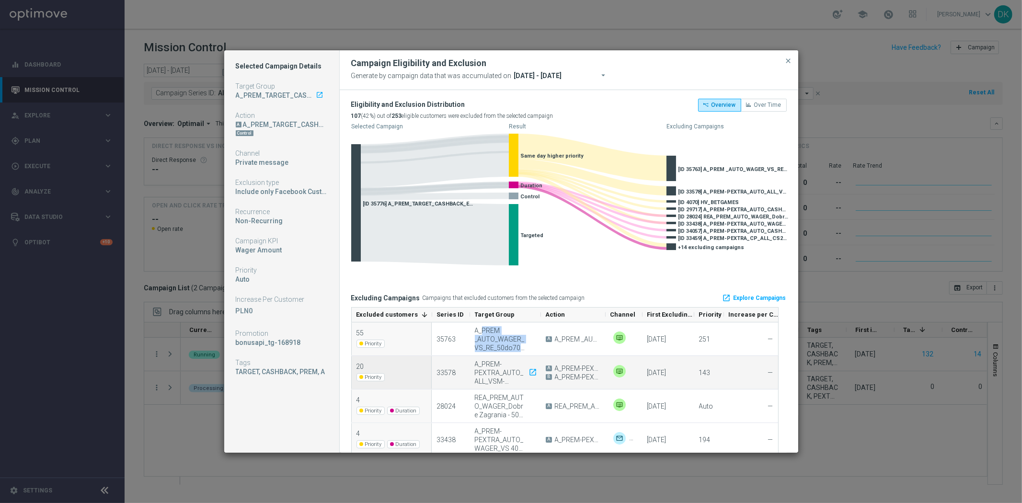
click at [497, 380] on div "A_PREM-PEXTRA_AUTO_ALL_VSM-PLUS1-HIGH-TO-PREM-PEXTRA launch" at bounding box center [505, 373] width 60 height 26
click at [497, 379] on div "A_PREM-PEXTRA_AUTO_ALL_VSM-PLUS1-HIGH-TO-PREM-PEXTRA launch" at bounding box center [505, 373] width 60 height 26
click at [506, 378] on div "A_PREM-PEXTRA_AUTO_ALL_VSM-PLUS1-HIGH-TO-PREM-PEXTRA launch" at bounding box center [505, 373] width 60 height 26
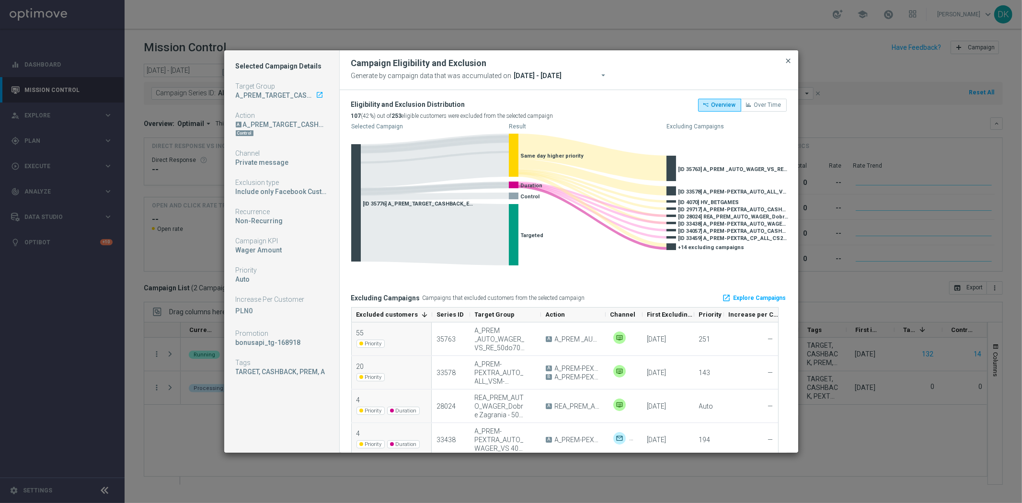
click at [787, 61] on span "close" at bounding box center [789, 61] width 8 height 8
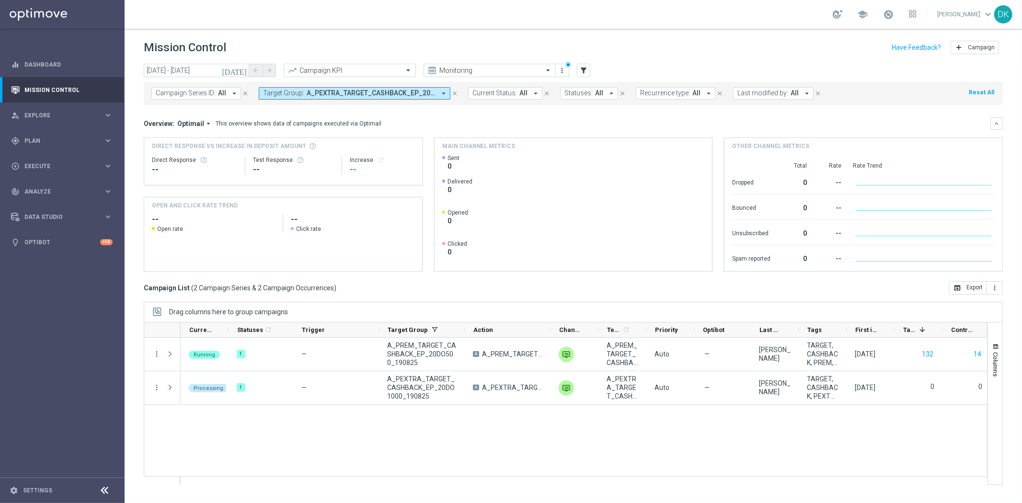
click at [393, 417] on div "Running 1 — A_PREM_TARGET_CASHBACK_EP_20DO500_190825 A A_PREM_TARGET_CASHBACK_E…" at bounding box center [584, 411] width 806 height 147
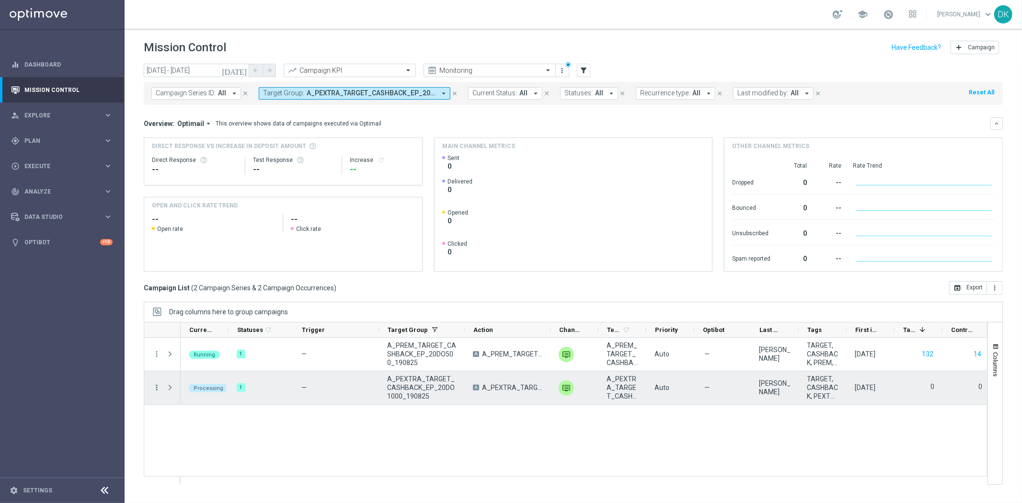
click at [157, 390] on icon "more_vert" at bounding box center [156, 387] width 9 height 9
click at [207, 431] on span "Eligibility & Exclusion" at bounding box center [203, 434] width 57 height 7
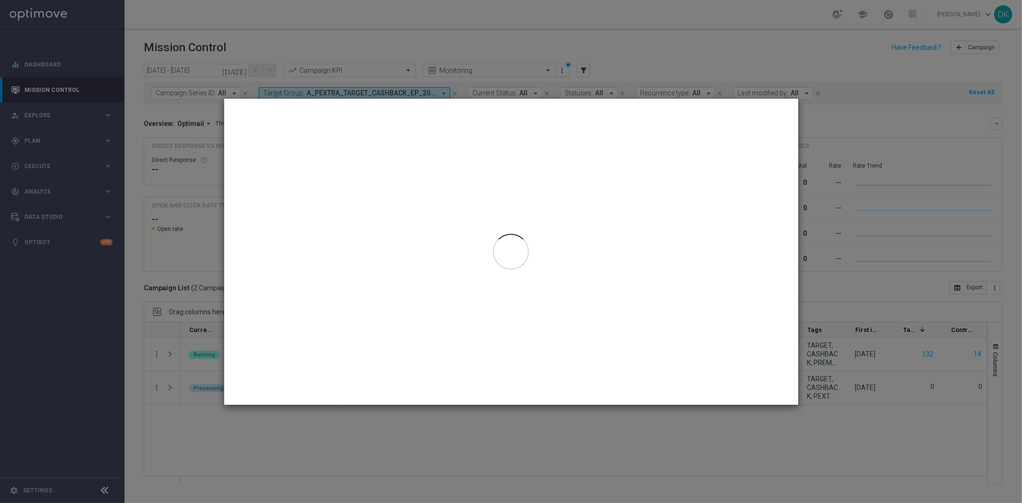
type input "19 Aug 2025 - 19 Aug 2025"
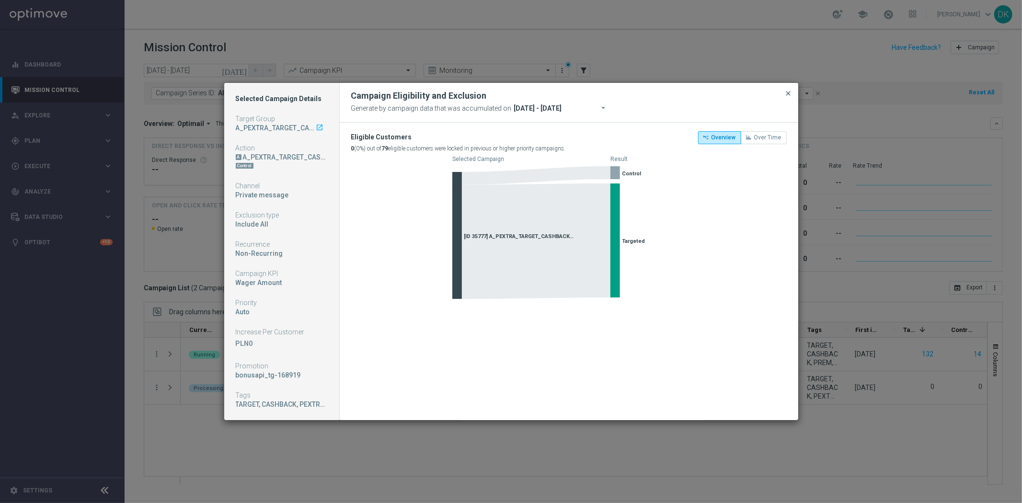
click at [788, 96] on span "close" at bounding box center [789, 94] width 8 height 8
